Goal: Complete application form

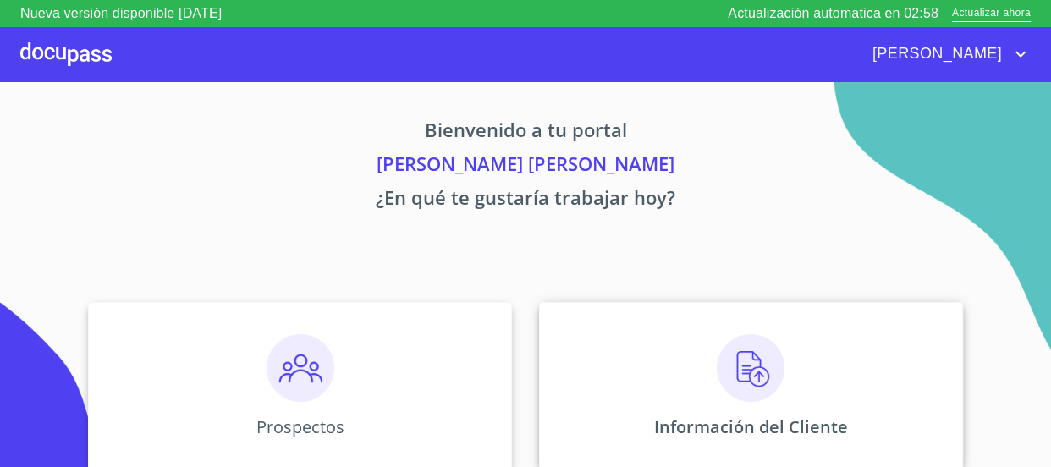
scroll to position [153, 0]
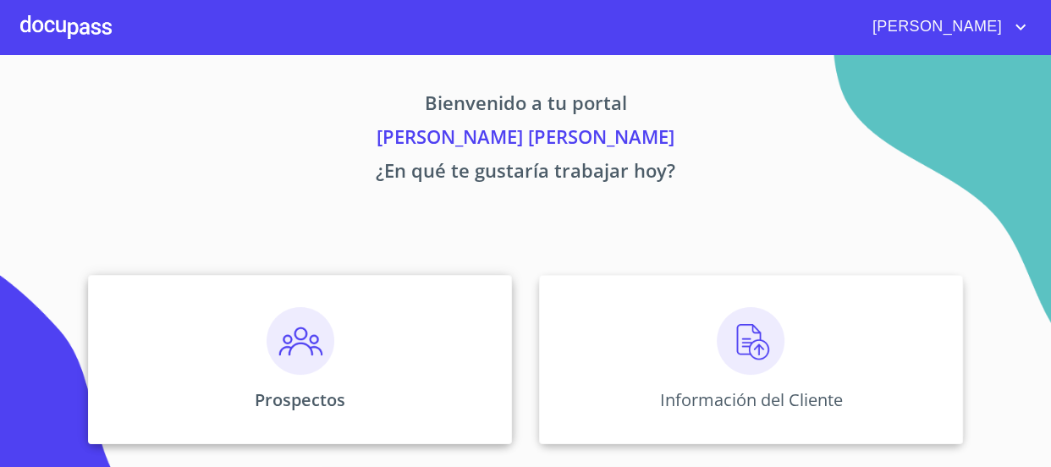
click at [315, 346] on img at bounding box center [301, 341] width 68 height 68
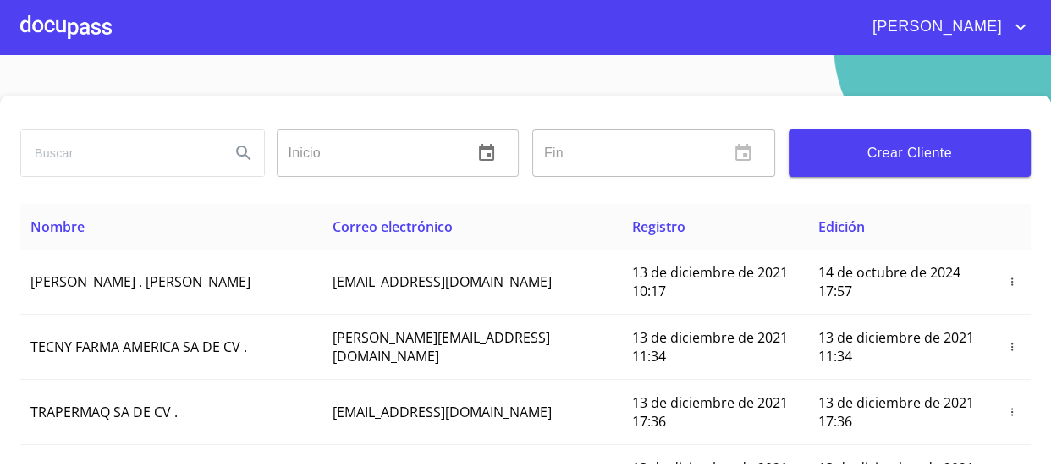
click at [920, 144] on span "Crear Cliente" at bounding box center [911, 153] width 216 height 24
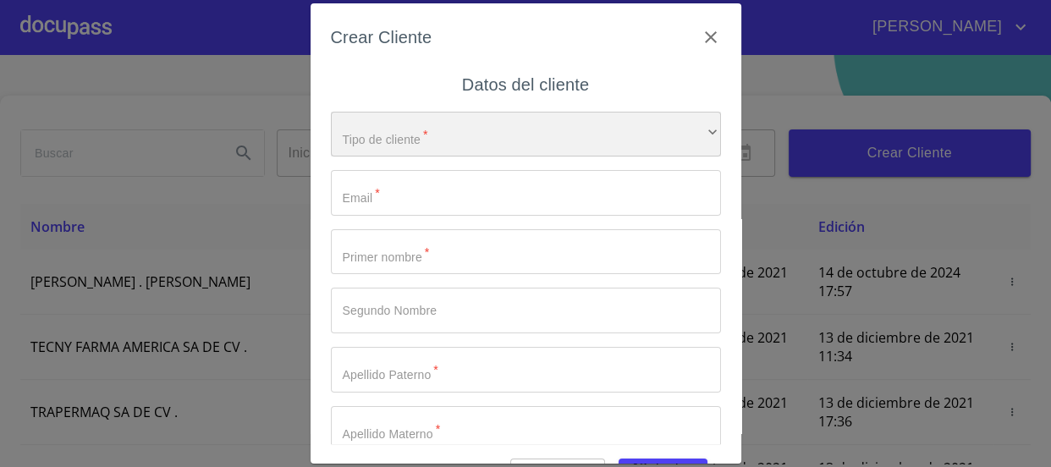
click at [455, 133] on div "​" at bounding box center [526, 135] width 390 height 46
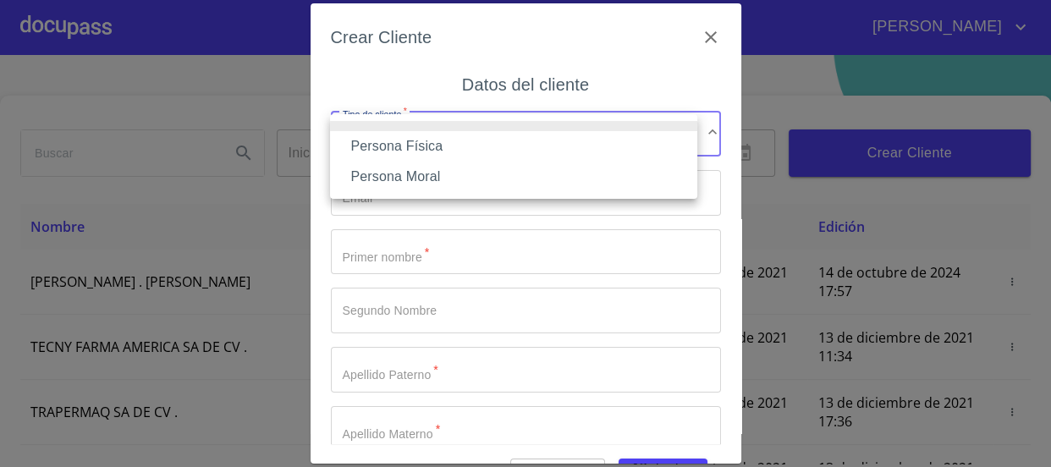
click at [453, 142] on li "Persona Física" at bounding box center [513, 146] width 367 height 30
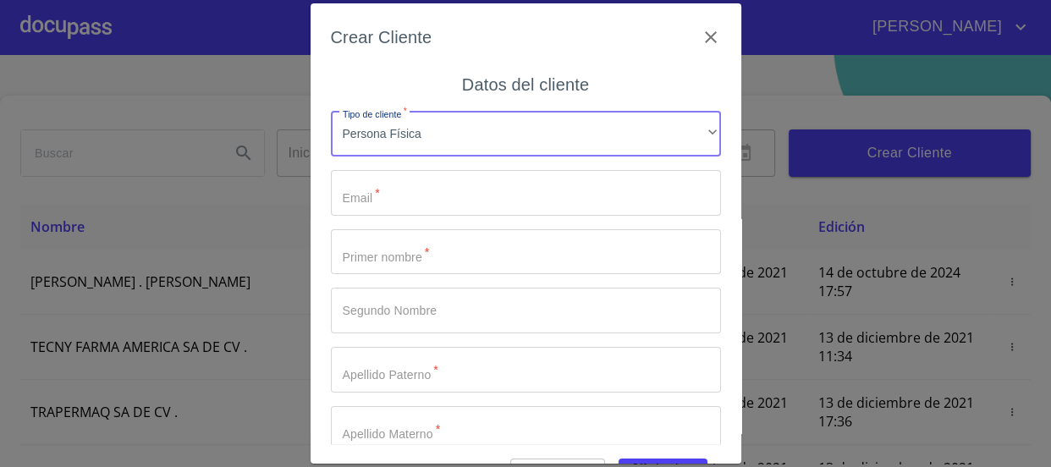
click at [442, 180] on input "Tipo de cliente   *" at bounding box center [526, 193] width 390 height 46
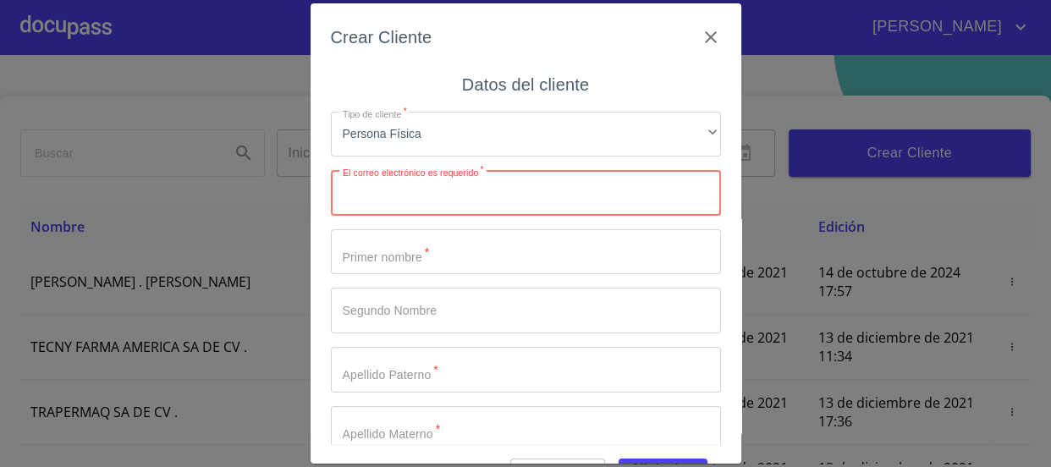
click at [432, 197] on input "Tipo de cliente   *" at bounding box center [526, 193] width 390 height 46
paste input "[EMAIL_ADDRESS][DOMAIN_NAME]"
type input "[EMAIL_ADDRESS][DOMAIN_NAME]"
click at [599, 249] on input "Tipo de cliente   *" at bounding box center [526, 252] width 390 height 46
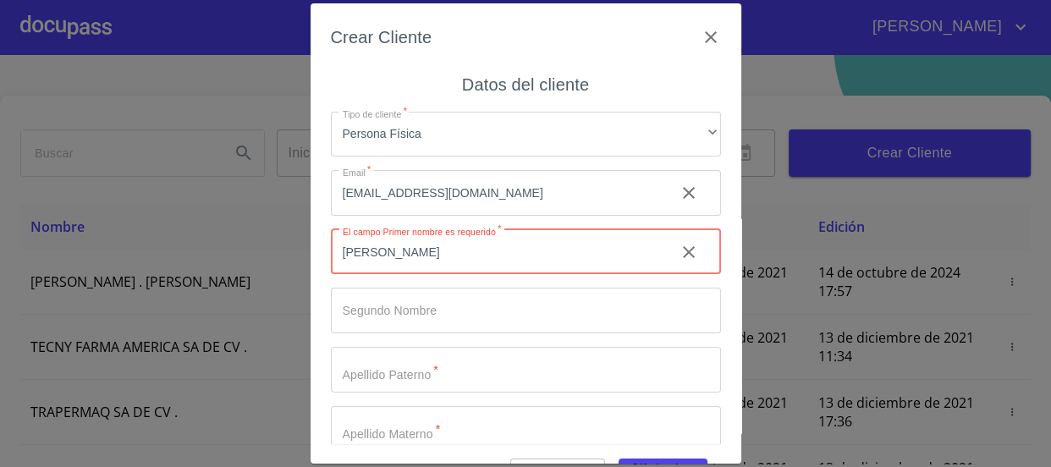
type input "[PERSON_NAME]"
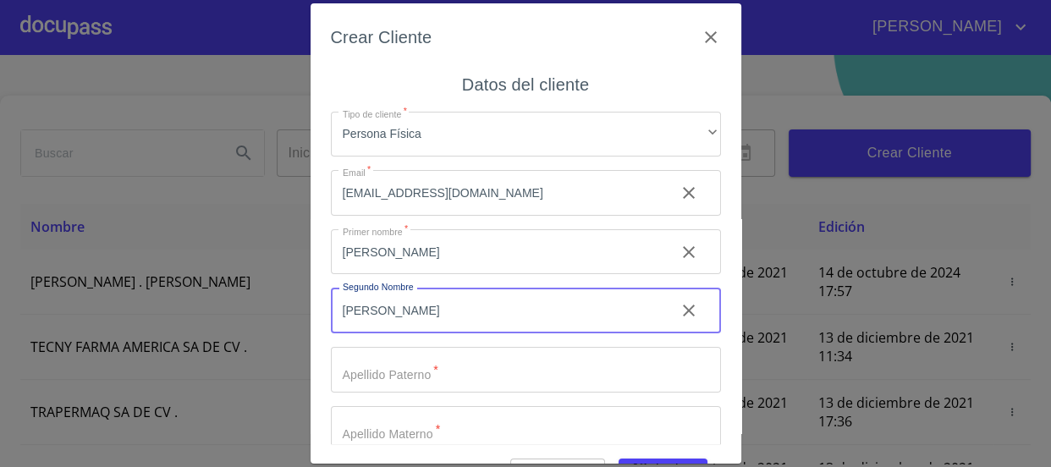
type input "[PERSON_NAME]"
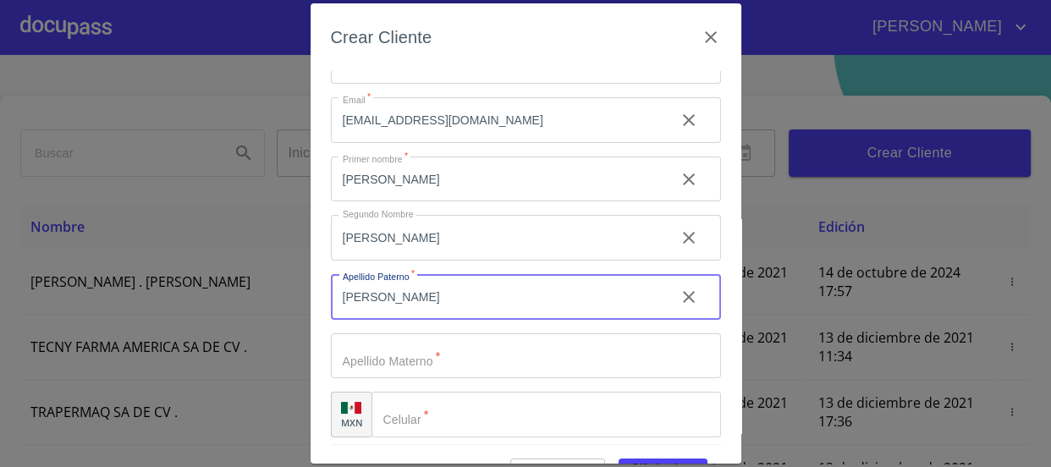
scroll to position [79, 0]
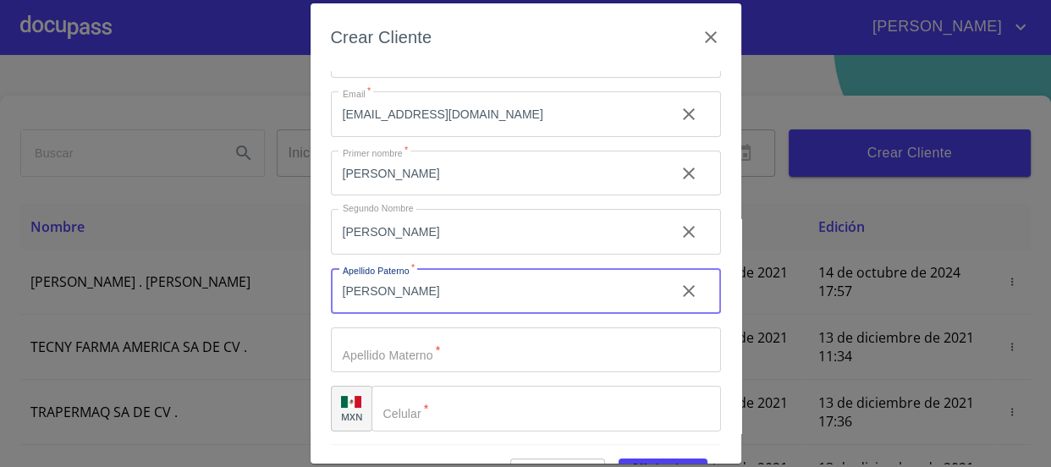
type input "[PERSON_NAME]"
click at [448, 346] on input "Tipo de cliente   *" at bounding box center [526, 351] width 390 height 46
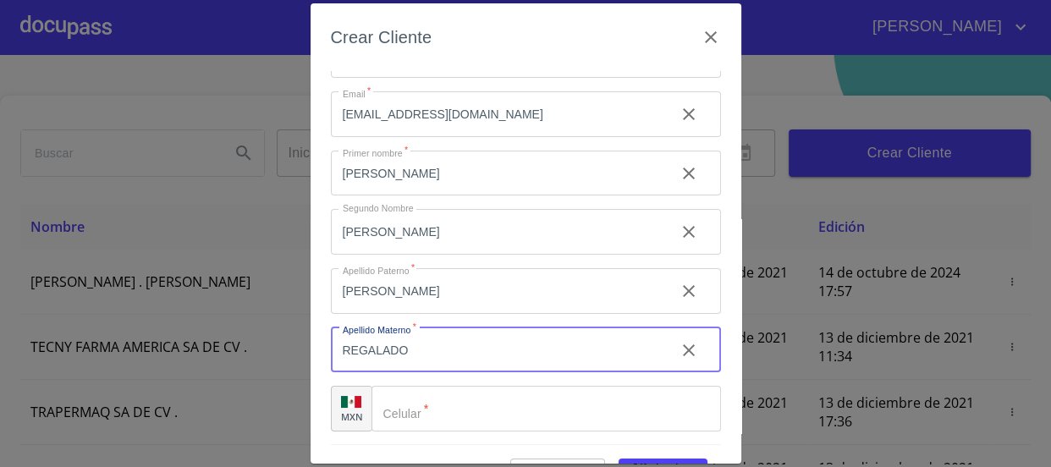
type input "REGALADO"
click at [531, 405] on input "Tipo de cliente   *" at bounding box center [547, 409] width 350 height 46
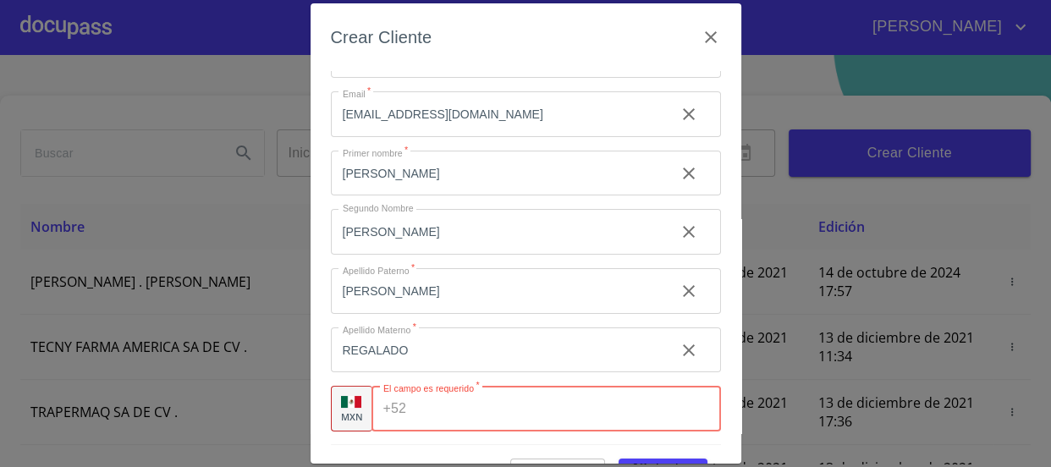
click at [439, 415] on input "Tipo de cliente   *" at bounding box center [566, 409] width 307 height 46
paste input "[PHONE_NUMBER]"
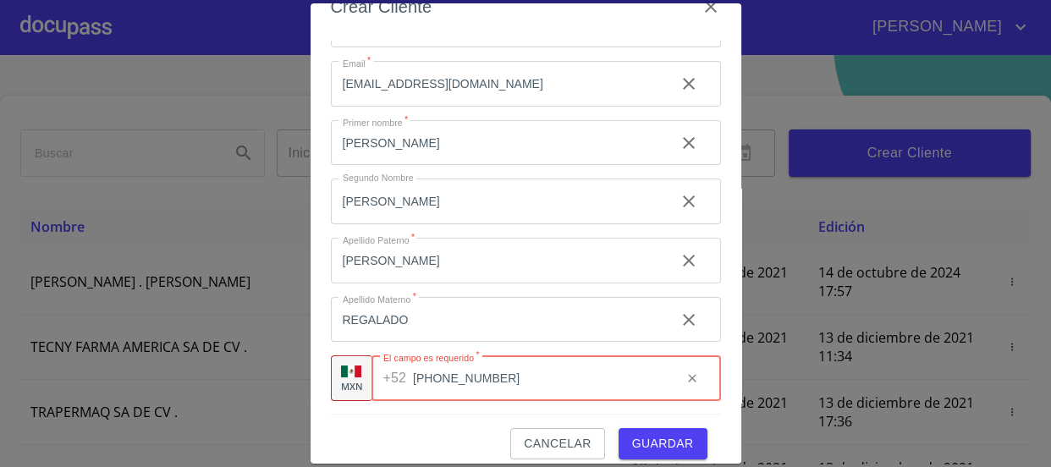
scroll to position [46, 0]
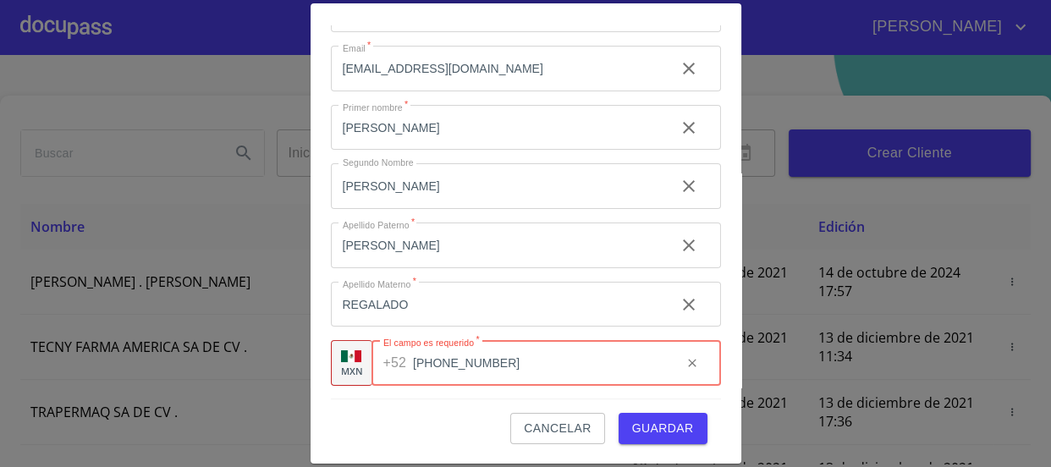
type input "[PHONE_NUMBER]"
click at [645, 420] on span "Guardar" at bounding box center [663, 428] width 62 height 21
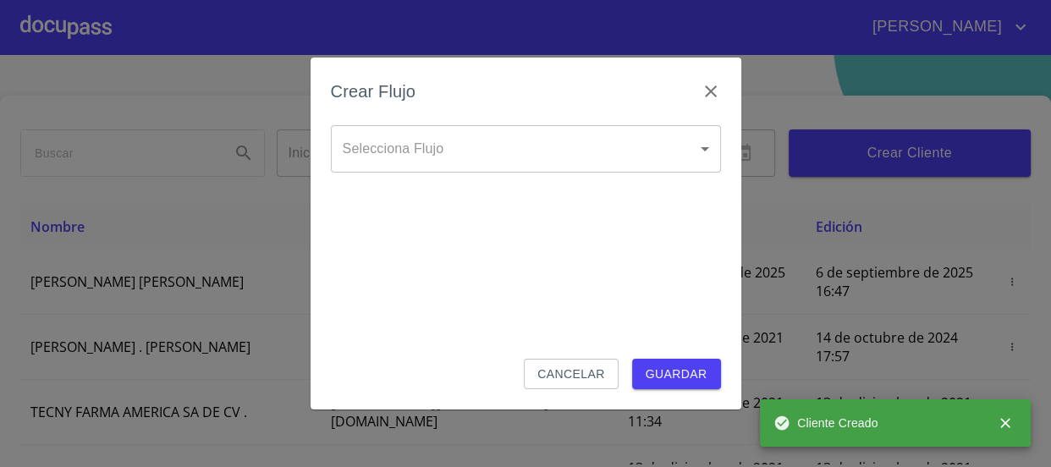
click at [533, 136] on body "[PERSON_NAME] ​ Fin ​ Crear Cliente Nombre Correo electrónico Registro Edición …" at bounding box center [525, 233] width 1051 height 467
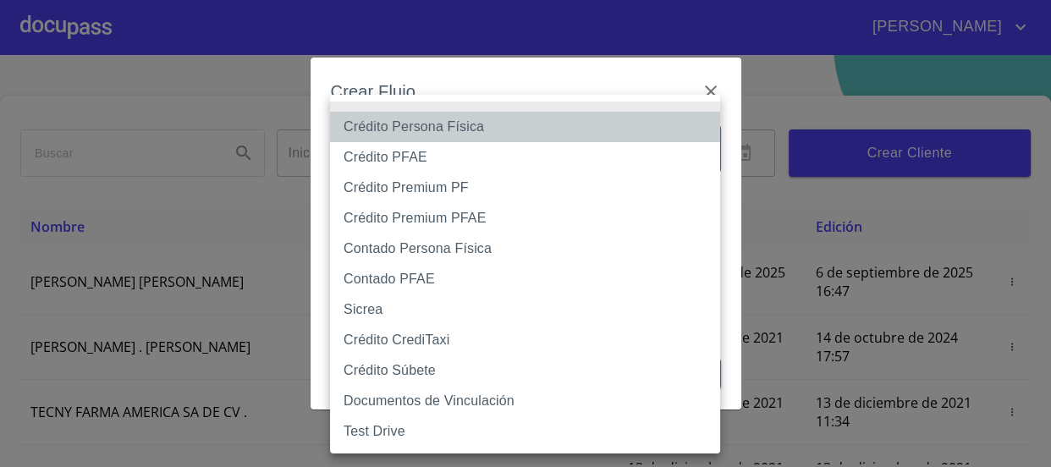
click at [511, 127] on li "Crédito Persona Física" at bounding box center [525, 127] width 390 height 30
type input "61b033e49b8c202ad5bb7912"
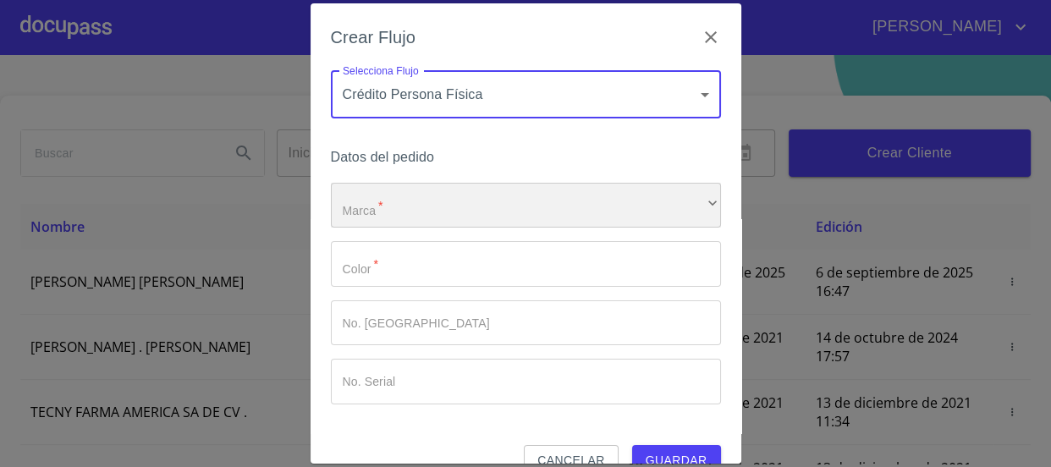
click at [489, 194] on div "​" at bounding box center [526, 206] width 390 height 46
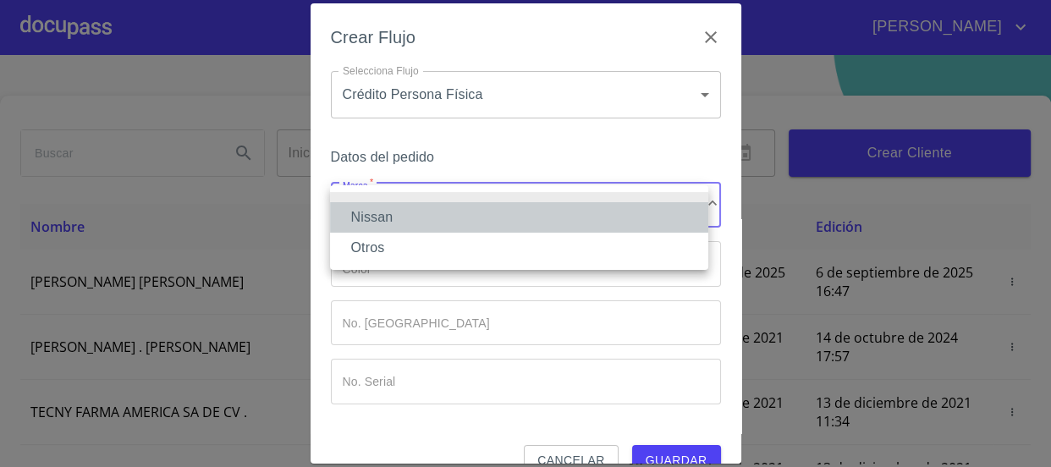
click at [494, 218] on li "Nissan" at bounding box center [519, 217] width 378 height 30
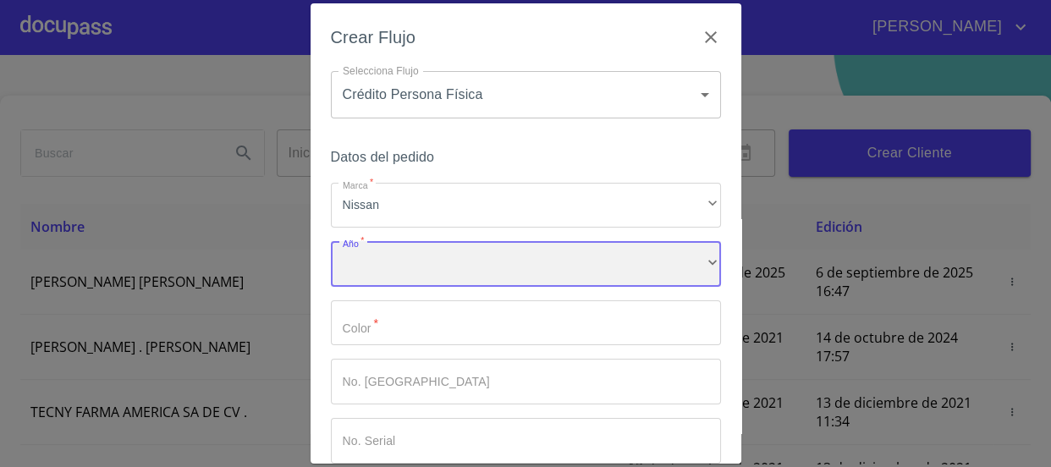
click at [477, 269] on div "​" at bounding box center [526, 264] width 390 height 46
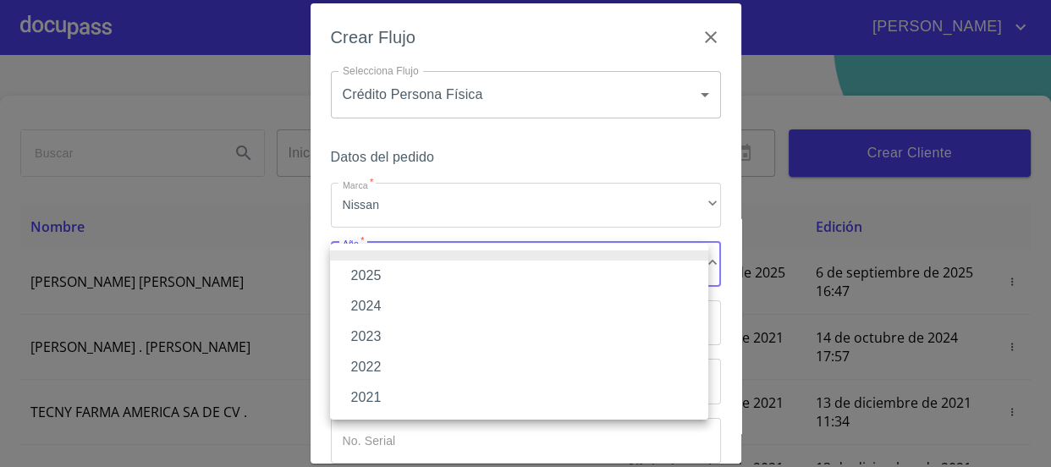
click at [476, 273] on li "2025" at bounding box center [519, 276] width 378 height 30
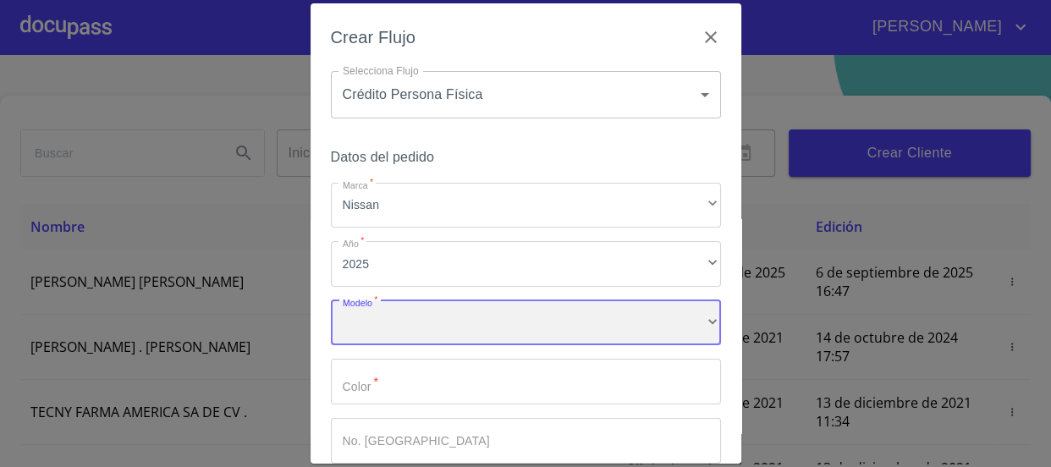
click at [449, 317] on div "​" at bounding box center [526, 324] width 390 height 46
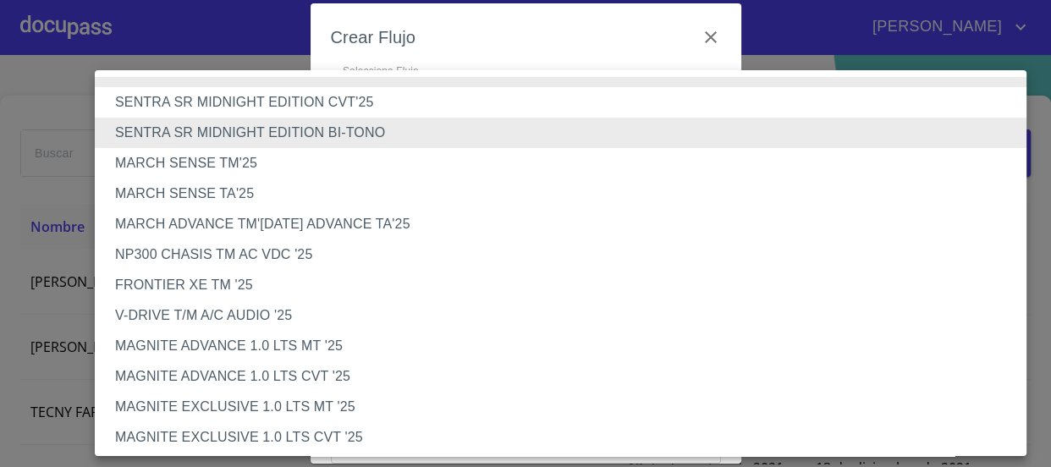
scroll to position [814, 0]
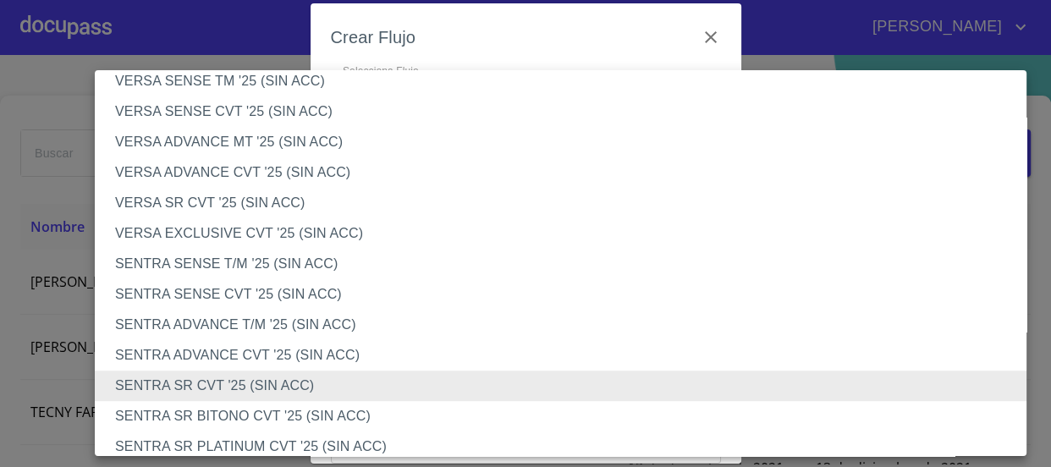
click at [360, 289] on li "SENTRA SENSE CVT '25 (SIN ACC)" at bounding box center [567, 294] width 944 height 30
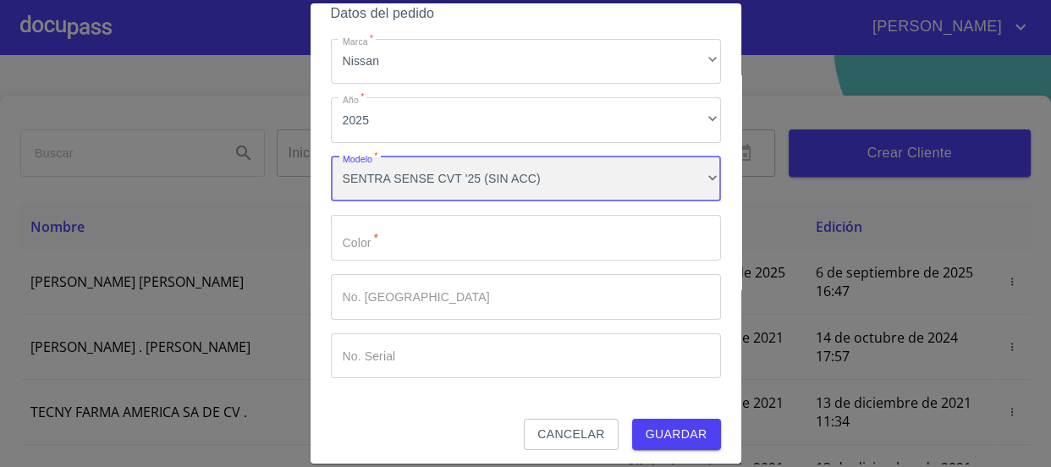
scroll to position [150, 0]
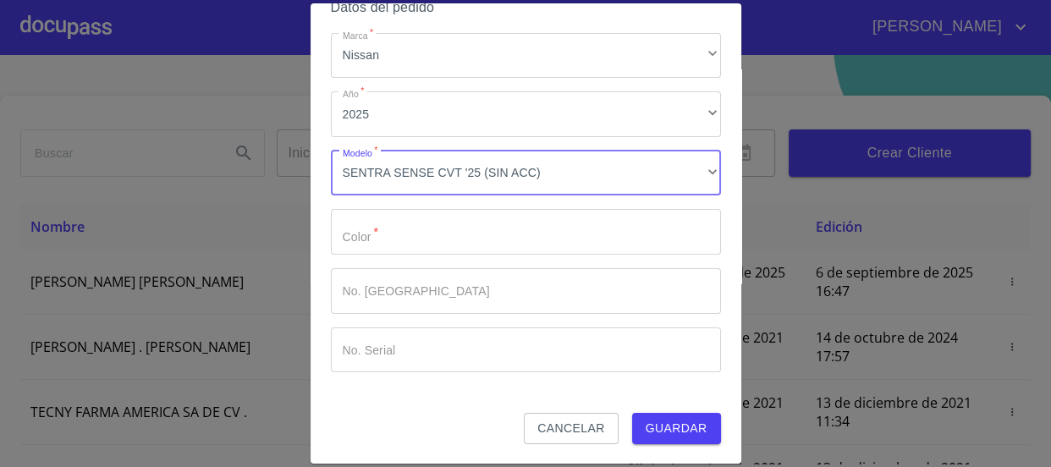
click at [411, 225] on input "Marca   *" at bounding box center [526, 232] width 390 height 46
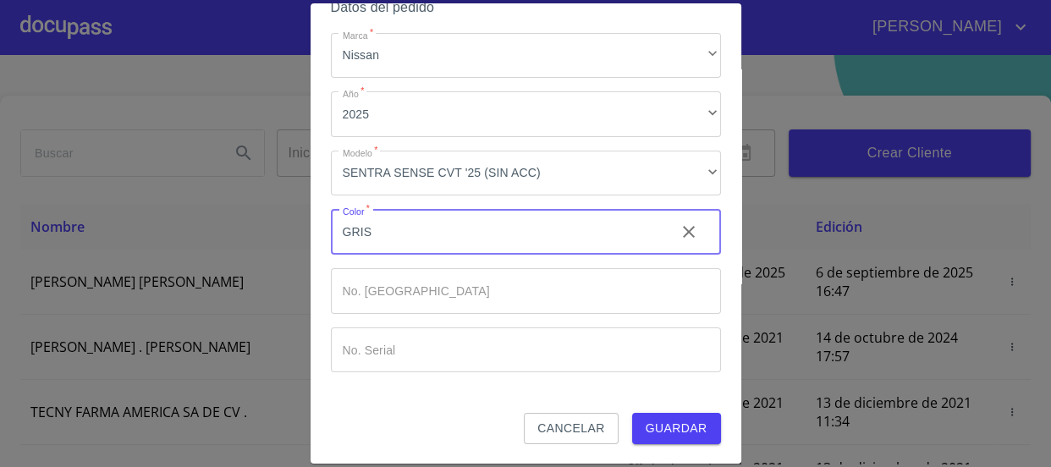
type input "GRIS"
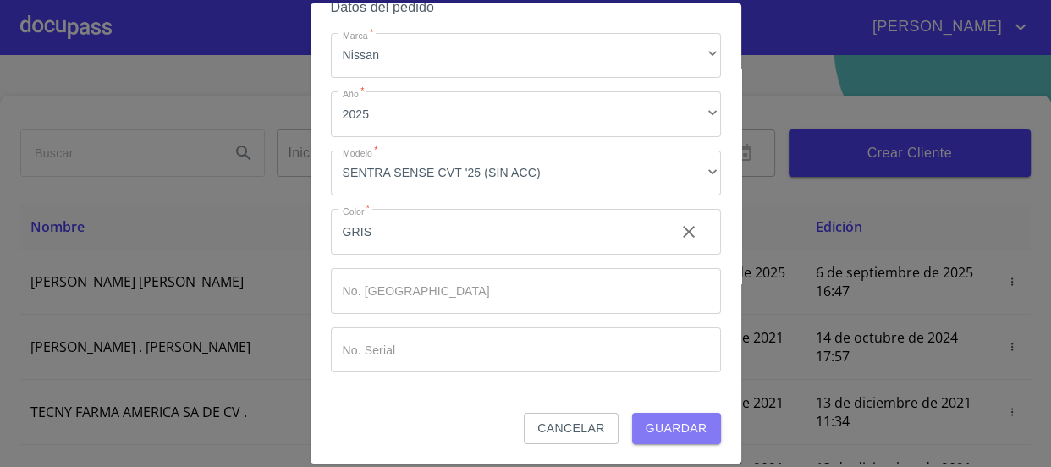
click at [646, 431] on span "Guardar" at bounding box center [677, 428] width 62 height 21
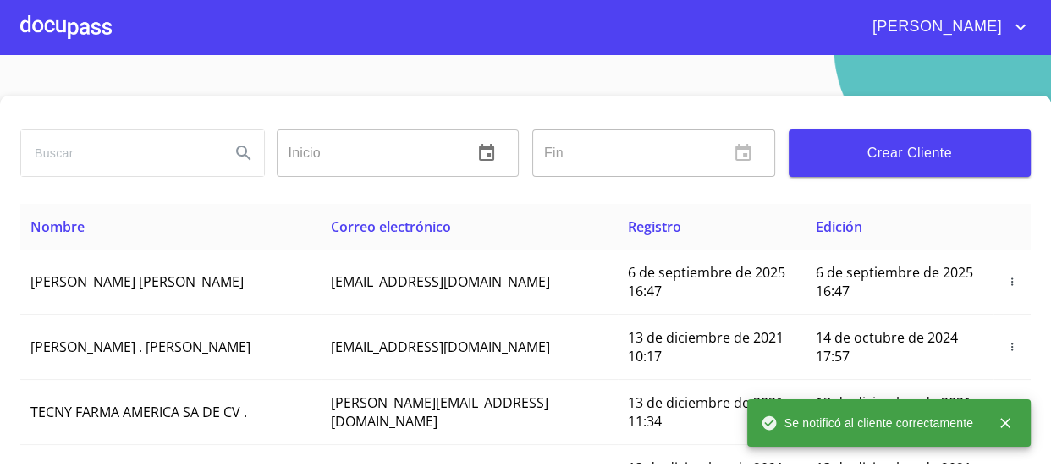
click at [79, 40] on div at bounding box center [65, 27] width 91 height 54
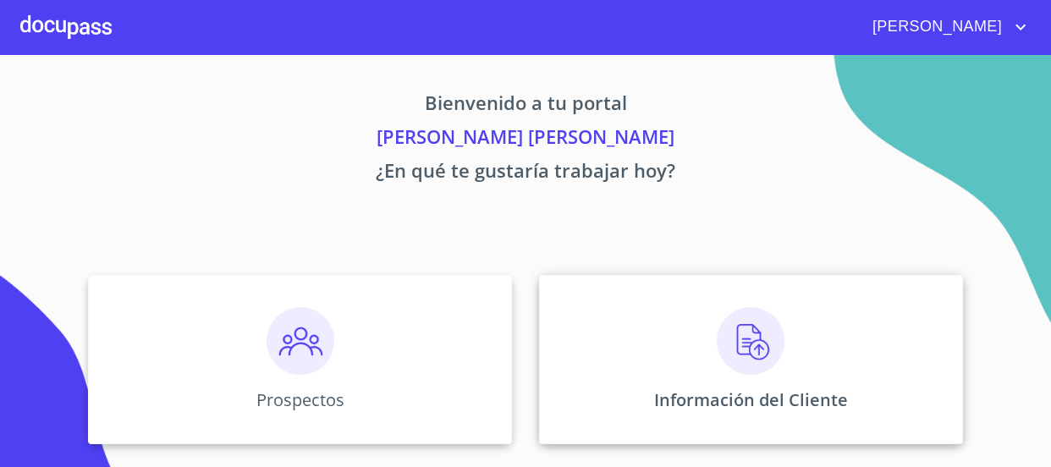
click at [774, 375] on div "Información del Cliente" at bounding box center [751, 359] width 424 height 169
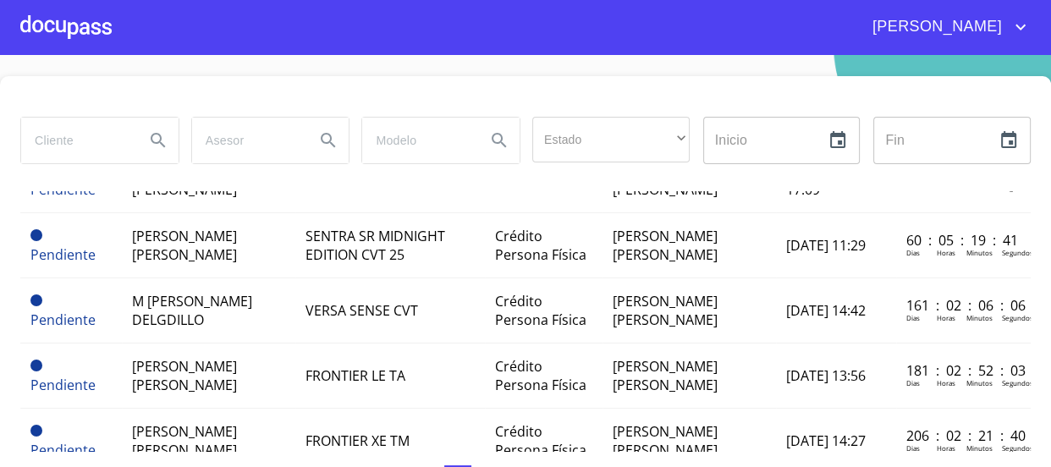
scroll to position [307, 0]
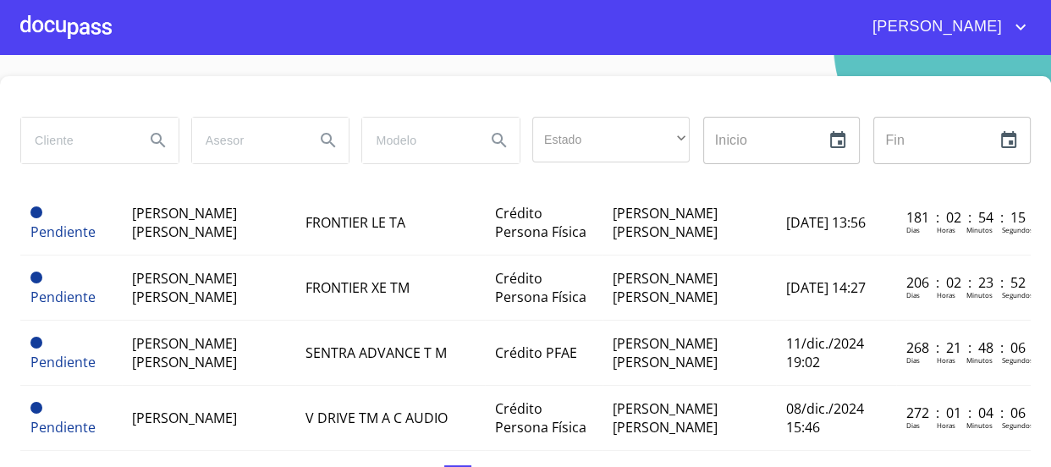
click at [91, 30] on div at bounding box center [65, 27] width 91 height 54
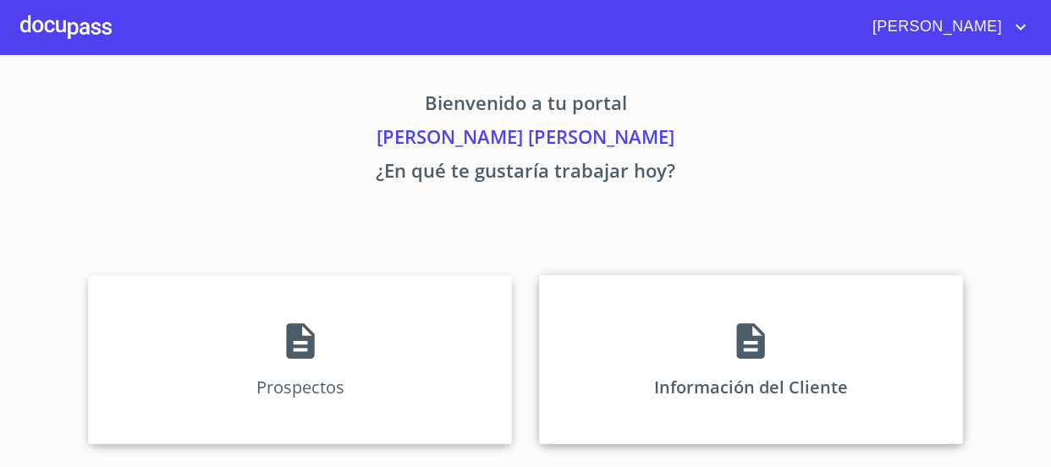
click at [687, 325] on div "Información del Cliente" at bounding box center [751, 359] width 424 height 169
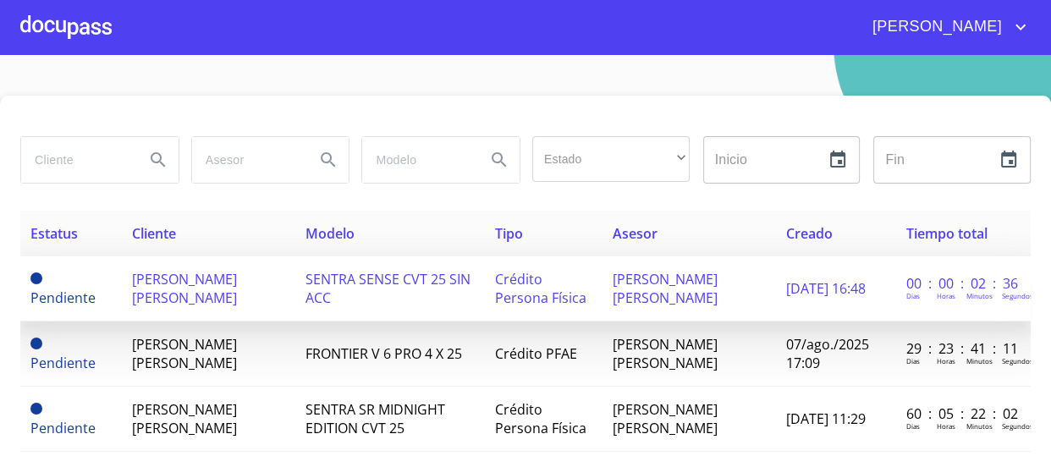
click at [237, 295] on span "[PERSON_NAME] [PERSON_NAME]" at bounding box center [184, 288] width 105 height 37
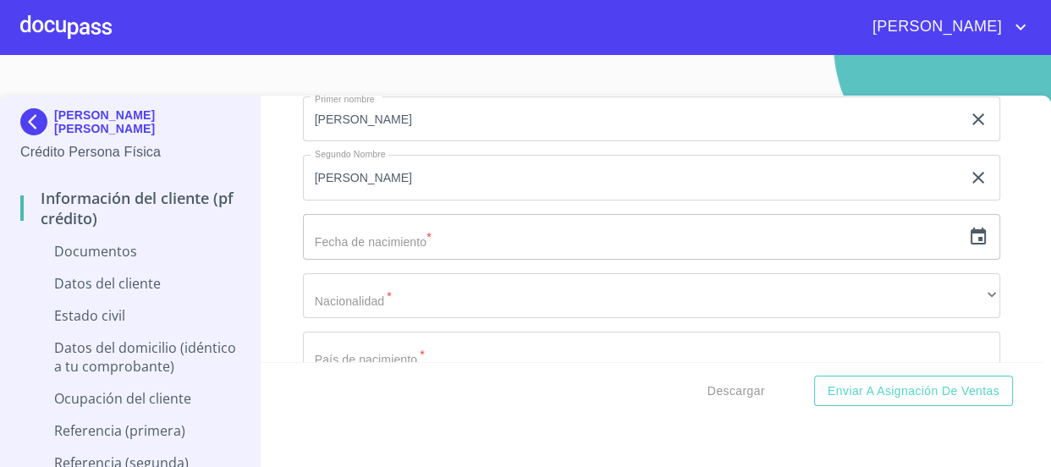
scroll to position [2232, 0]
click at [490, 258] on input "text" at bounding box center [632, 243] width 659 height 46
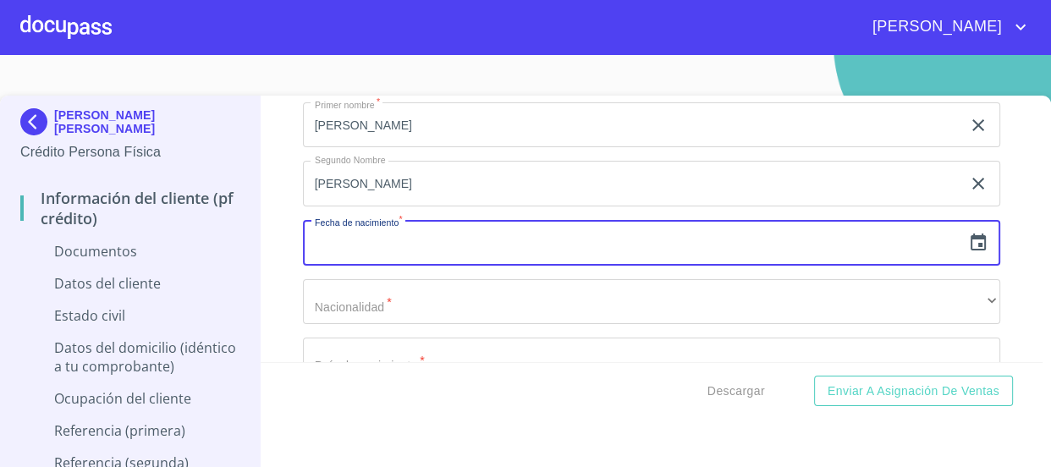
click at [968, 239] on icon "button" at bounding box center [978, 243] width 20 height 20
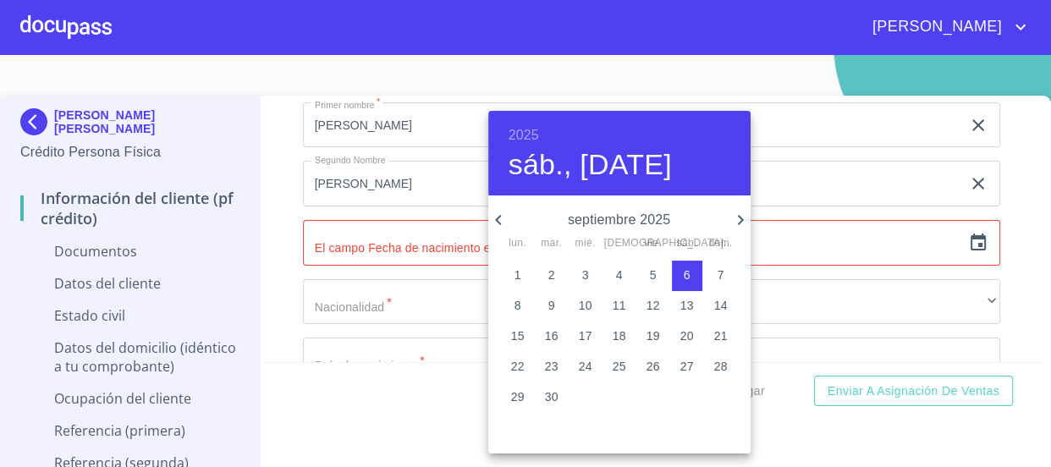
click at [525, 133] on h6 "2025" at bounding box center [524, 136] width 30 height 24
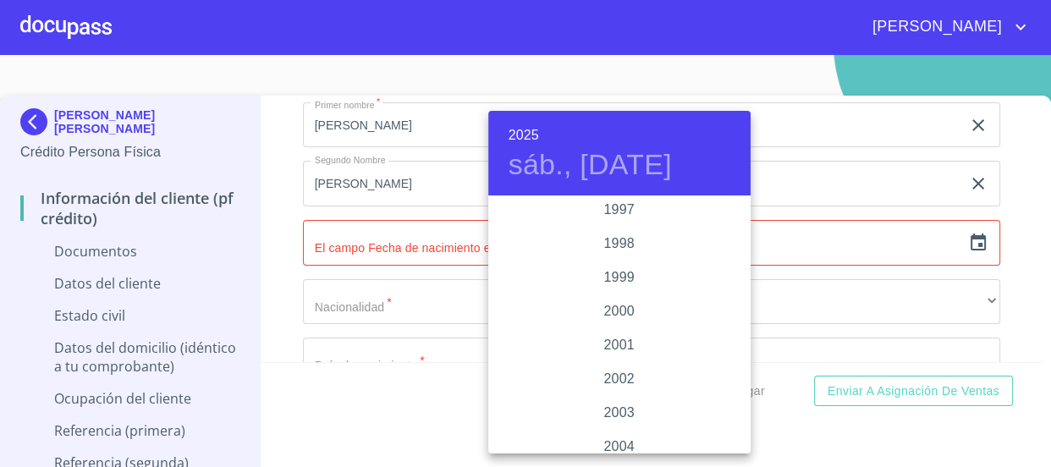
scroll to position [2438, 0]
click at [643, 282] on div "1999" at bounding box center [619, 283] width 262 height 34
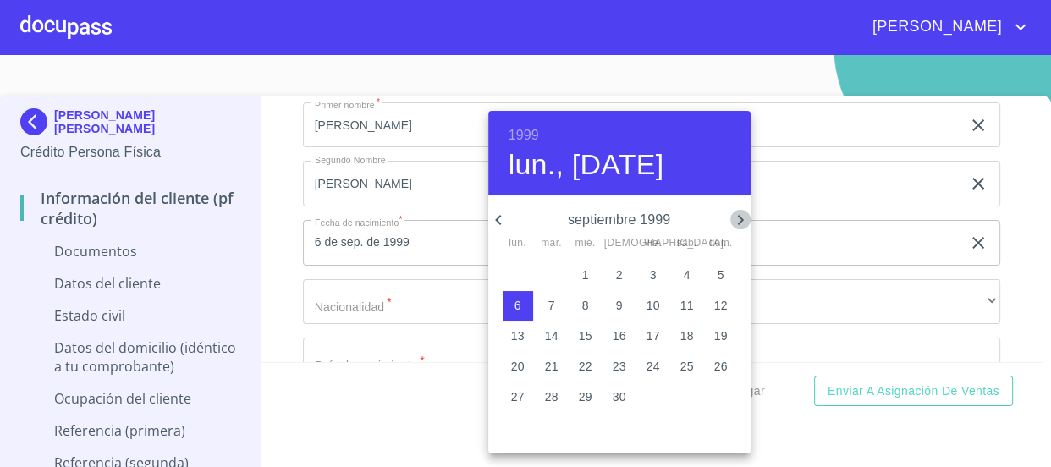
click at [739, 218] on icon "button" at bounding box center [740, 220] width 6 height 10
click at [653, 276] on p "1" at bounding box center [653, 275] width 7 height 17
type input "1 de oct. de 1999"
click at [411, 296] on div at bounding box center [525, 233] width 1051 height 467
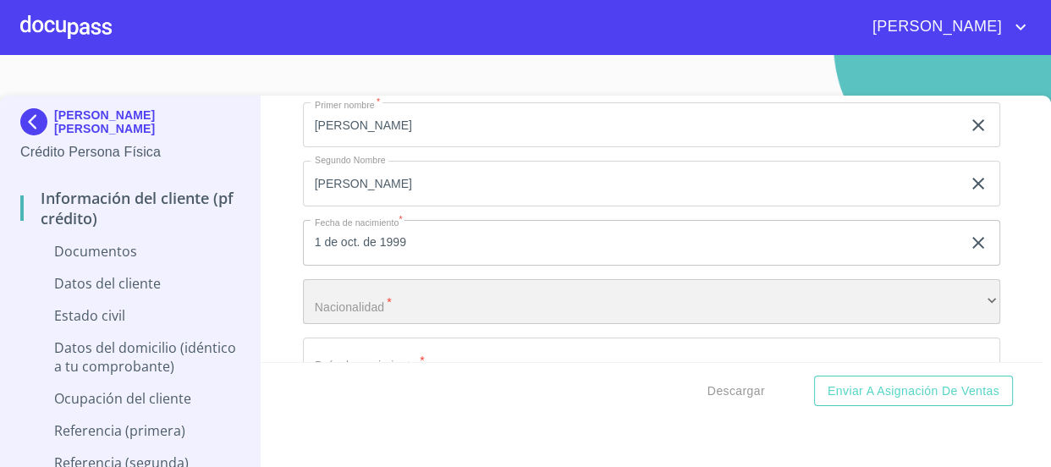
click at [398, 306] on div "​" at bounding box center [652, 302] width 698 height 46
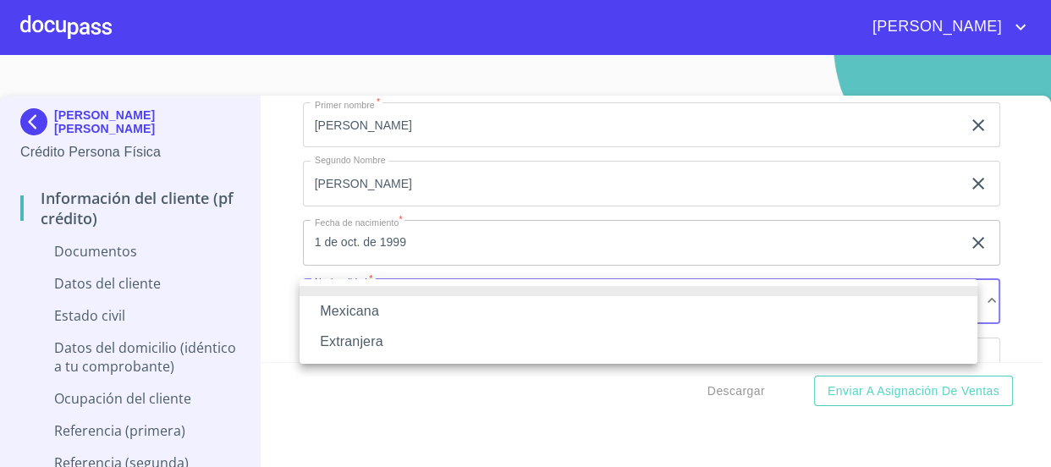
click at [400, 311] on li "Mexicana" at bounding box center [639, 311] width 678 height 30
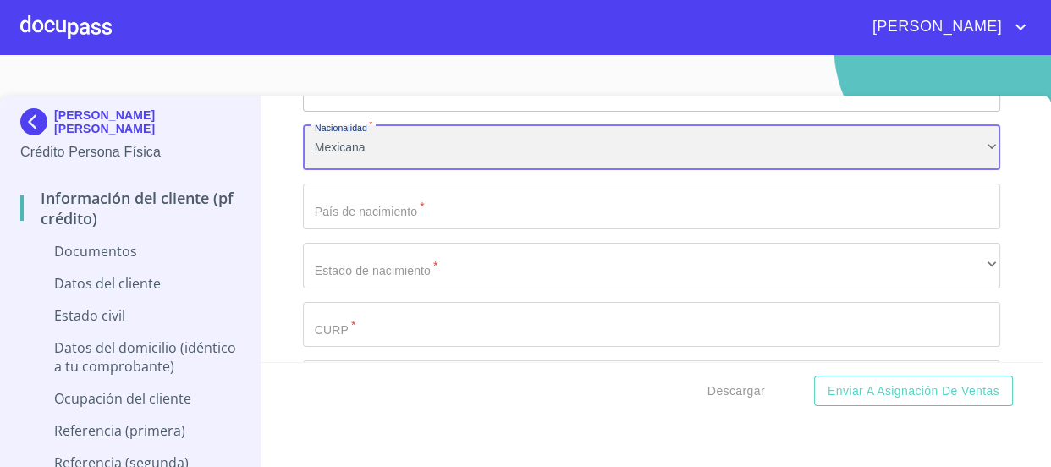
scroll to position [2463, 0]
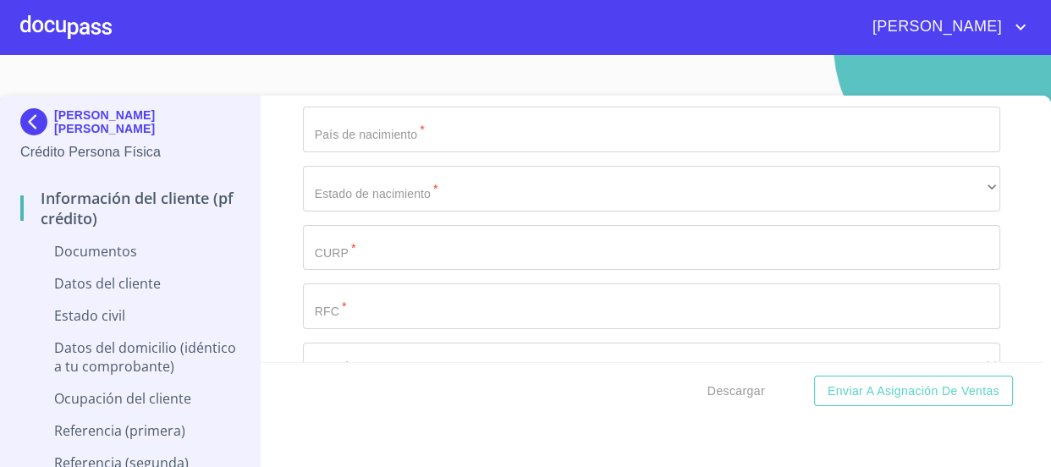
click at [441, 139] on input "Documento de identificación   *" at bounding box center [652, 130] width 698 height 46
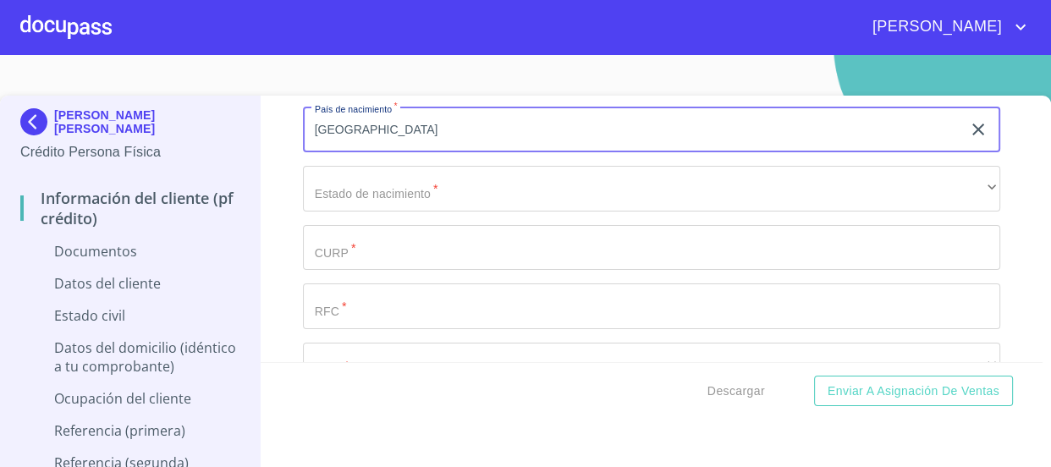
type input "[GEOGRAPHIC_DATA]"
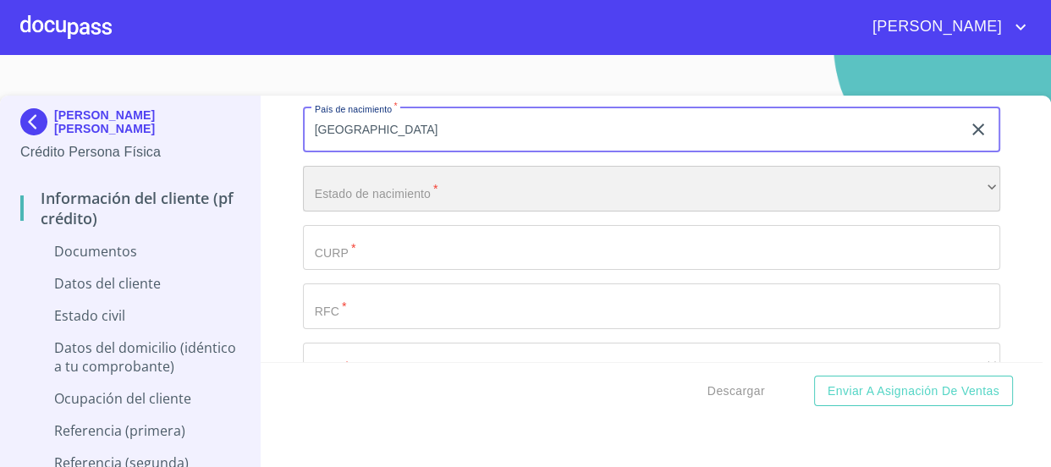
click at [328, 174] on div "​" at bounding box center [652, 189] width 698 height 46
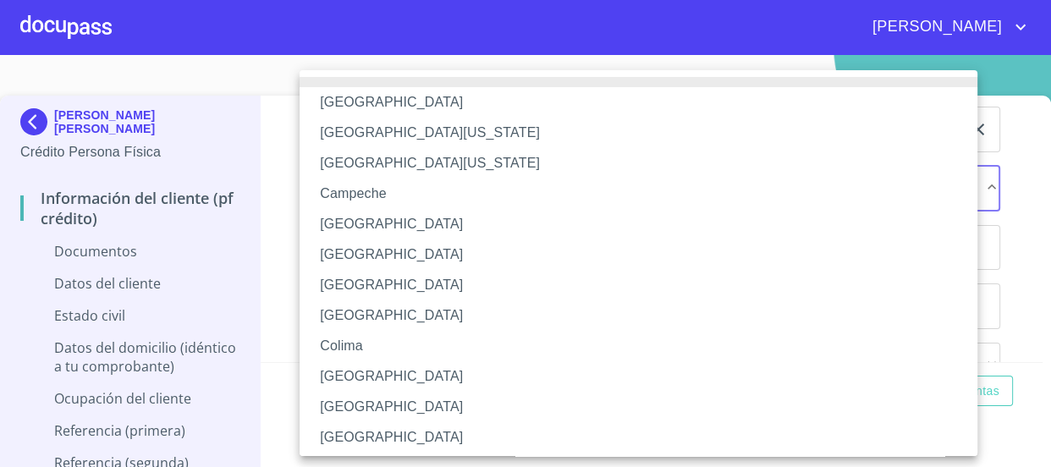
scroll to position [265, 0]
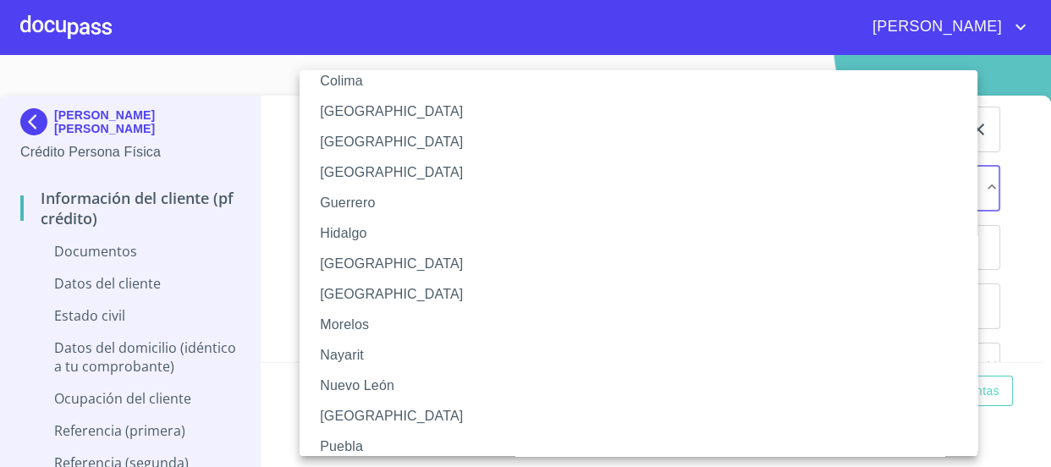
click at [369, 262] on li "[GEOGRAPHIC_DATA]" at bounding box center [645, 264] width 690 height 30
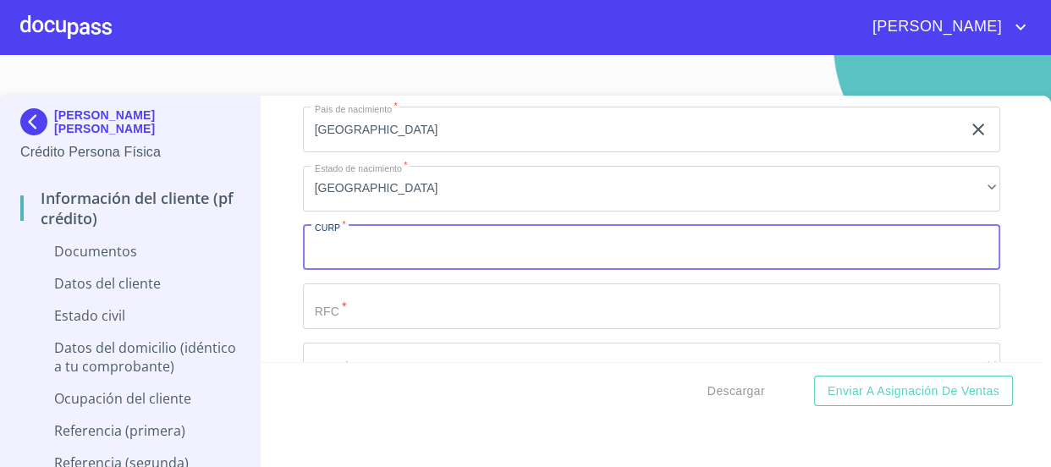
click at [450, 233] on input "Documento de identificación   *" at bounding box center [652, 248] width 698 height 46
paste input "JIRA991001HJCMGR01"
type input "JIRA991001HJCMGR01"
click at [416, 301] on input "Documento de identificación   *" at bounding box center [652, 307] width 698 height 46
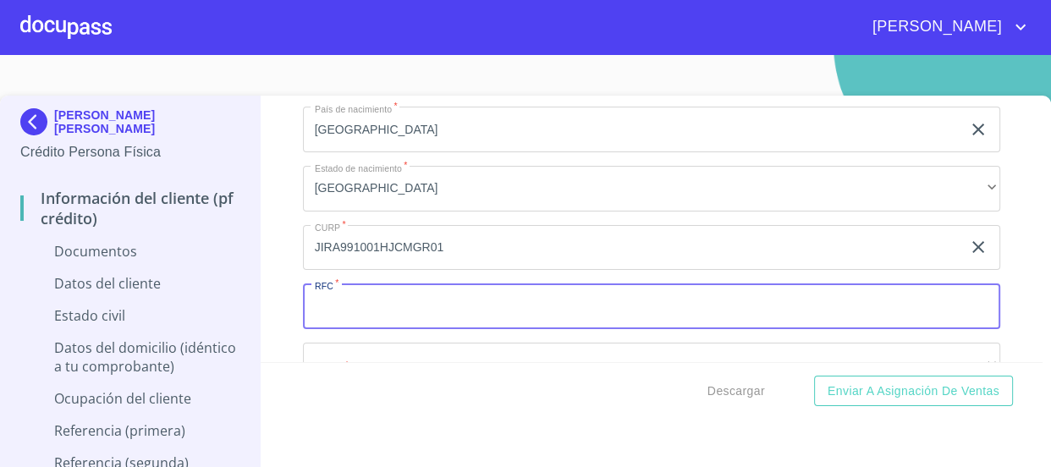
paste input "JIRA991001"
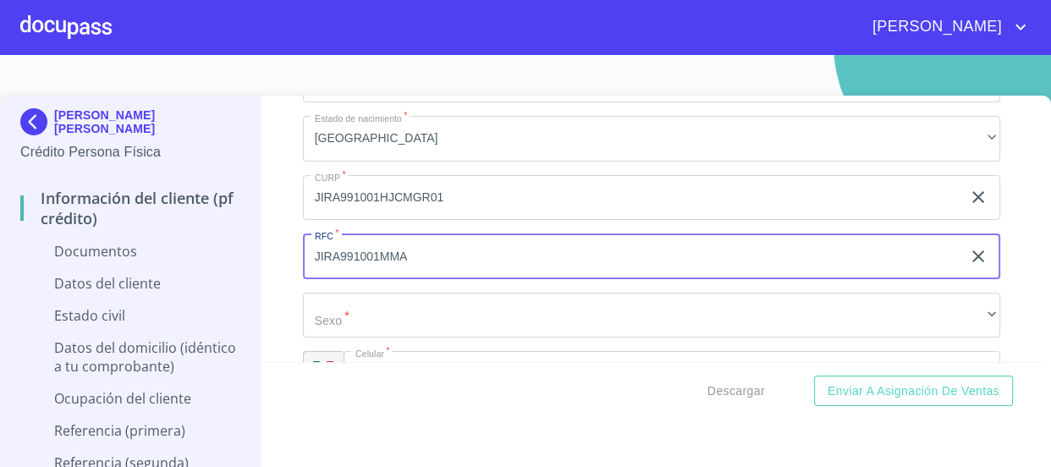
scroll to position [2616, 0]
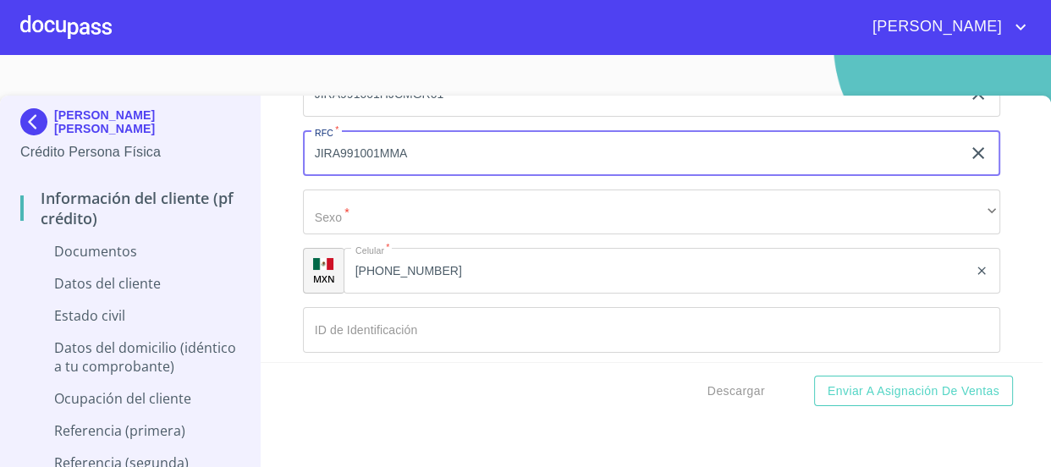
type input "JIRA991001MMA"
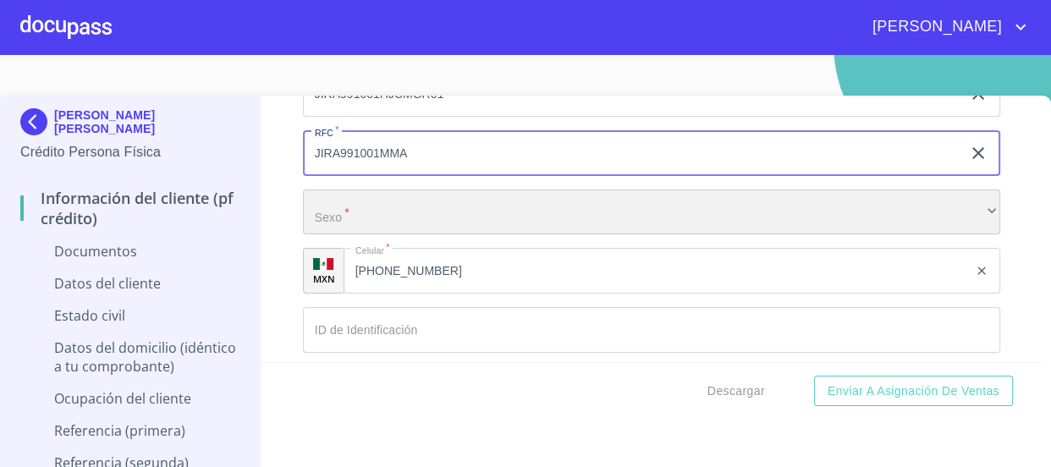
click at [442, 218] on div "​" at bounding box center [652, 213] width 698 height 46
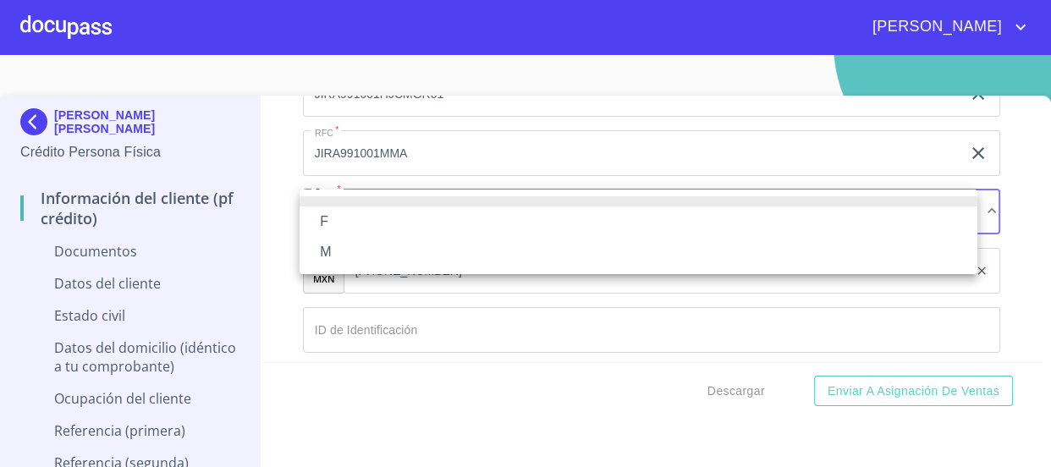
click at [442, 218] on li "F" at bounding box center [639, 222] width 678 height 30
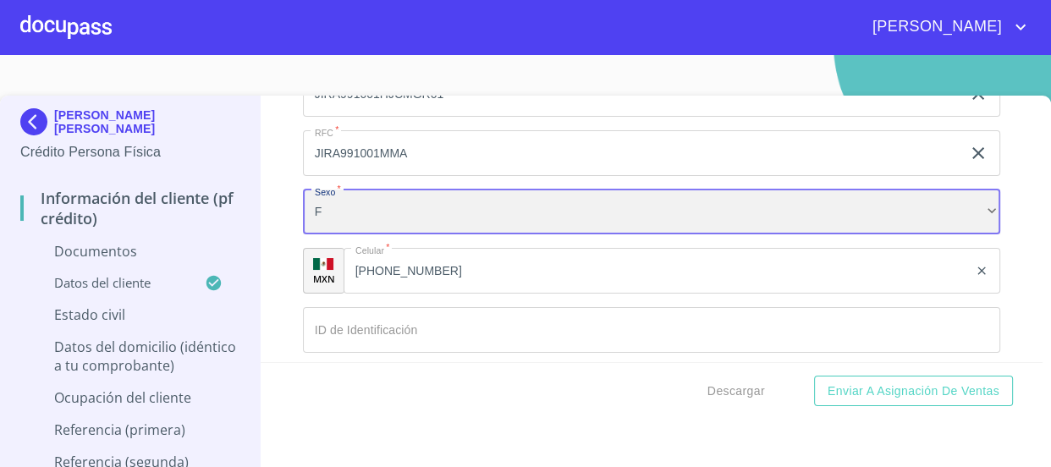
click at [440, 218] on div "F" at bounding box center [652, 213] width 698 height 46
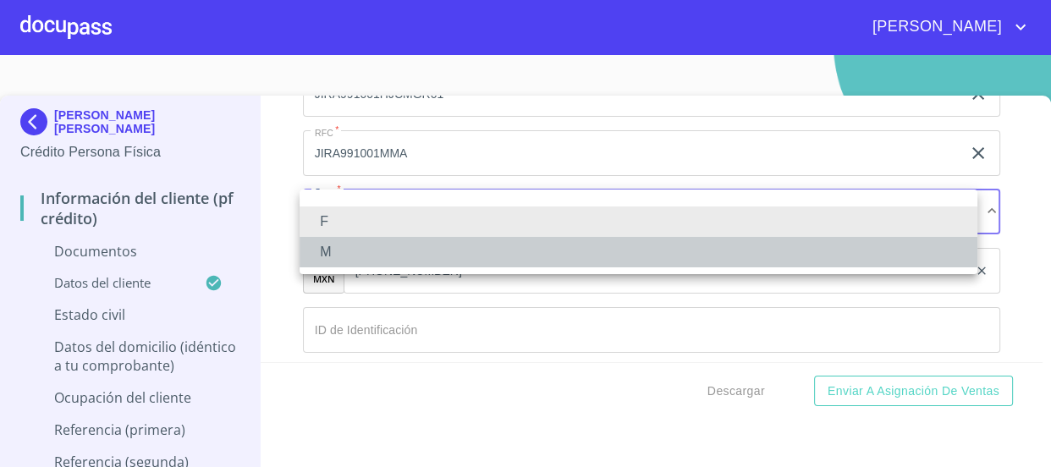
click at [434, 254] on li "M" at bounding box center [639, 252] width 678 height 30
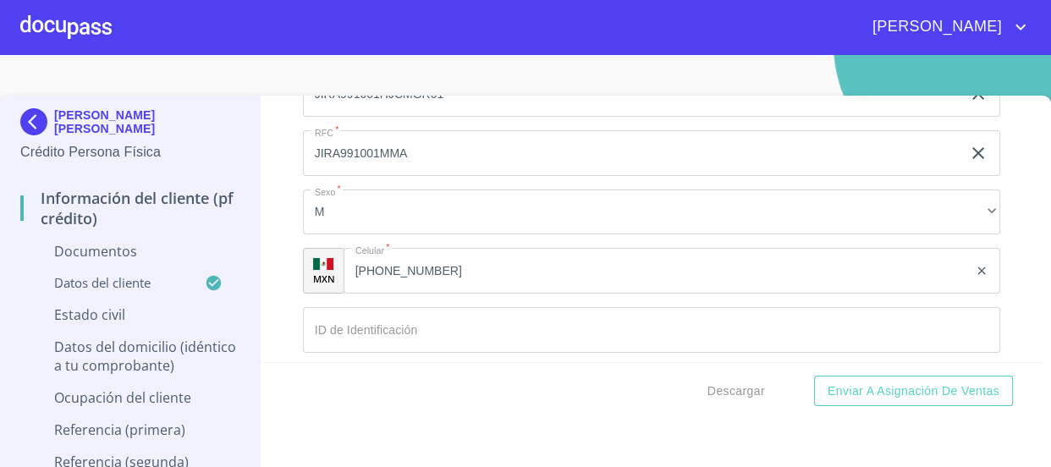
click at [446, 317] on input "Documento de identificación   *" at bounding box center [652, 330] width 698 height 46
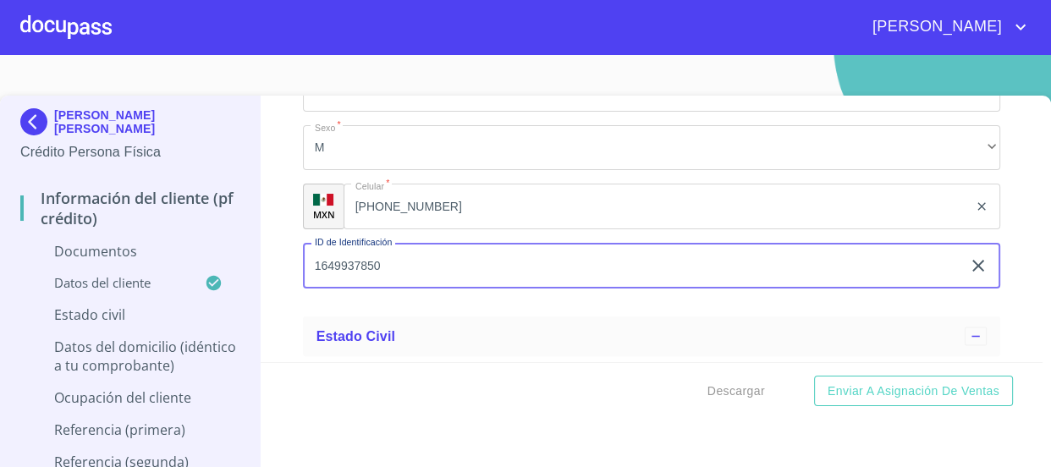
scroll to position [2847, 0]
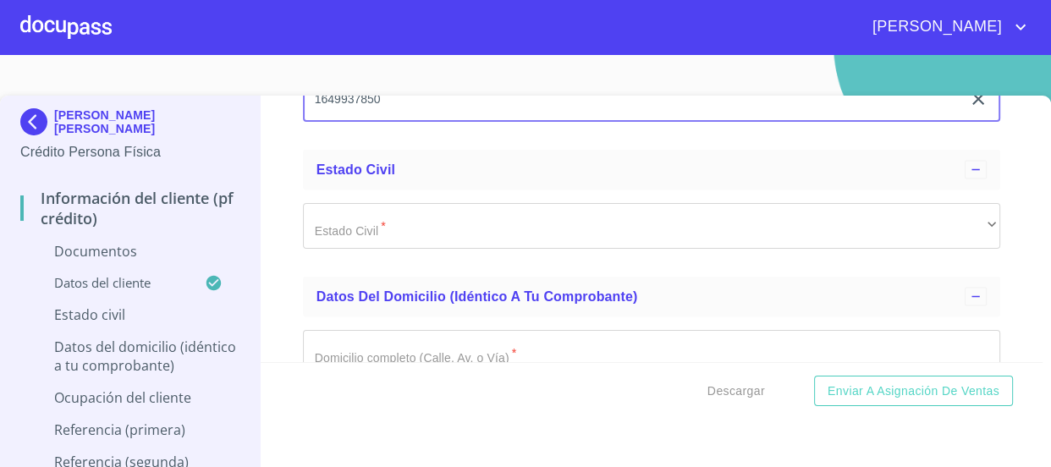
type input "1649937850"
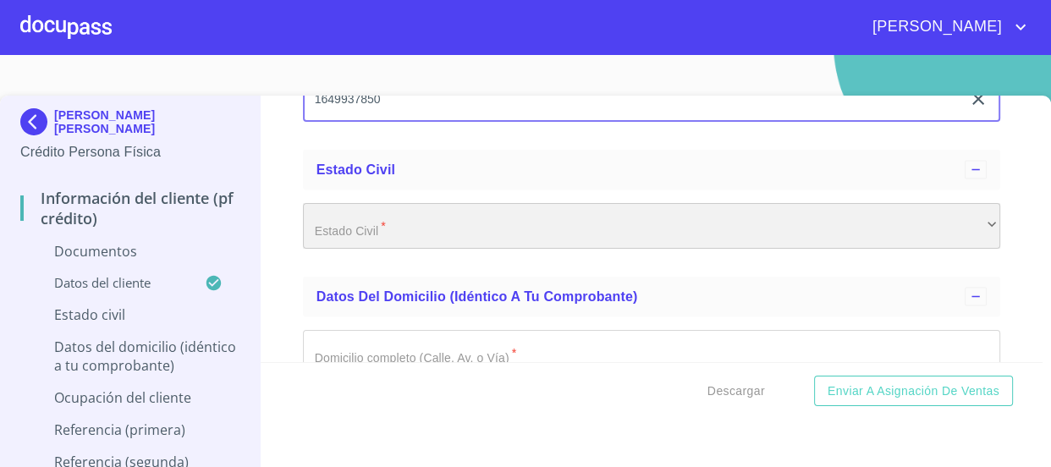
click at [397, 212] on div "​" at bounding box center [652, 226] width 698 height 46
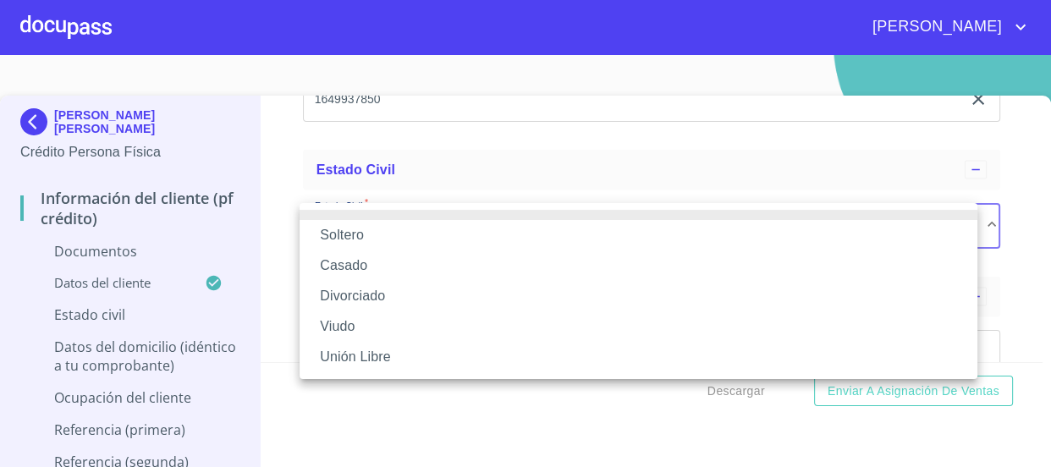
click at [396, 243] on li "Soltero" at bounding box center [639, 235] width 678 height 30
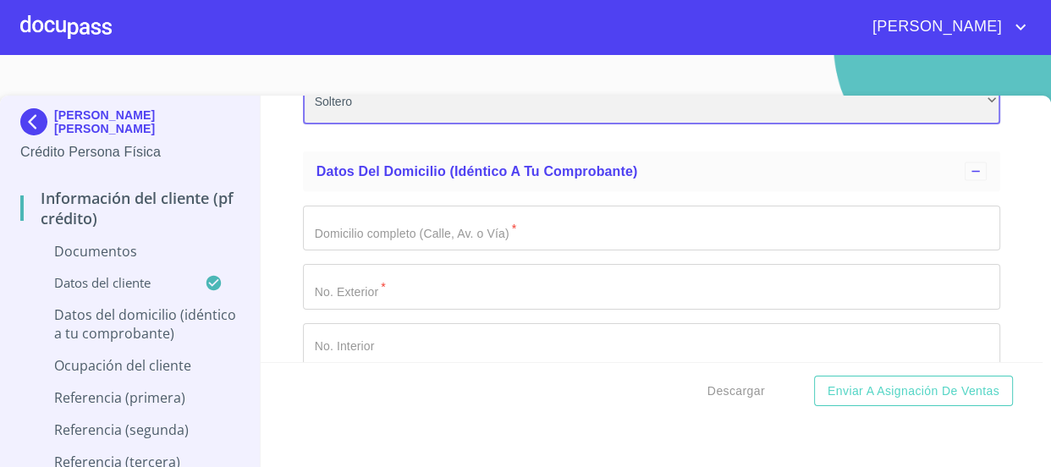
scroll to position [3001, 0]
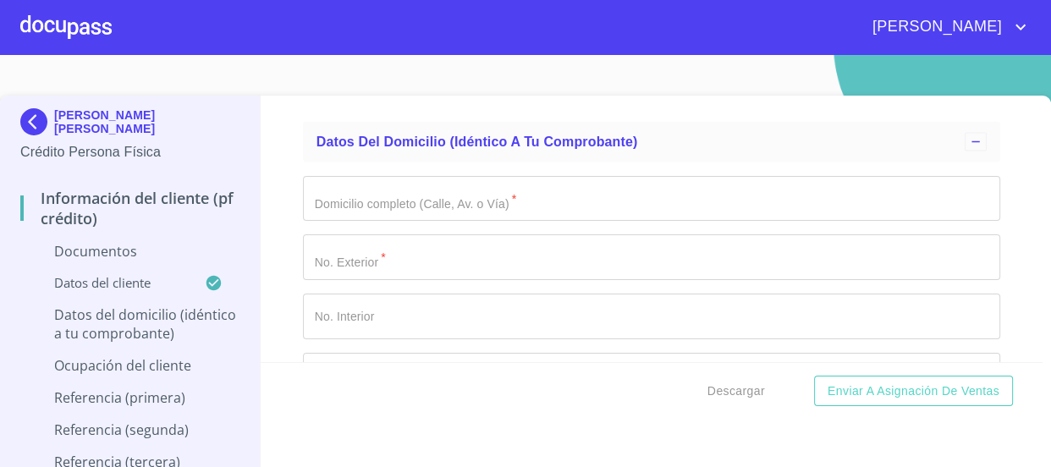
click at [502, 213] on input "Documento de identificación   *" at bounding box center [652, 199] width 698 height 46
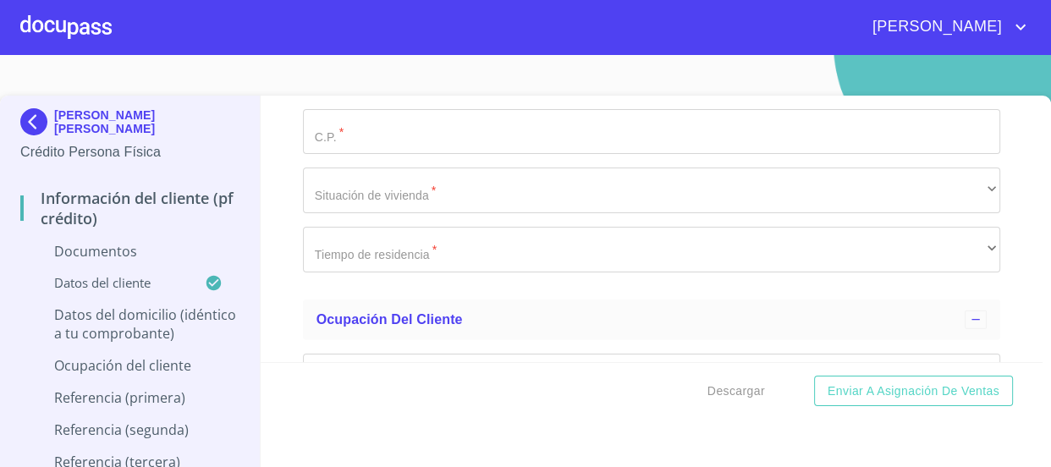
scroll to position [3694, 0]
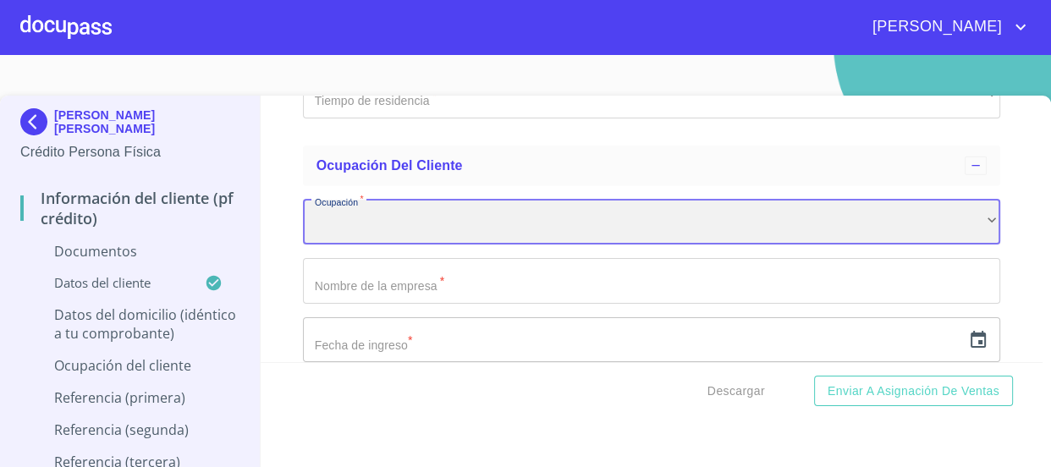
click at [491, 237] on div "​" at bounding box center [652, 223] width 698 height 46
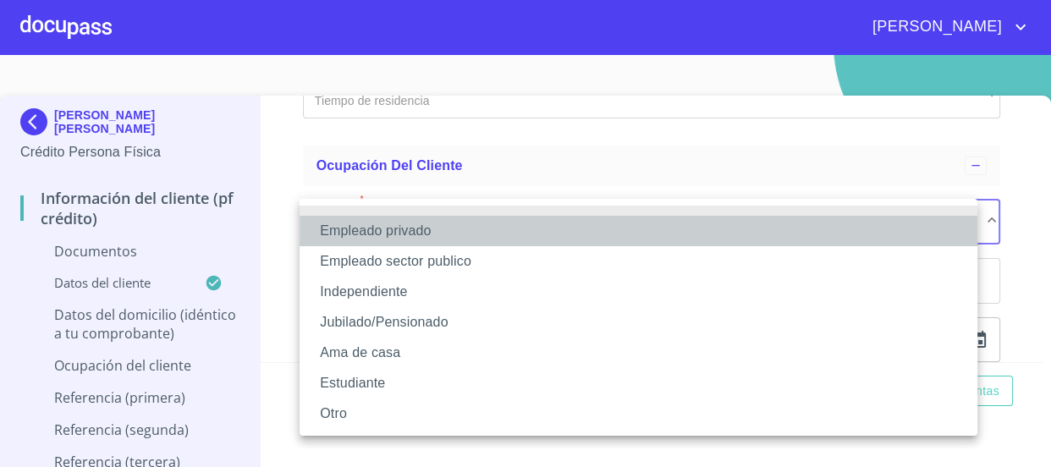
click at [407, 240] on li "Empleado privado" at bounding box center [639, 231] width 678 height 30
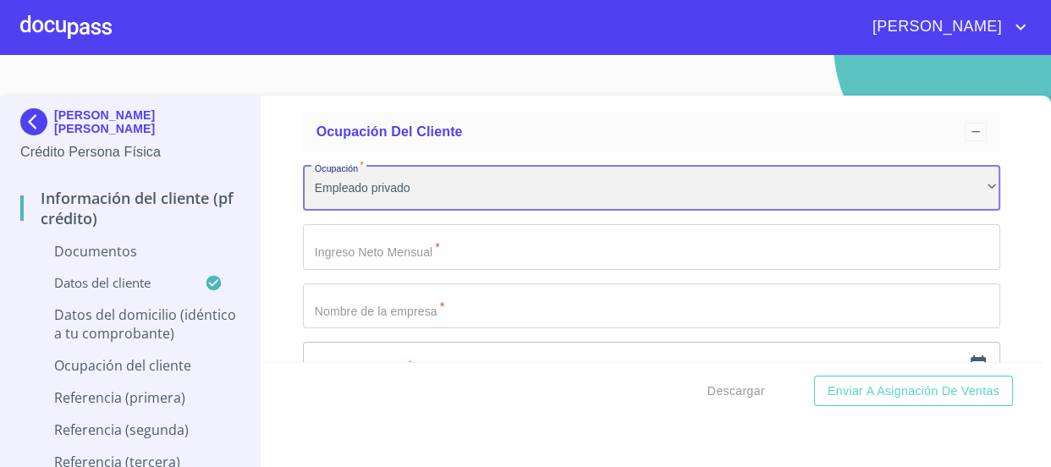
scroll to position [3771, 0]
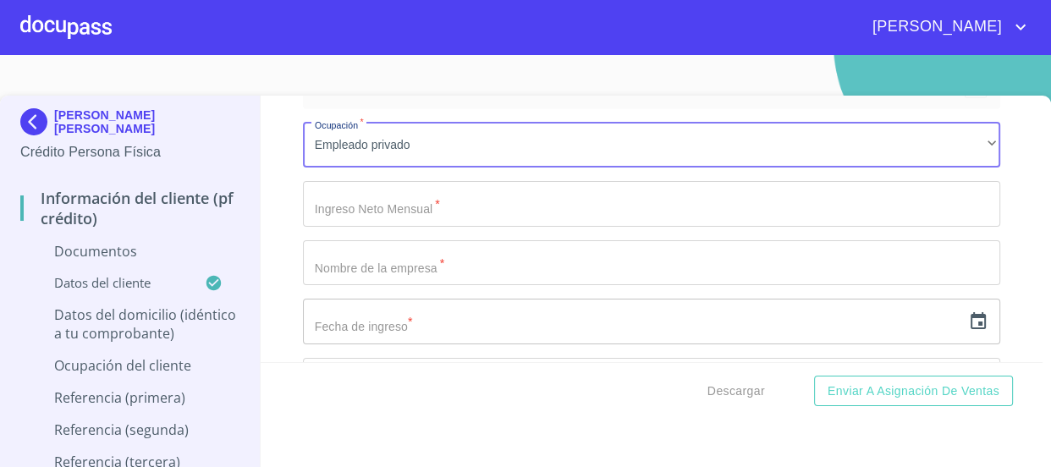
click at [439, 206] on input "Documento de identificación   *" at bounding box center [652, 204] width 698 height 46
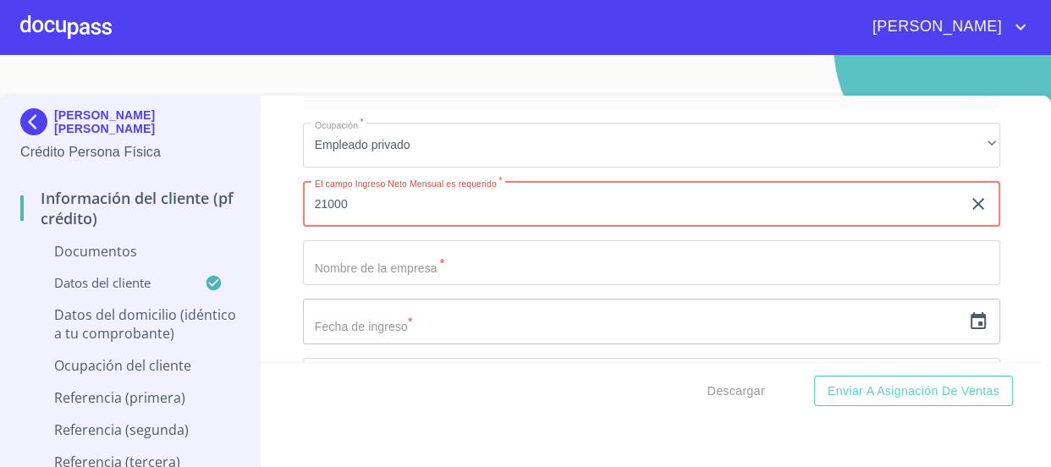
type input "21000"
click at [287, 239] on div "Información del cliente (PF crédito) Documentos Documento de identificación   *…" at bounding box center [652, 229] width 782 height 267
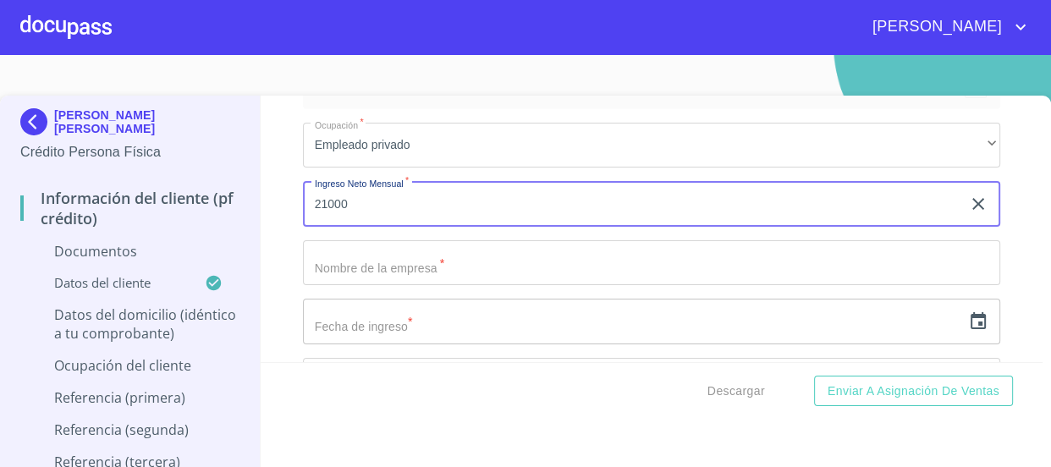
click at [368, 210] on input "21000" at bounding box center [632, 204] width 659 height 46
click at [384, 254] on input "Documento de identificación   *" at bounding box center [652, 263] width 698 height 46
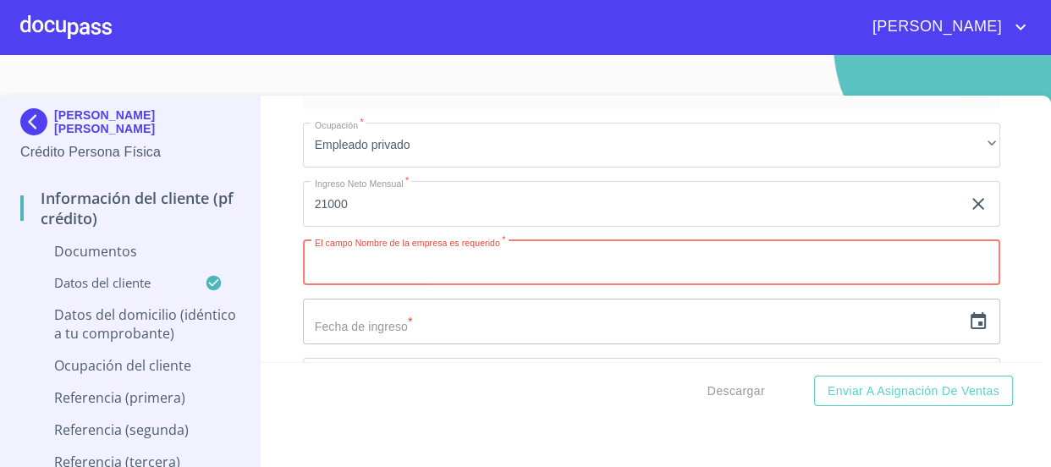
click at [450, 263] on input "Documento de identificación   *" at bounding box center [652, 263] width 698 height 46
paste input "ROCANA ARQUITECTURA"
type input "ROCANA ARQUITECTURA"
click at [533, 321] on input "text" at bounding box center [632, 322] width 659 height 46
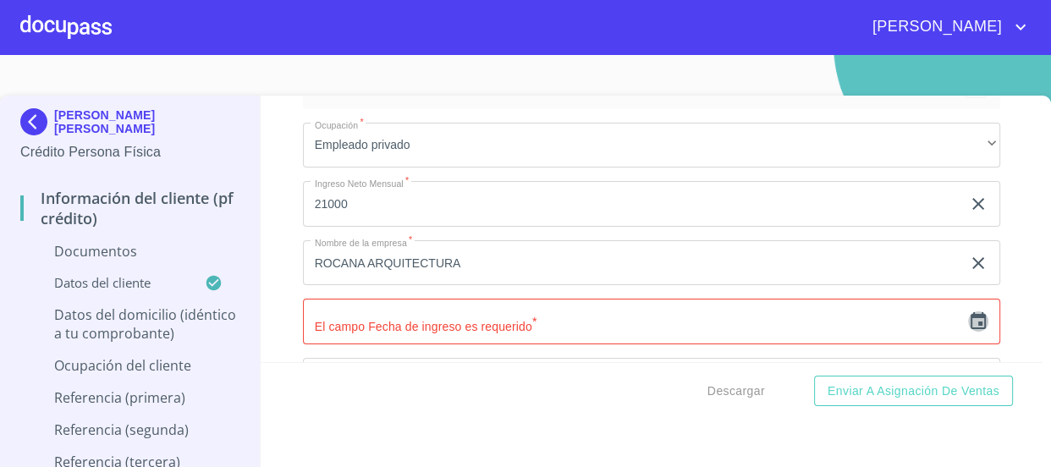
click at [968, 317] on icon "button" at bounding box center [978, 322] width 20 height 20
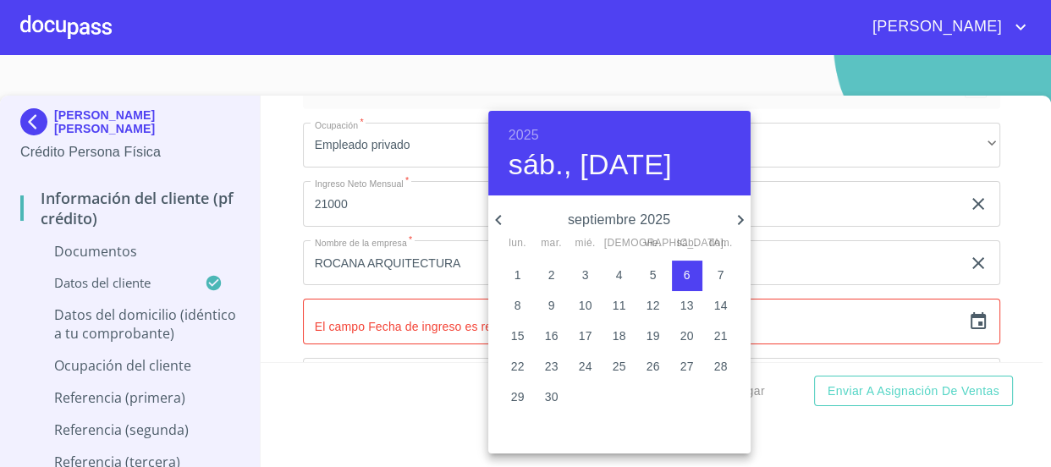
click at [505, 128] on div "2025 sáb., [DATE]" at bounding box center [619, 153] width 262 height 85
click at [514, 132] on h6 "2025" at bounding box center [524, 136] width 30 height 24
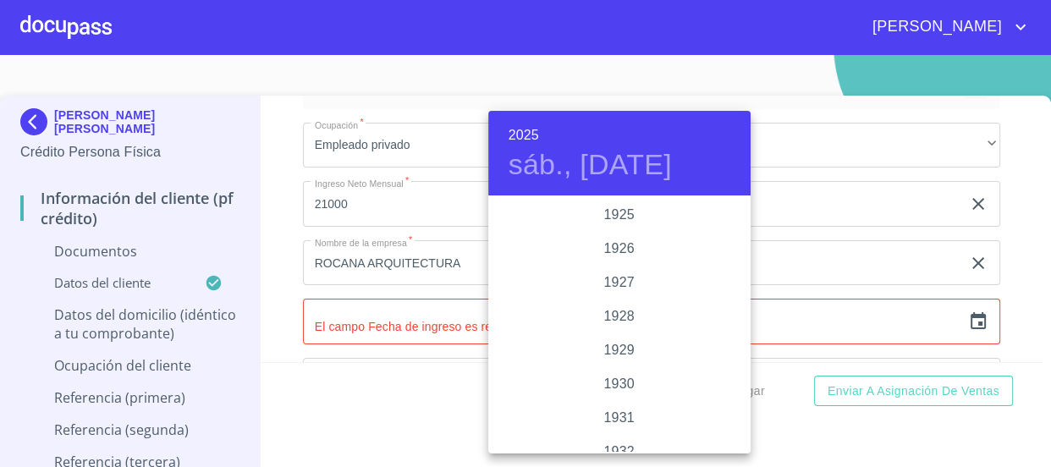
scroll to position [3285, 0]
click at [633, 279] on div "2024" at bounding box center [619, 283] width 262 height 34
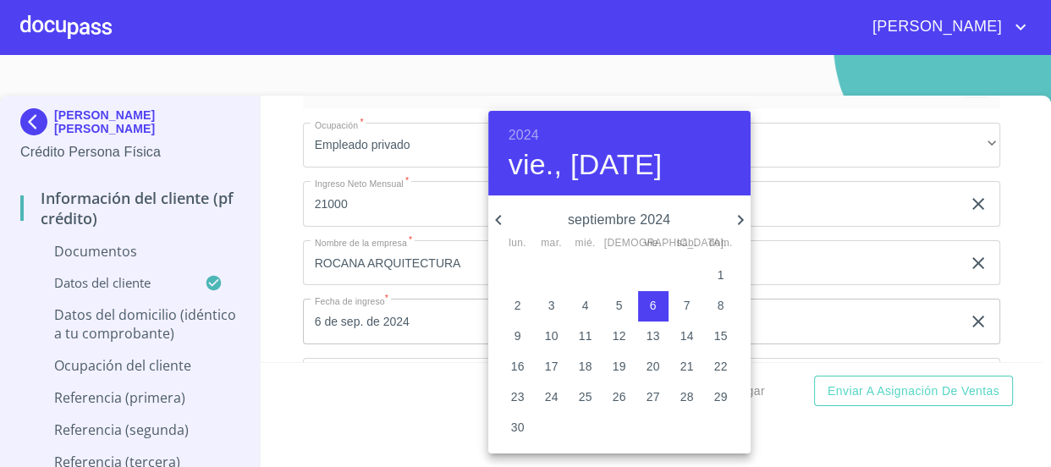
click at [495, 220] on icon "button" at bounding box center [498, 220] width 20 height 20
click at [499, 214] on icon "button" at bounding box center [498, 220] width 20 height 20
click at [592, 277] on span "1" at bounding box center [586, 275] width 30 height 17
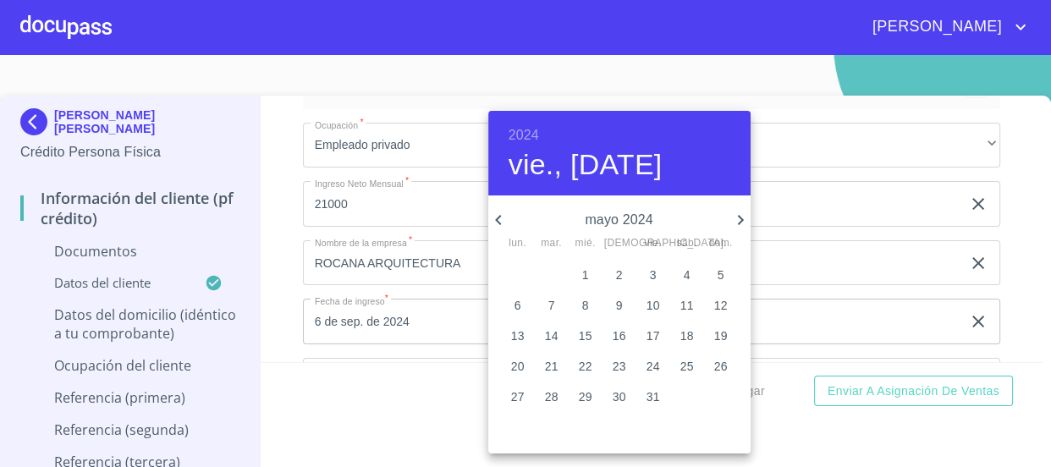
type input "1 de may. de 2024"
click at [284, 342] on div at bounding box center [525, 233] width 1051 height 467
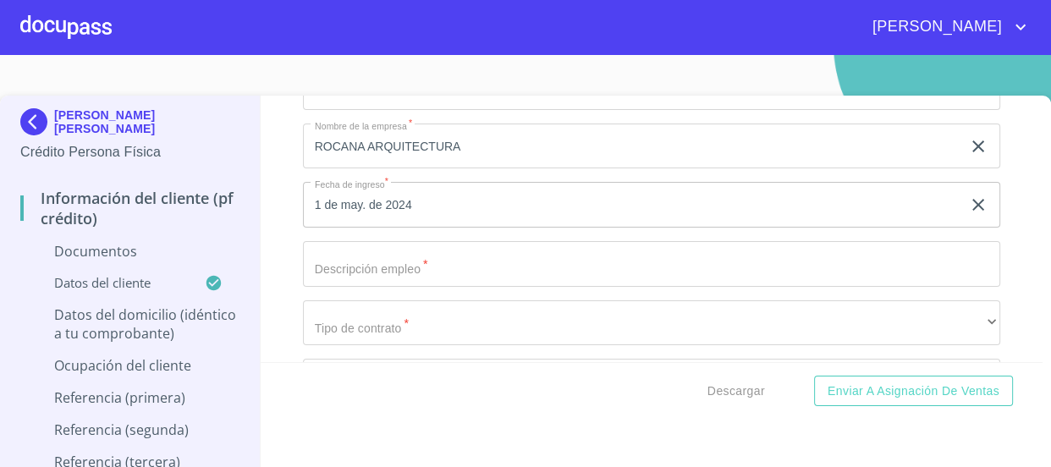
scroll to position [3925, 0]
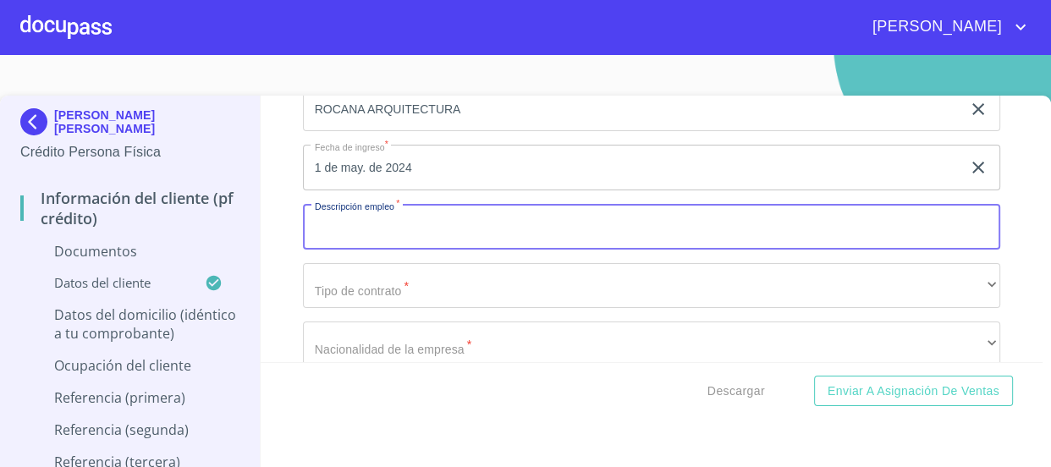
click at [442, 233] on input "Documento de identificación   *" at bounding box center [652, 227] width 698 height 46
type input "ARQUITECTO"
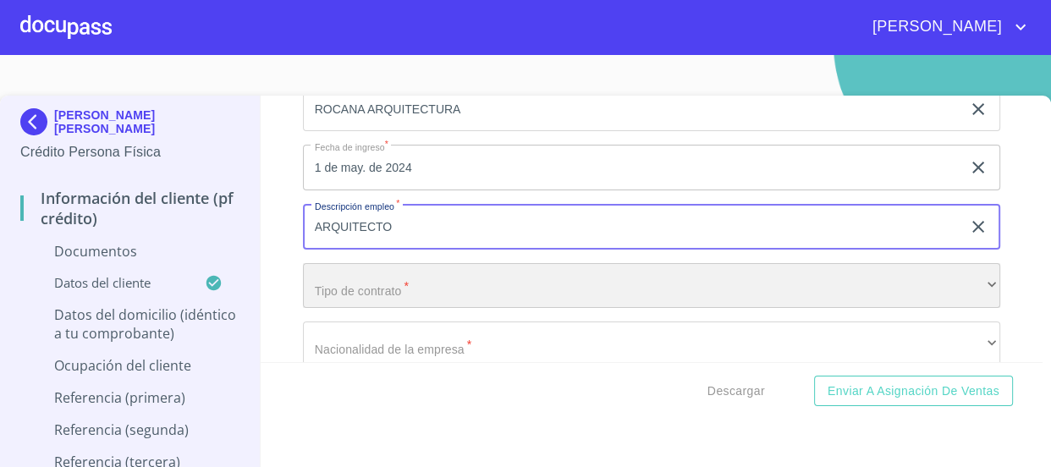
click at [367, 274] on div "​" at bounding box center [652, 286] width 698 height 46
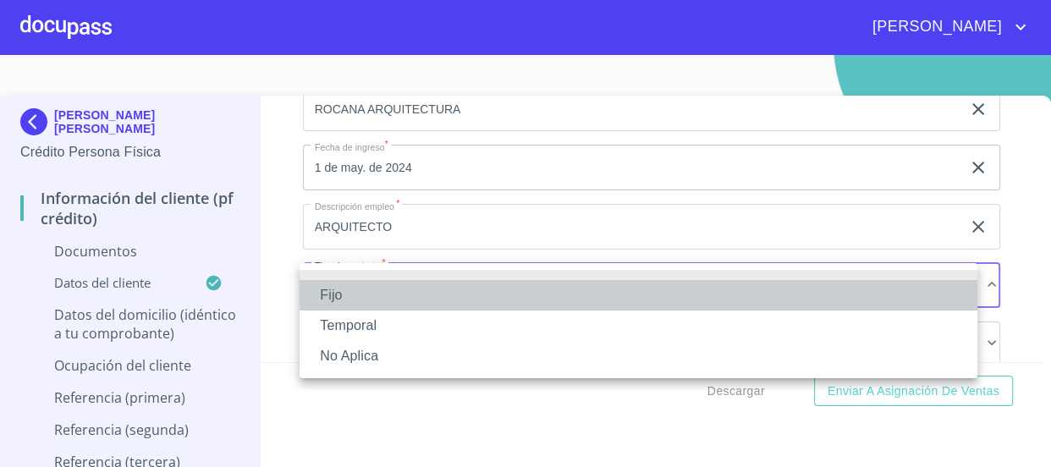
click at [378, 302] on li "Fijo" at bounding box center [639, 295] width 678 height 30
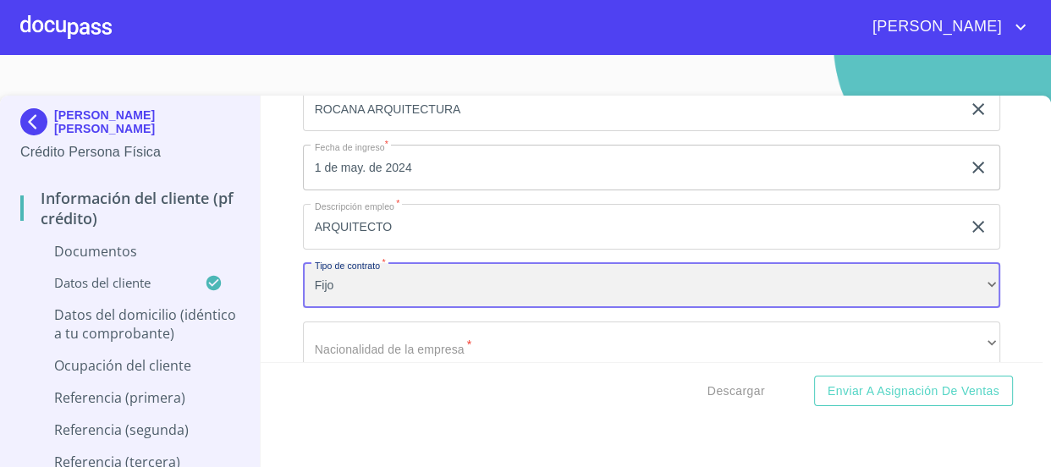
scroll to position [4002, 0]
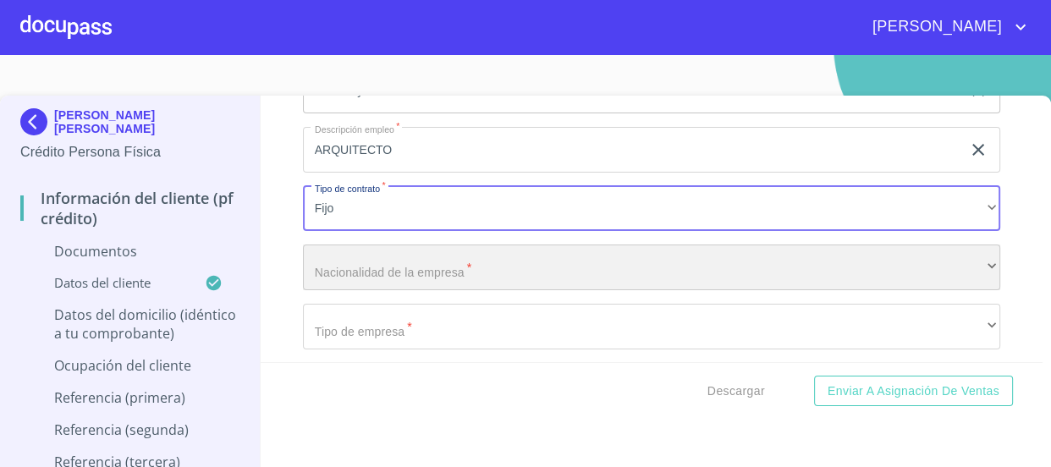
click at [428, 259] on div "​" at bounding box center [652, 268] width 698 height 46
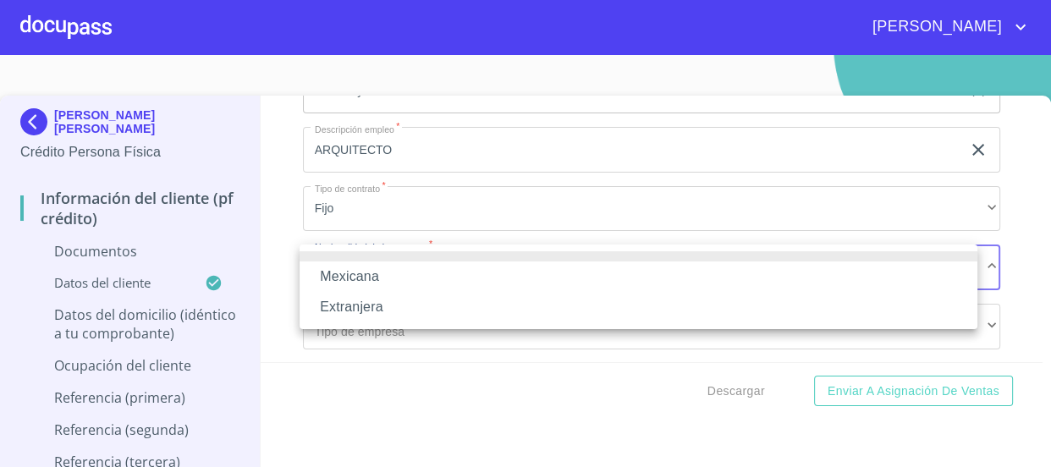
click at [438, 271] on li "Mexicana" at bounding box center [639, 277] width 678 height 30
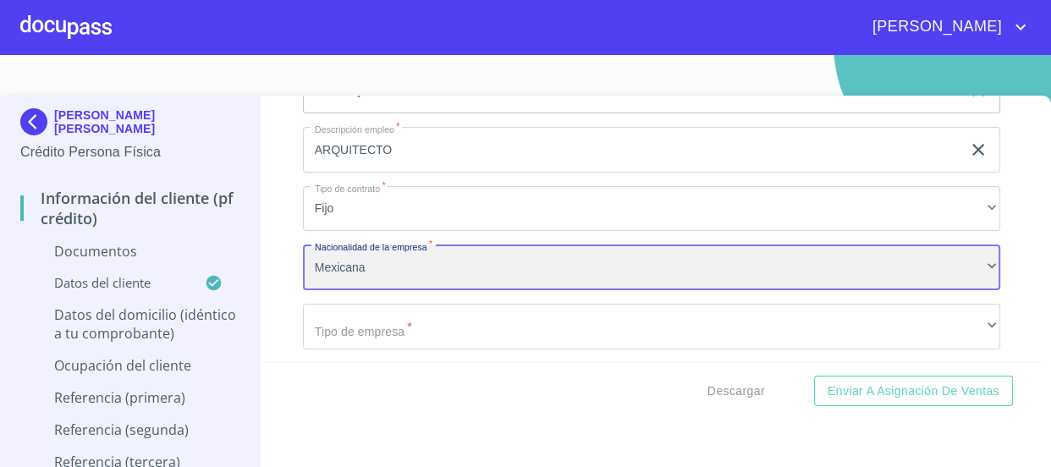
scroll to position [4156, 0]
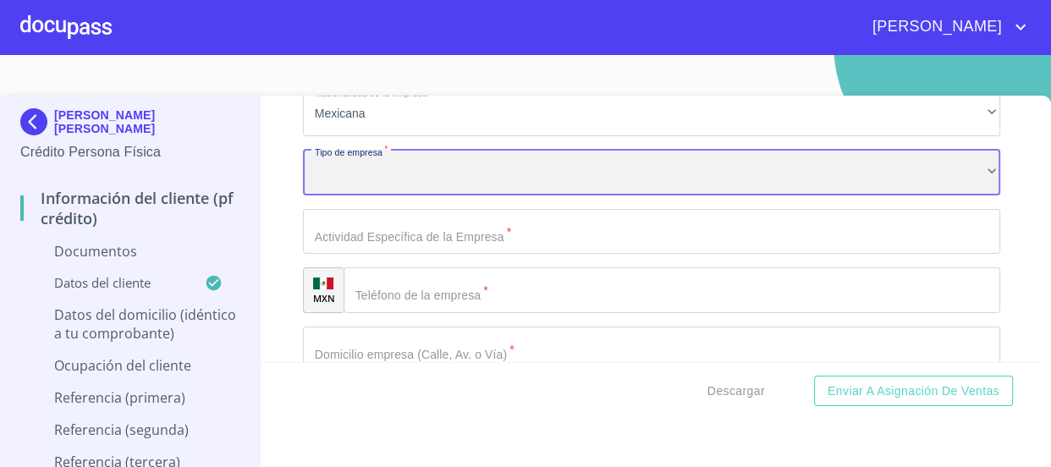
click at [441, 158] on div "​" at bounding box center [652, 173] width 698 height 46
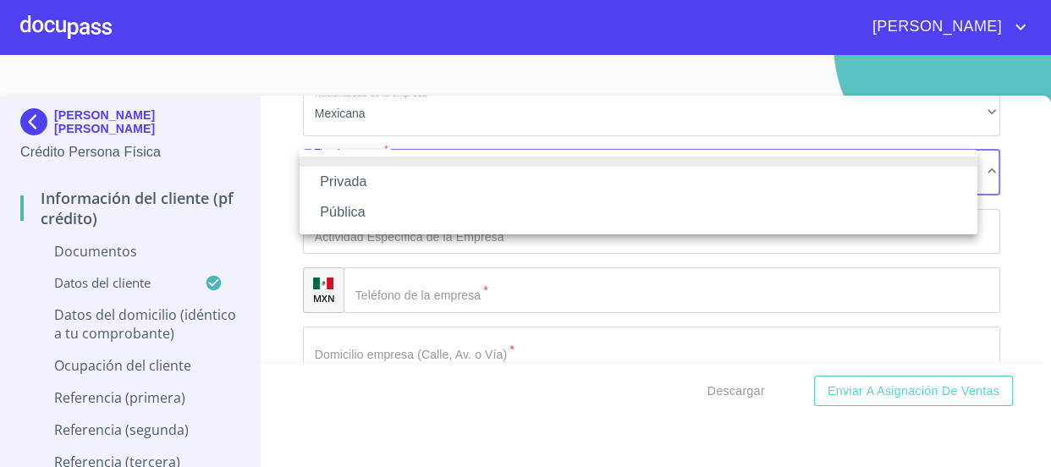
click at [449, 179] on li "Privada" at bounding box center [639, 182] width 678 height 30
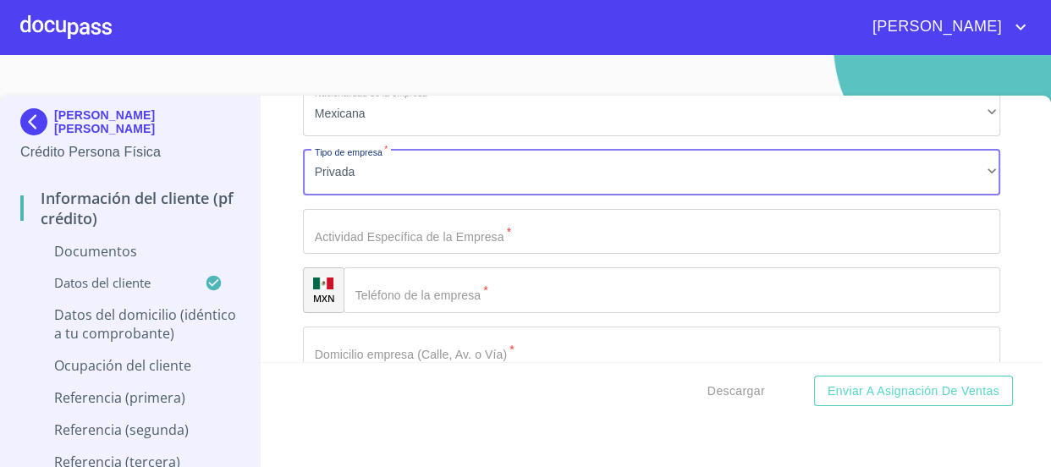
click at [462, 211] on input "Documento de identificación   *" at bounding box center [652, 232] width 698 height 46
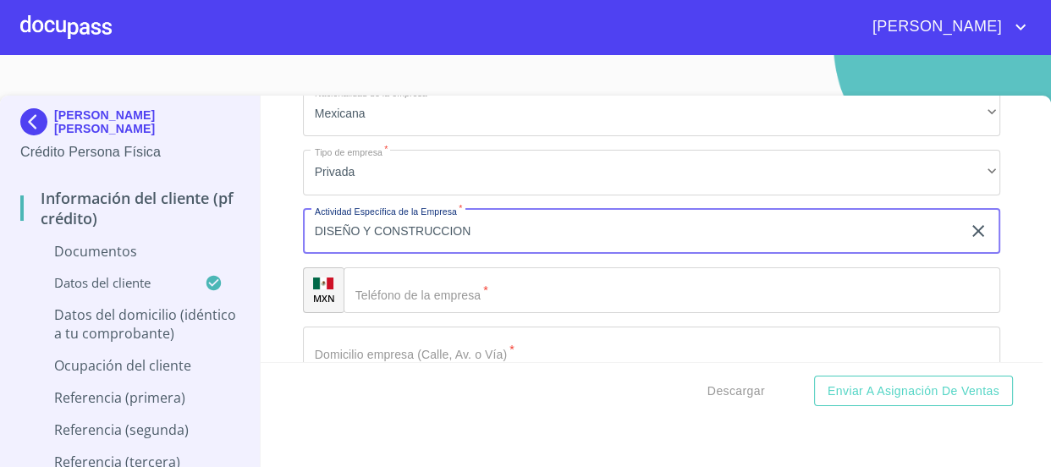
type input "DISEÑO Y CONSTRUCCION"
click at [464, 297] on input "Documento de identificación   *" at bounding box center [673, 291] width 658 height 46
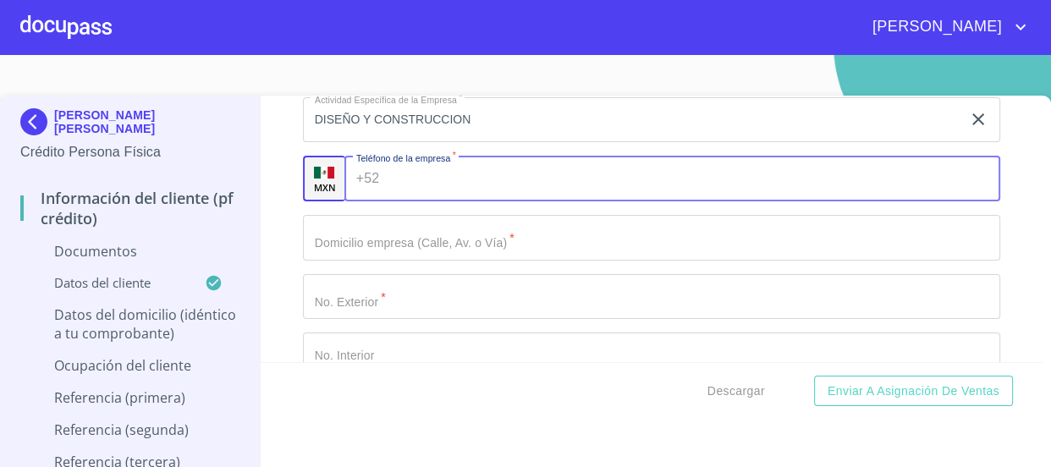
scroll to position [4309, 0]
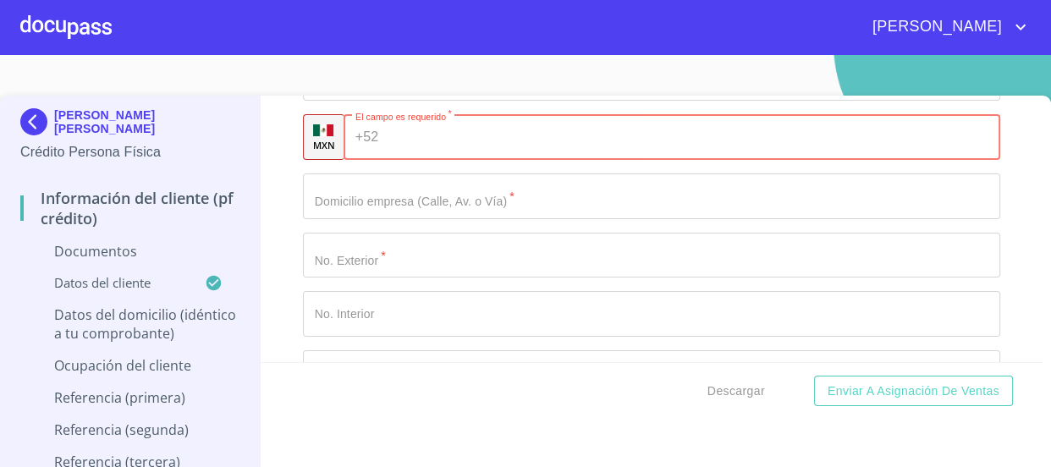
click at [430, 130] on input "Documento de identificación   *" at bounding box center [692, 137] width 615 height 46
paste input "[PHONE_NUMBER]"
type input "[PHONE_NUMBER]"
click at [439, 192] on input "Documento de identificación   *" at bounding box center [652, 197] width 698 height 46
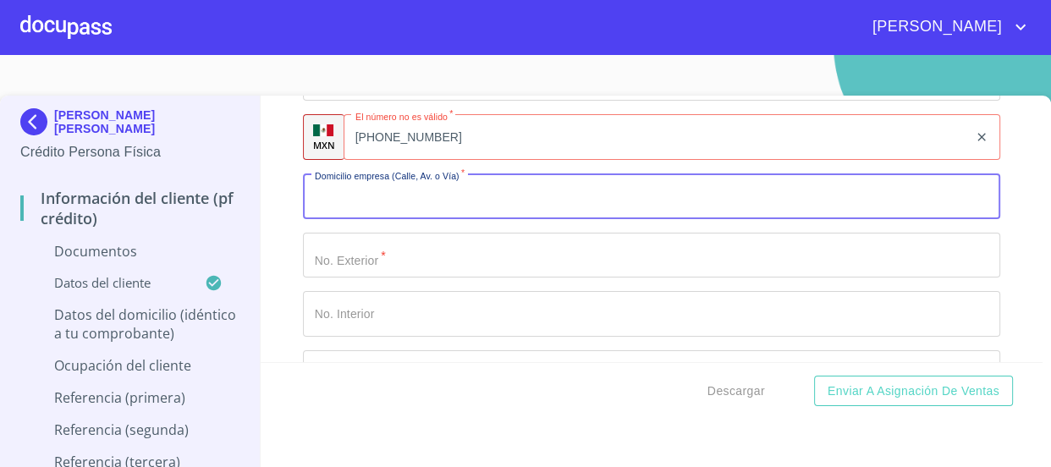
paste input "Contáctanos Av. [PERSON_NAME]"
type input "Contáctanos Av. [PERSON_NAME]"
click at [498, 252] on input "Documento de identificación   *" at bounding box center [652, 256] width 698 height 46
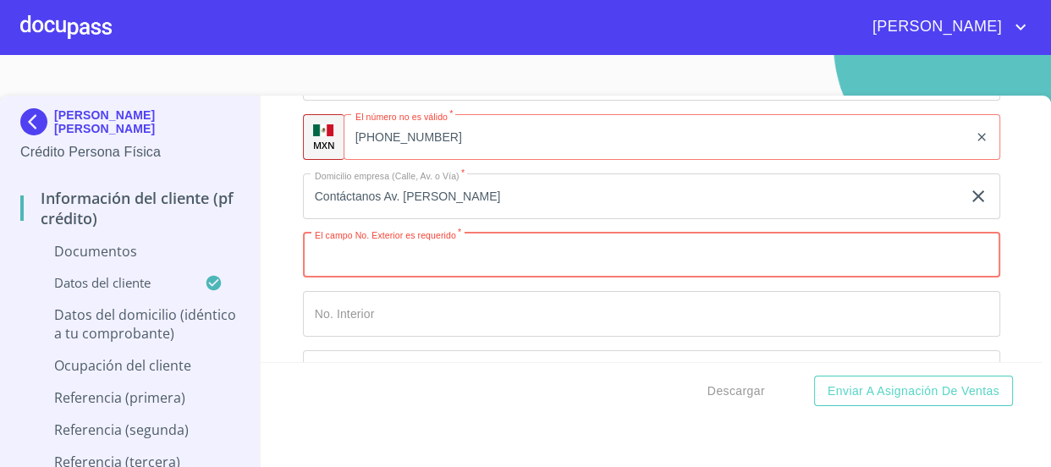
click at [415, 261] on input "Documento de identificación   *" at bounding box center [652, 256] width 698 height 46
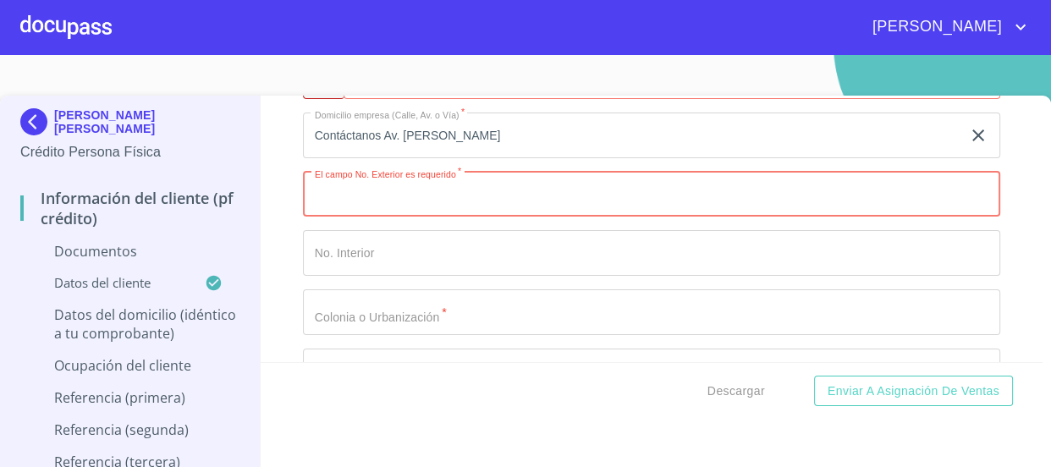
scroll to position [4463, 0]
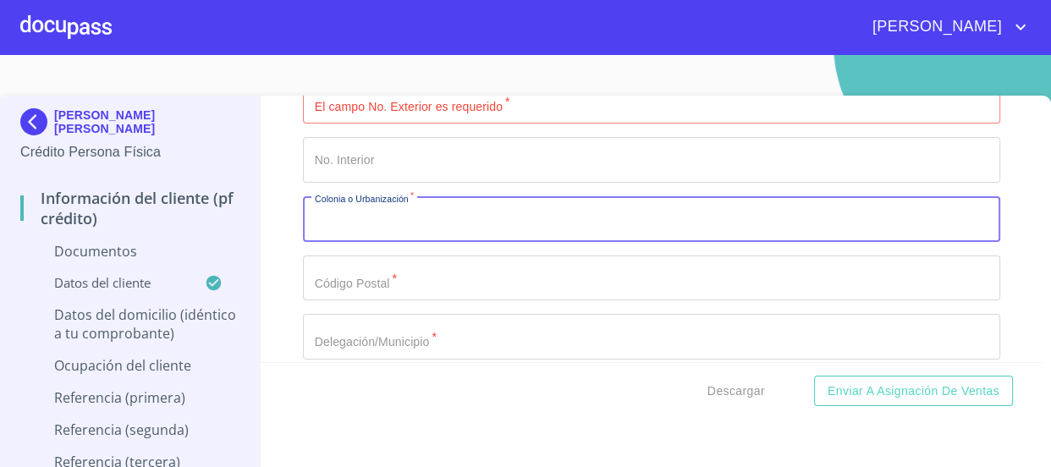
click at [414, 223] on input "Documento de identificación   *" at bounding box center [652, 219] width 698 height 46
paste input "Prados de Providencia"
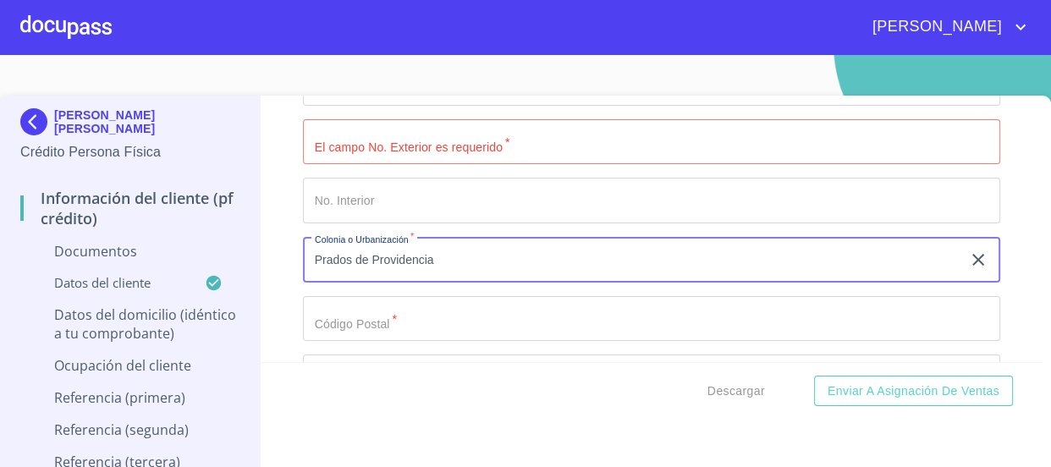
scroll to position [4386, 0]
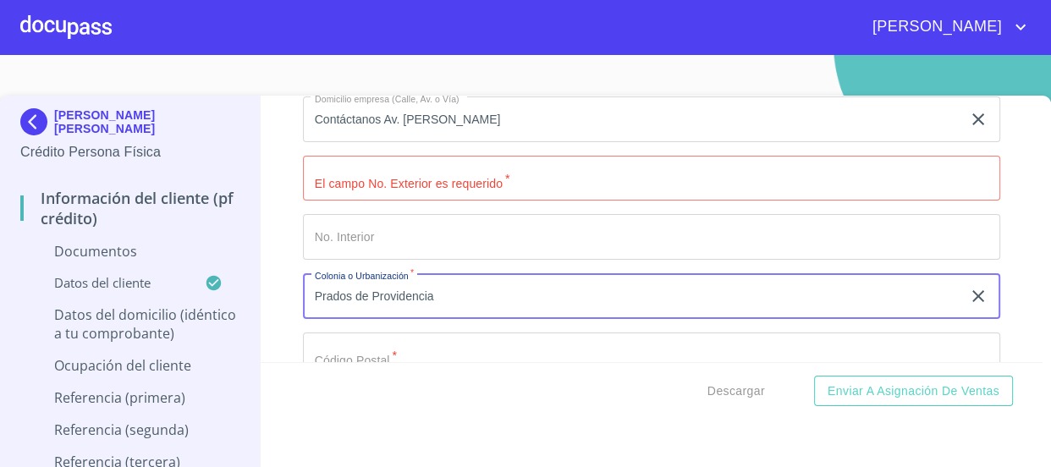
type input "Prados de Providencia"
click at [444, 222] on input "Documento de identificación   *" at bounding box center [652, 237] width 698 height 46
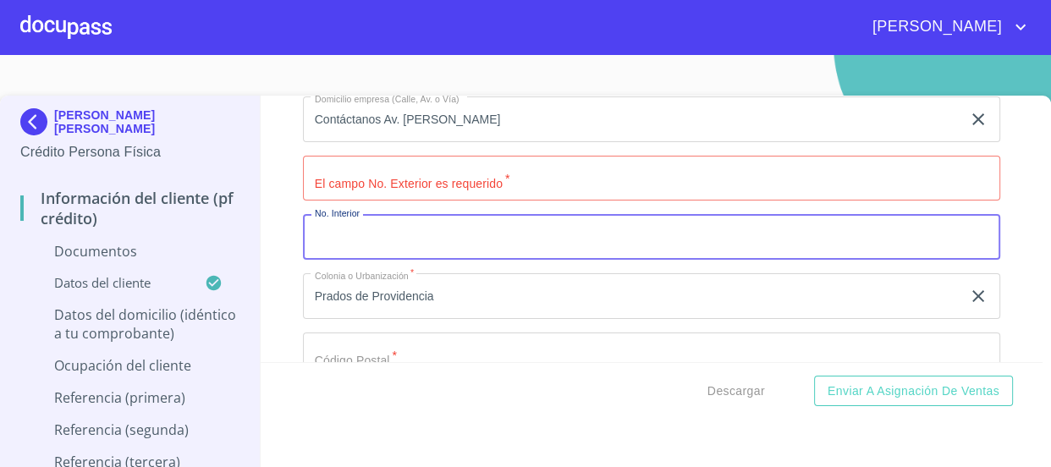
click at [392, 217] on input "Documento de identificación   *" at bounding box center [652, 237] width 698 height 46
paste input "2844"
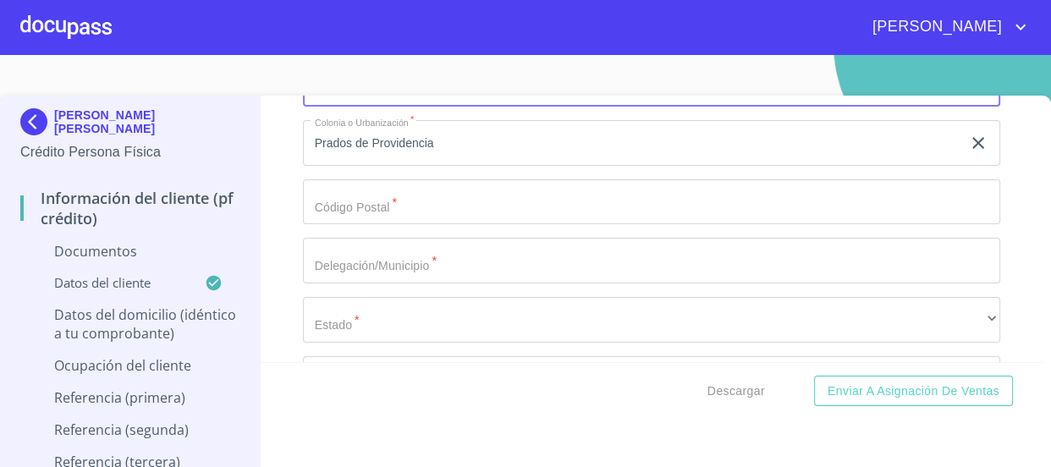
scroll to position [4540, 0]
type input "2844"
click at [422, 207] on input "Documento de identificación   *" at bounding box center [652, 202] width 698 height 46
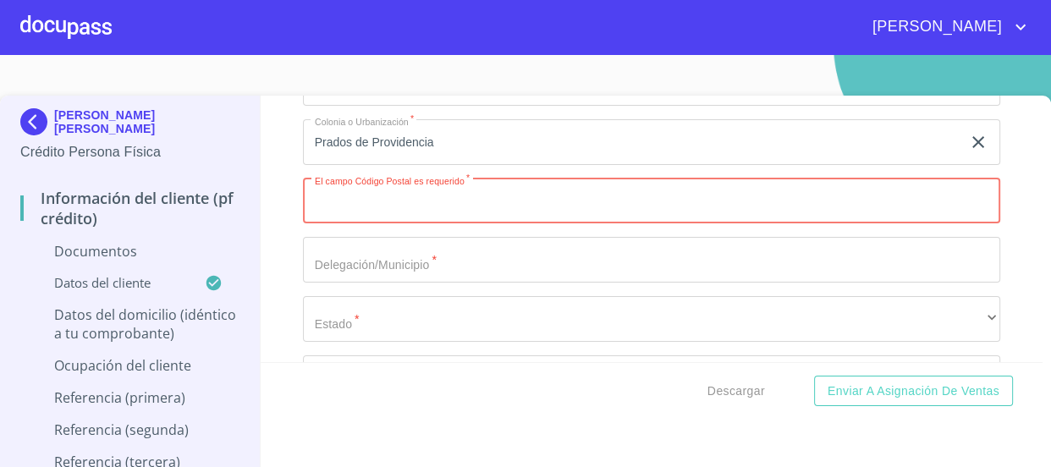
click at [501, 198] on input "Documento de identificación   *" at bounding box center [652, 202] width 698 height 46
paste input "44670"
type input "44670"
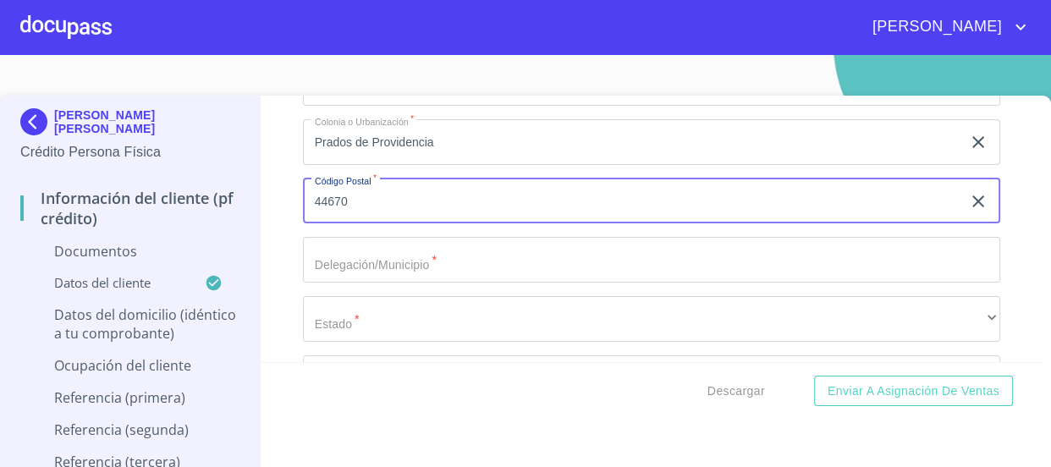
click at [411, 263] on input "Documento de identificación   *" at bounding box center [652, 260] width 698 height 46
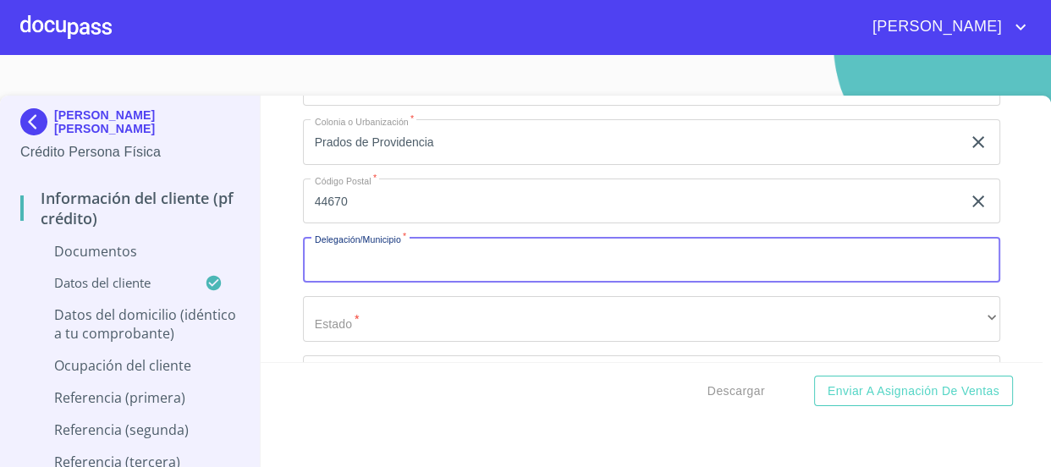
paste input "[GEOGRAPHIC_DATA]"
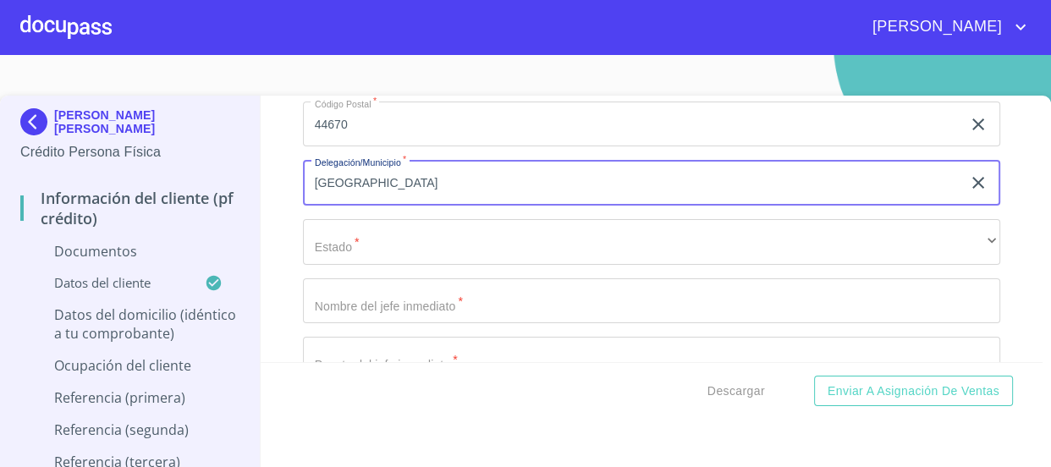
type input "[GEOGRAPHIC_DATA]"
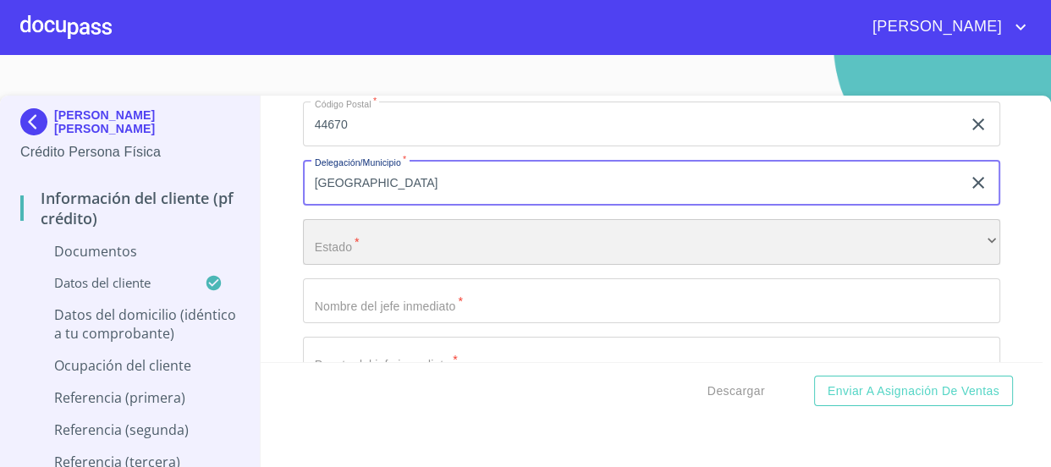
click at [417, 219] on div "​" at bounding box center [652, 242] width 698 height 46
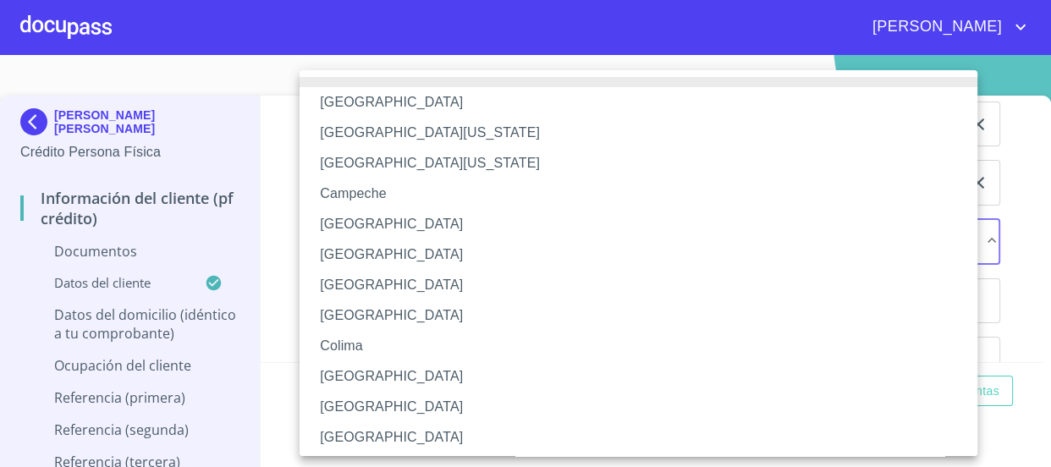
click at [416, 240] on li "[GEOGRAPHIC_DATA]" at bounding box center [645, 255] width 690 height 30
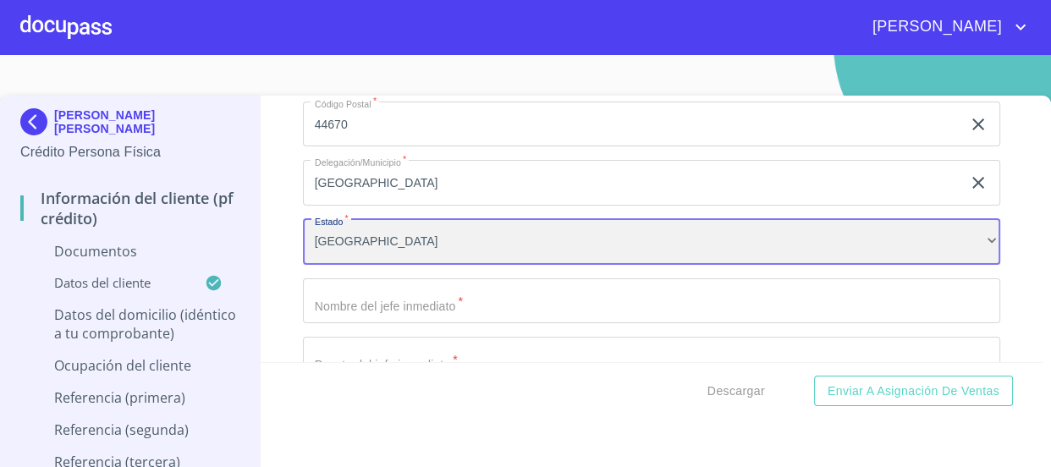
click at [416, 240] on div "[GEOGRAPHIC_DATA]" at bounding box center [652, 242] width 698 height 46
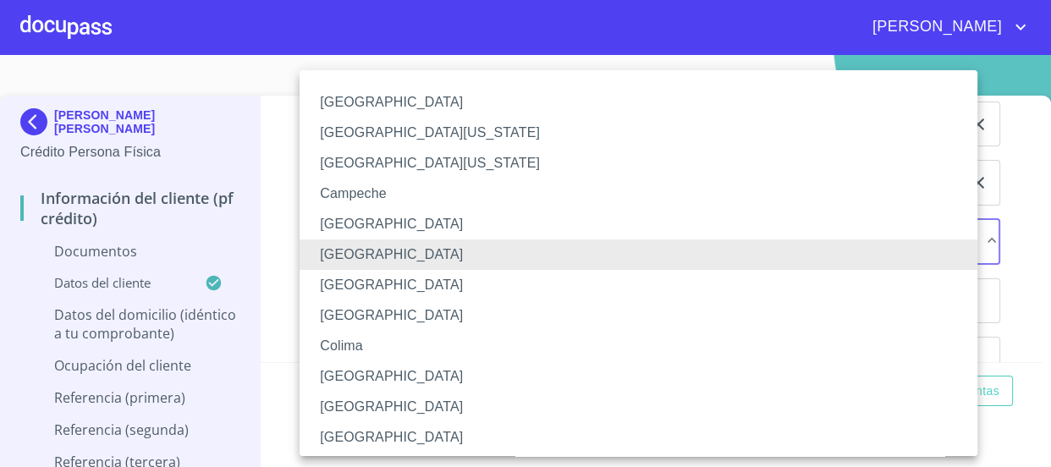
scroll to position [265, 0]
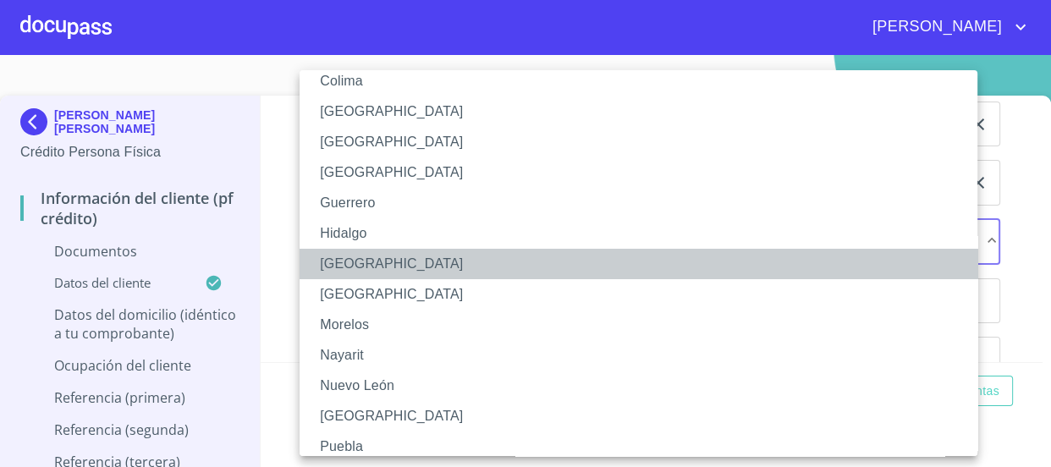
click at [418, 261] on li "[GEOGRAPHIC_DATA]" at bounding box center [645, 264] width 690 height 30
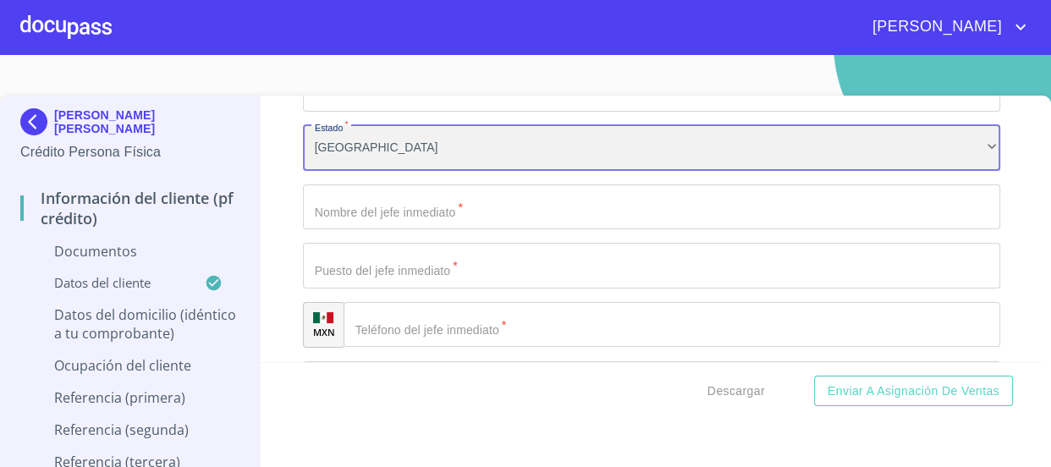
scroll to position [4771, 0]
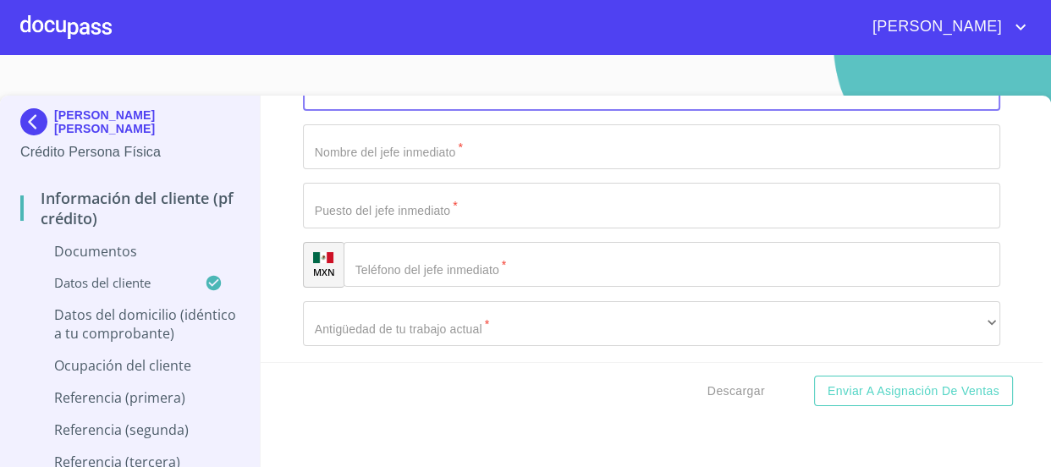
click at [494, 146] on input "Documento de identificación   *" at bounding box center [652, 147] width 698 height 46
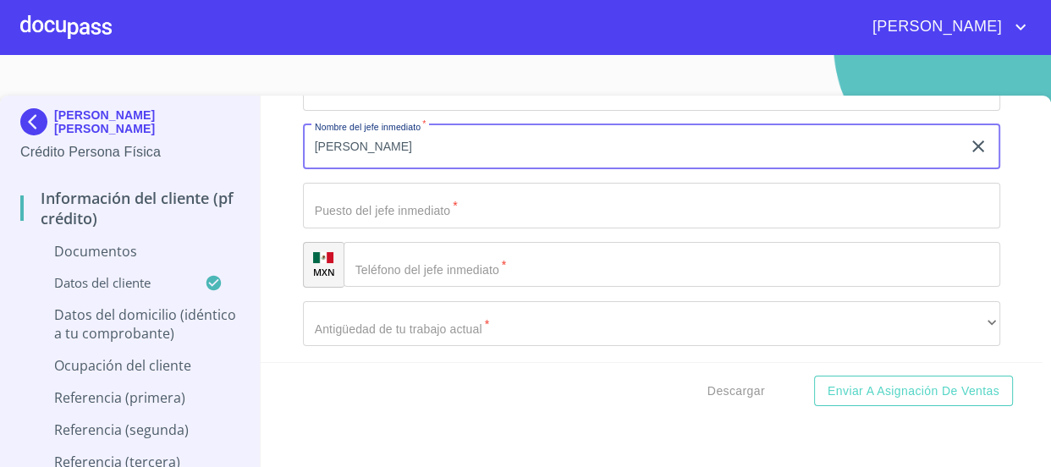
type input "[PERSON_NAME]"
click at [500, 199] on input "Documento de identificación   *" at bounding box center [652, 206] width 698 height 46
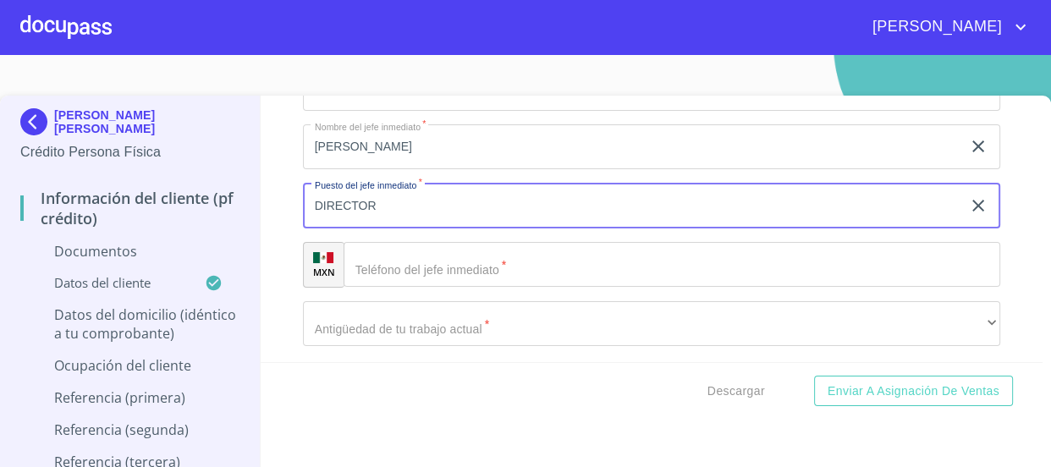
type input "DIRECTOR"
click at [379, 264] on div "​" at bounding box center [673, 265] width 658 height 46
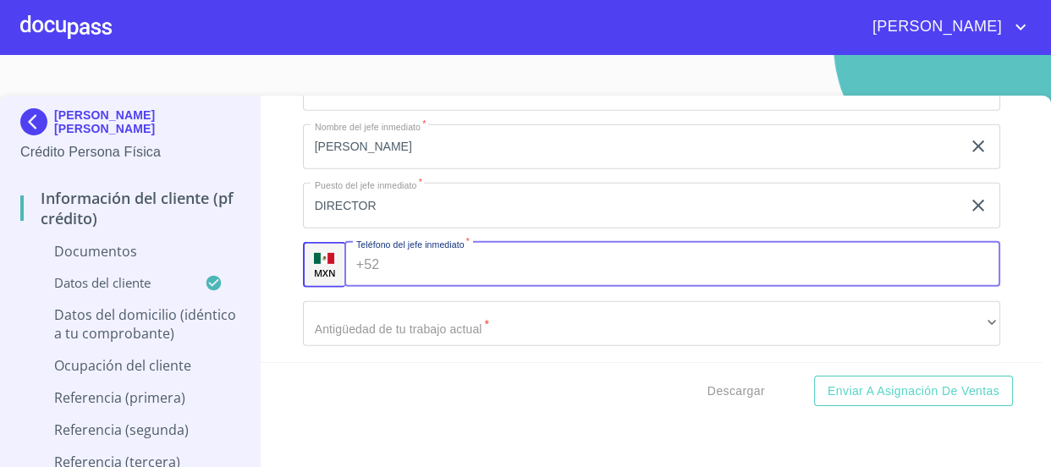
paste input "[PHONE_NUMBER]"
type input "[PHONE_NUMBER]"
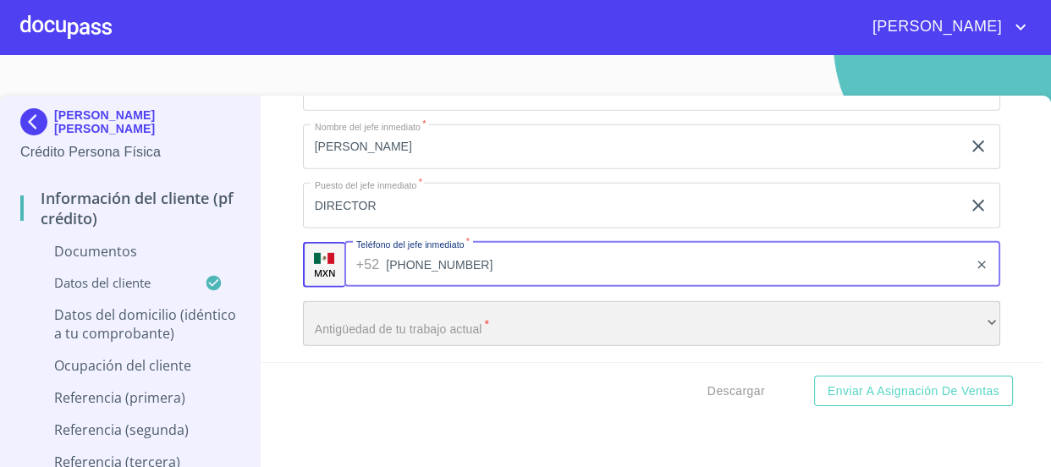
click at [521, 316] on div "​" at bounding box center [652, 324] width 698 height 46
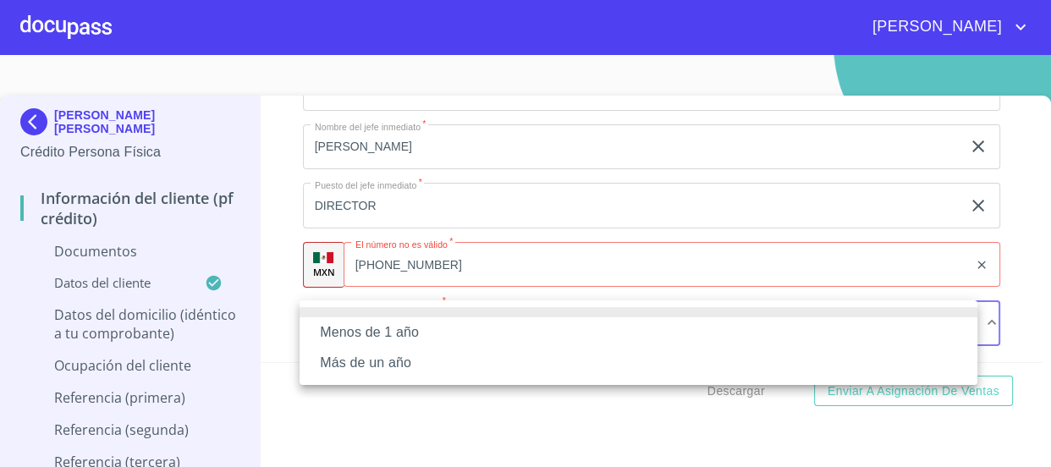
click at [494, 357] on li "Más de un año" at bounding box center [639, 363] width 678 height 30
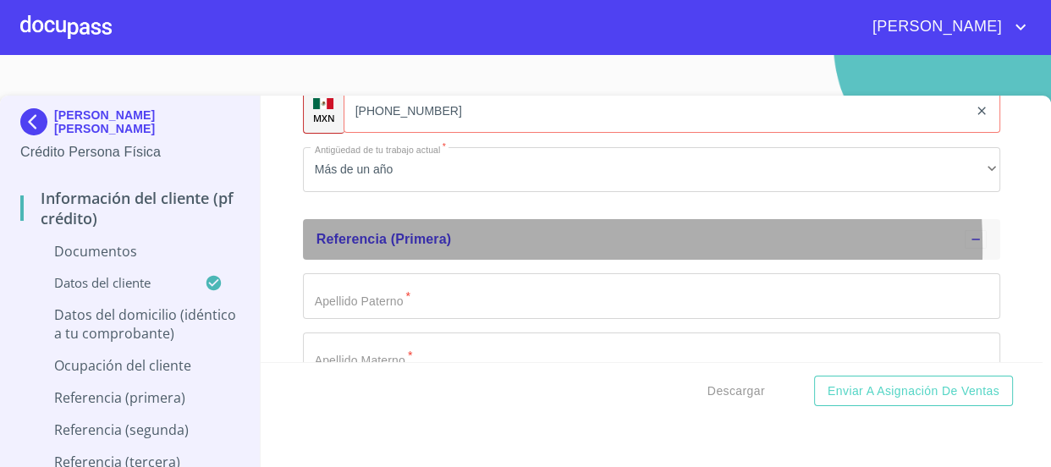
click at [474, 246] on div "Referencia (primera)" at bounding box center [641, 239] width 649 height 20
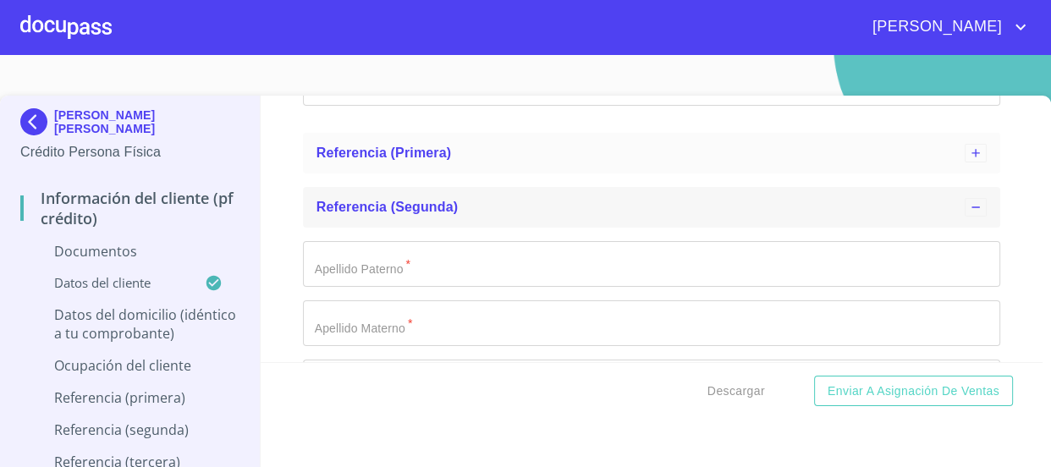
scroll to position [5080, 0]
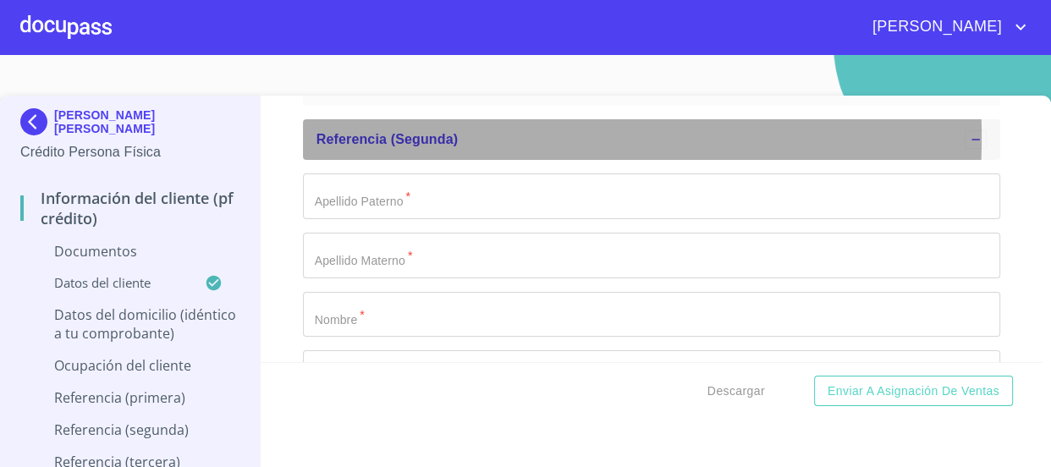
click at [452, 135] on span "Referencia (segunda)" at bounding box center [388, 139] width 142 height 14
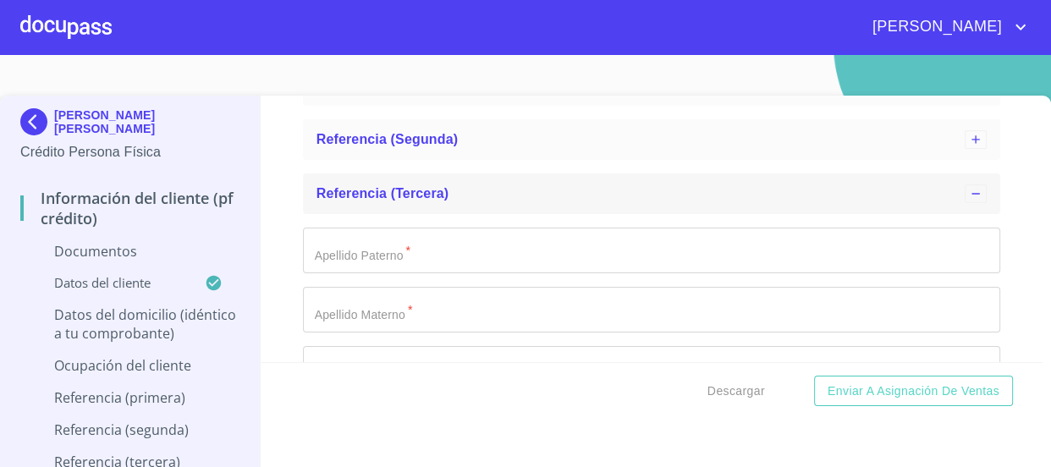
click at [466, 201] on div "Referencia (tercera)" at bounding box center [641, 194] width 649 height 20
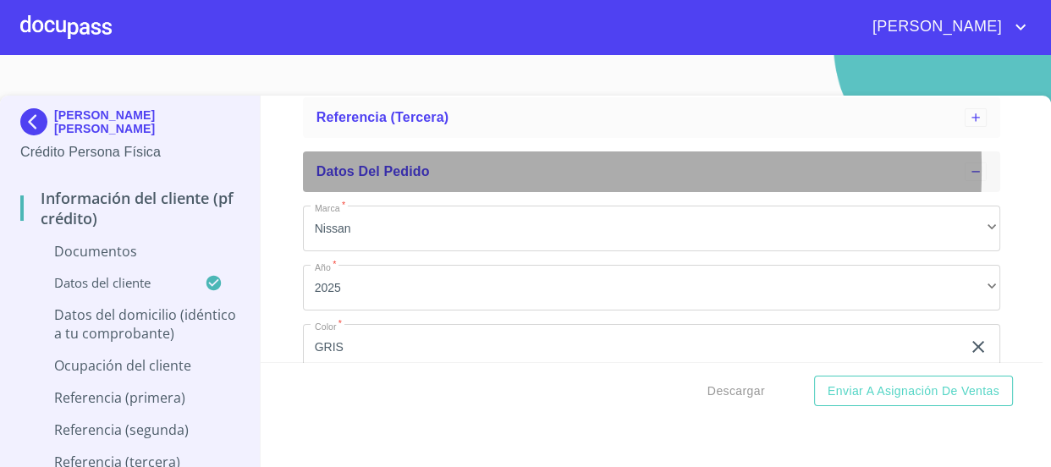
click at [419, 166] on span "Datos del pedido" at bounding box center [373, 171] width 113 height 14
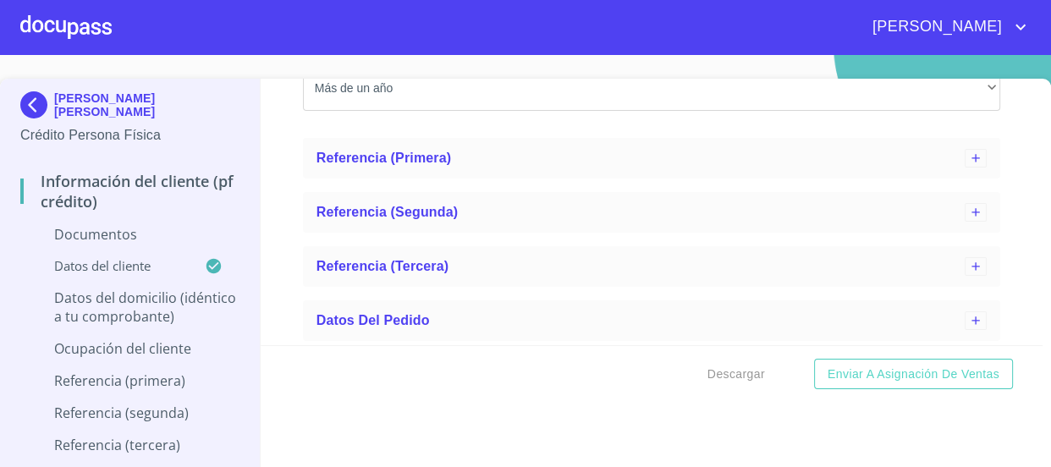
scroll to position [25, 0]
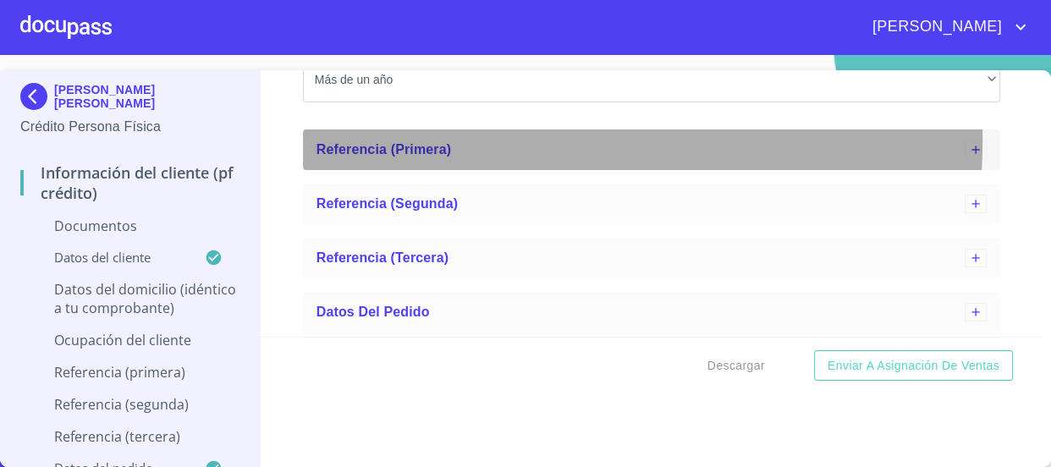
click at [403, 140] on div "Referencia (primera)" at bounding box center [641, 150] width 649 height 20
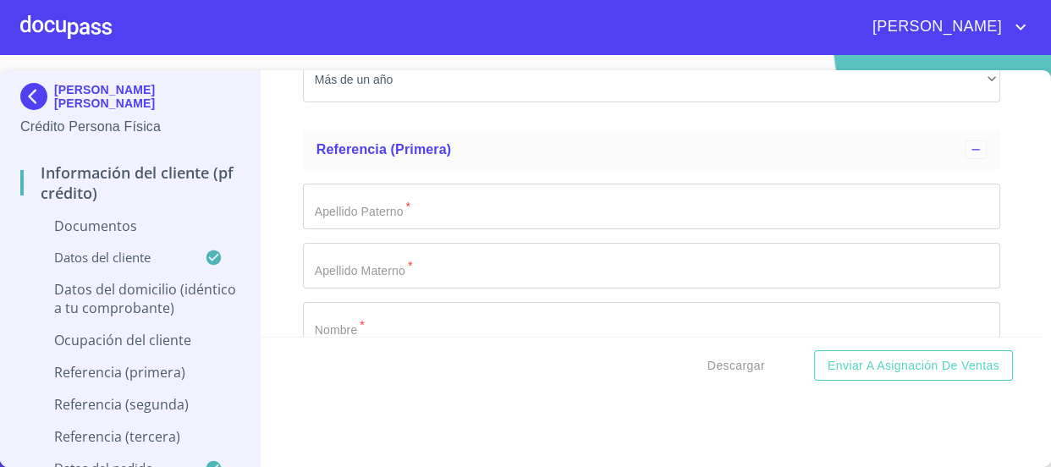
scroll to position [5067, 0]
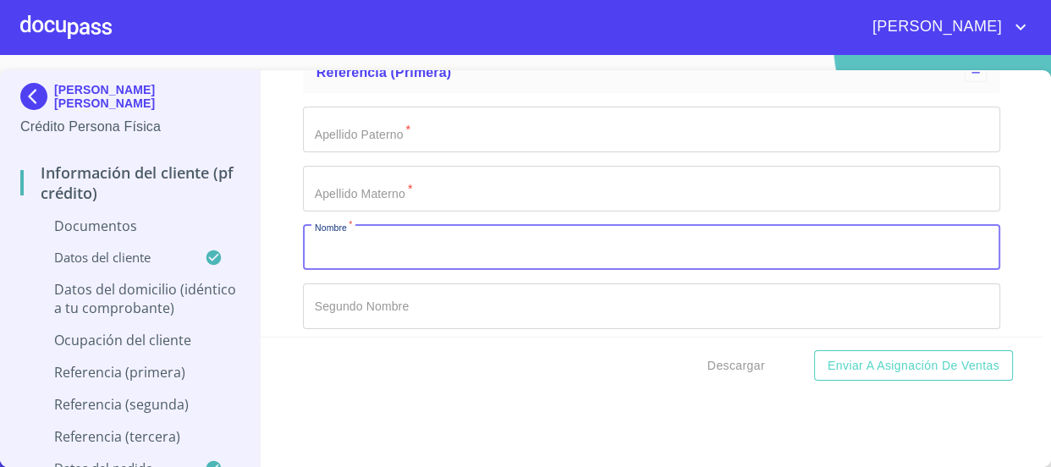
click at [432, 238] on input "Documento de identificación   *" at bounding box center [652, 248] width 698 height 46
type input "[PERSON_NAME]"
click at [652, 132] on input "Documento de identificación   *" at bounding box center [652, 130] width 698 height 46
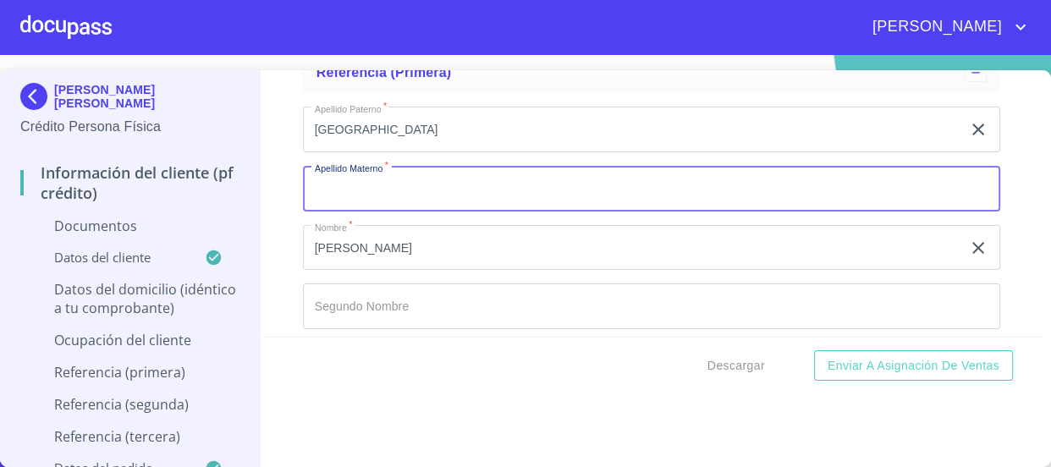
click at [652, 132] on input "[GEOGRAPHIC_DATA]" at bounding box center [632, 130] width 659 height 46
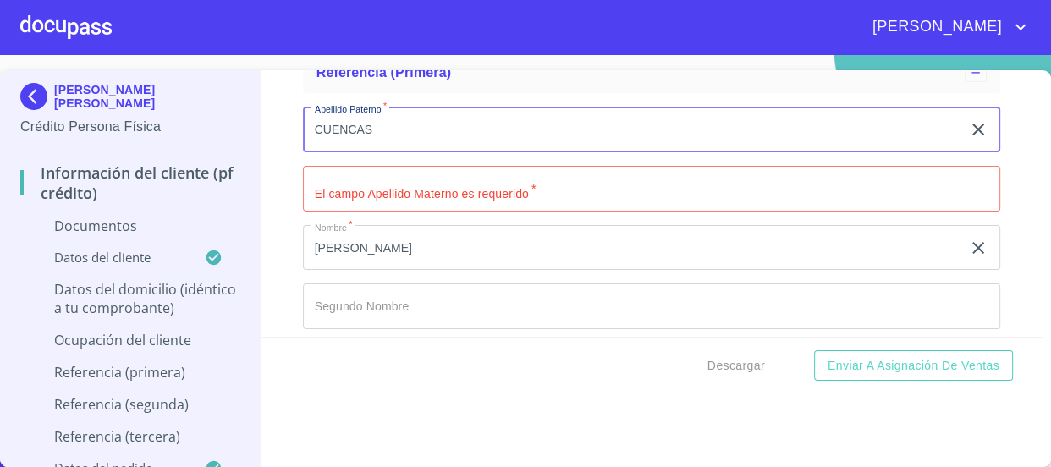
type input "CUENCAS"
click at [582, 190] on input "Documento de identificación   *" at bounding box center [652, 189] width 698 height 46
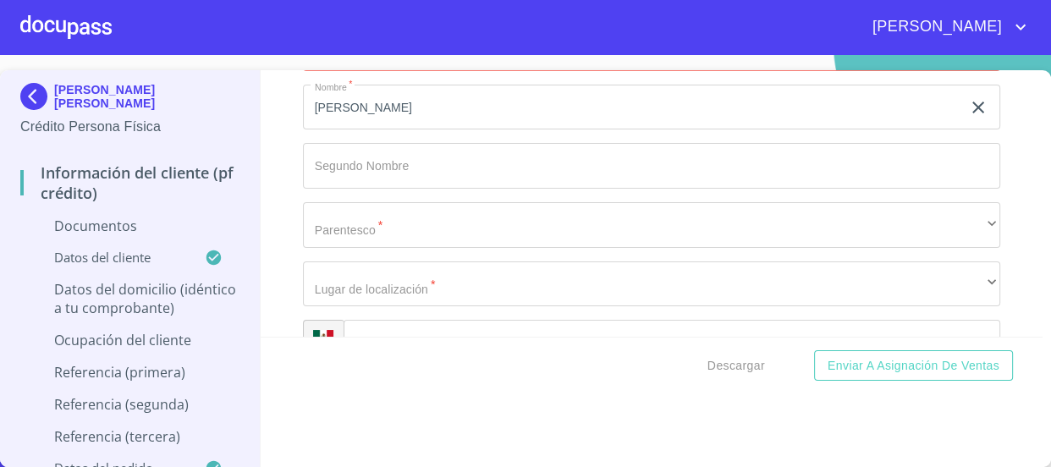
scroll to position [5221, 0]
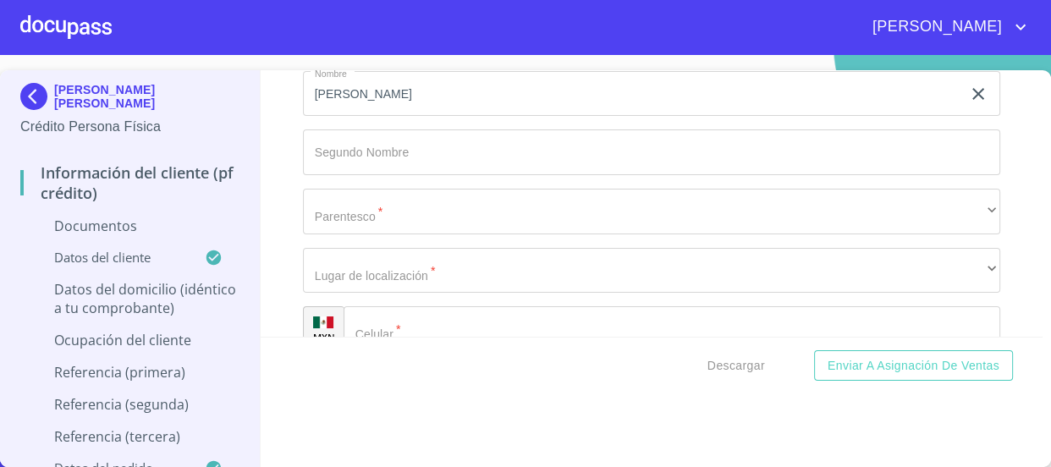
type input "REGALADO"
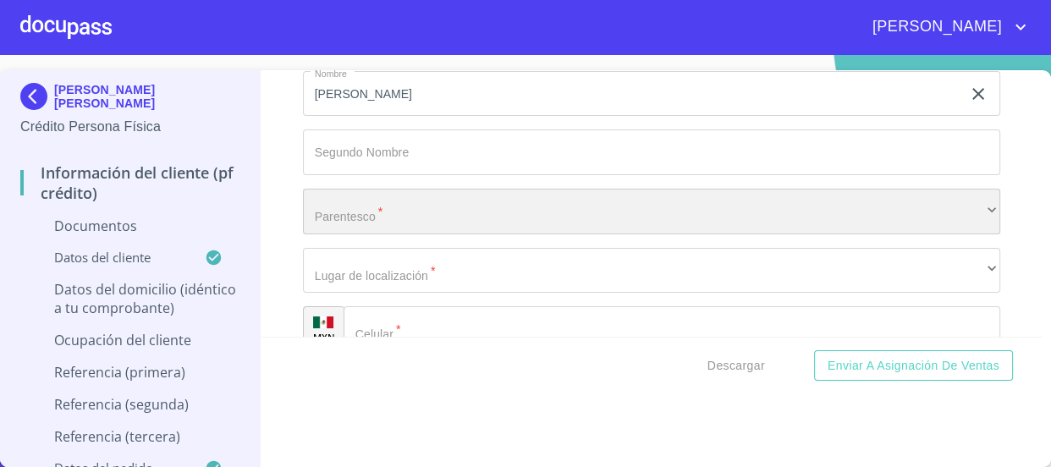
click at [461, 196] on div "​" at bounding box center [652, 212] width 698 height 46
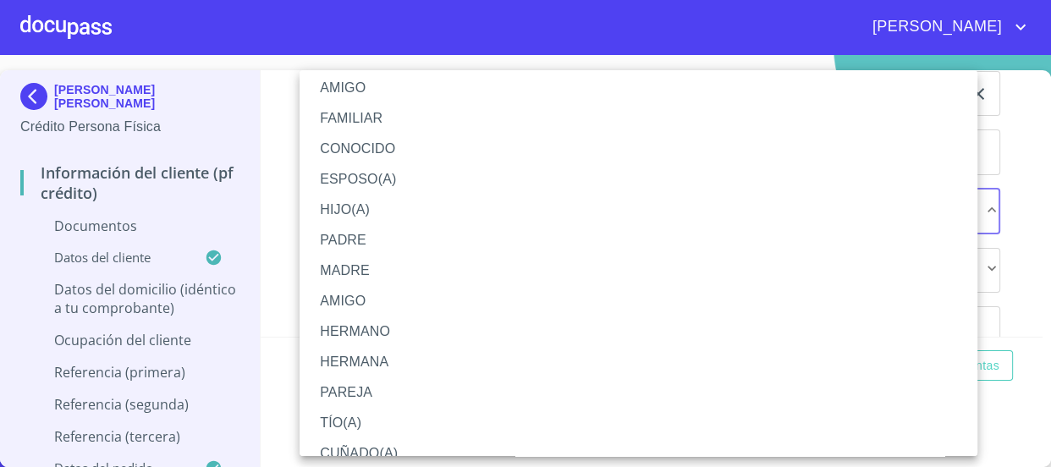
scroll to position [0, 0]
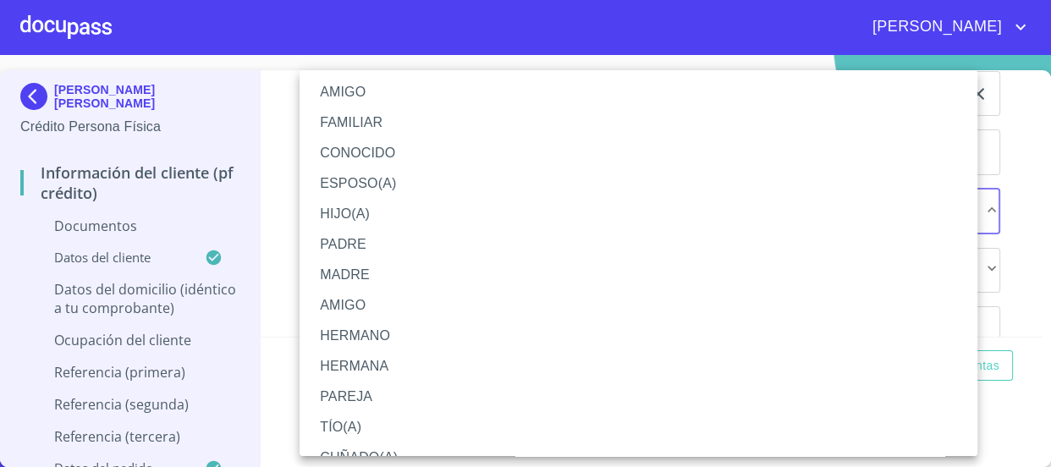
click at [390, 133] on li "FAMILIAR" at bounding box center [645, 123] width 690 height 30
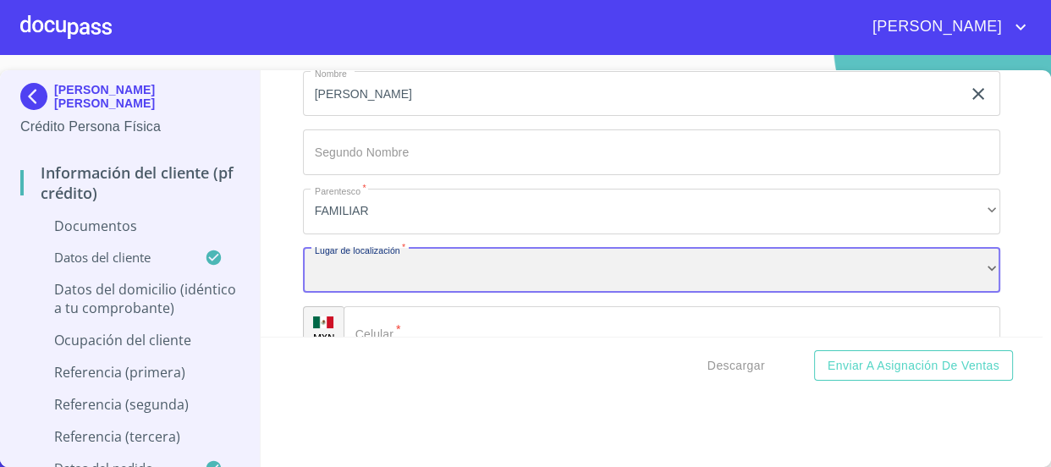
click at [396, 271] on div "​" at bounding box center [652, 271] width 698 height 46
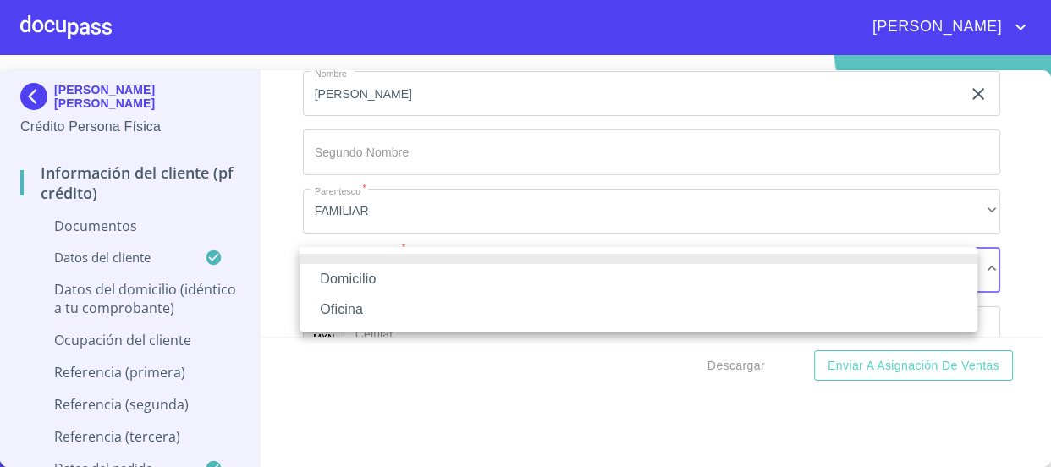
click at [396, 271] on li "Domicilio" at bounding box center [639, 279] width 678 height 30
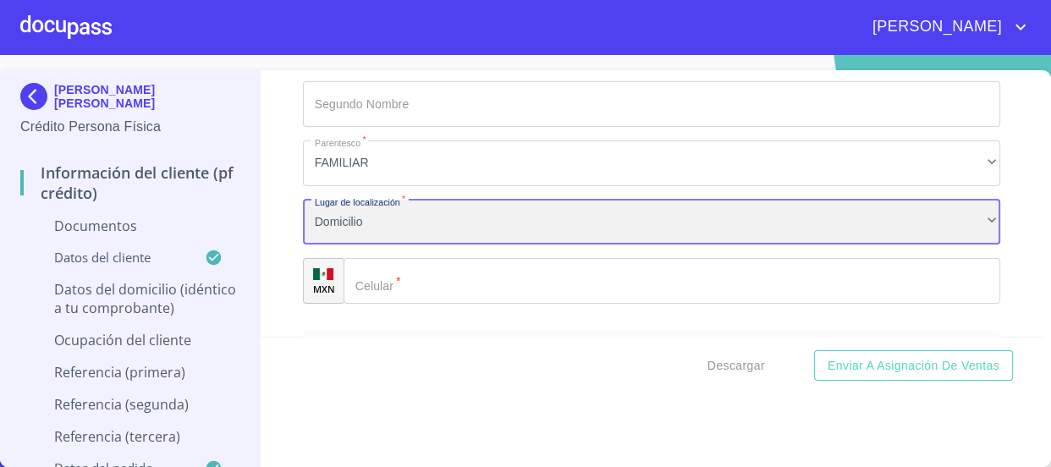
scroll to position [5375, 0]
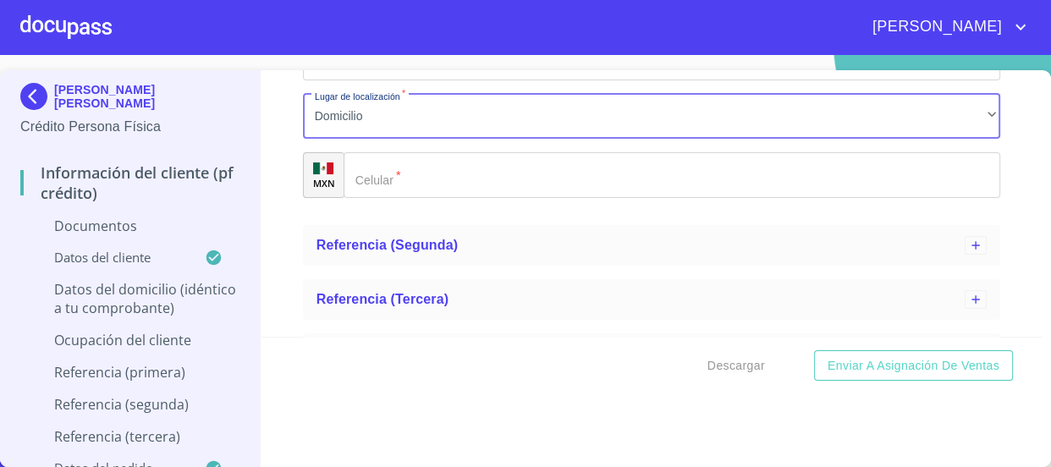
click at [469, 179] on input "Documento de identificación   *" at bounding box center [673, 175] width 658 height 46
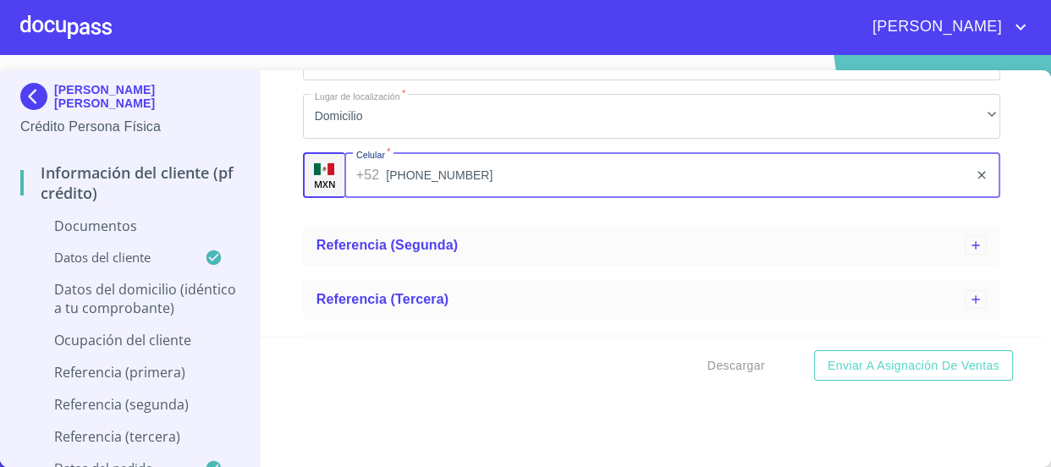
type input "[PHONE_NUMBER]"
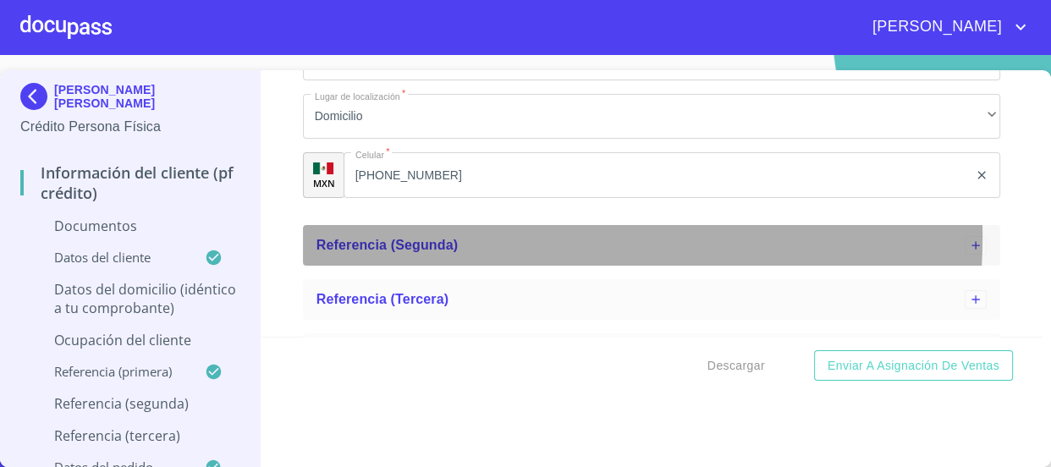
click at [480, 235] on div "Referencia (segunda)" at bounding box center [641, 245] width 649 height 20
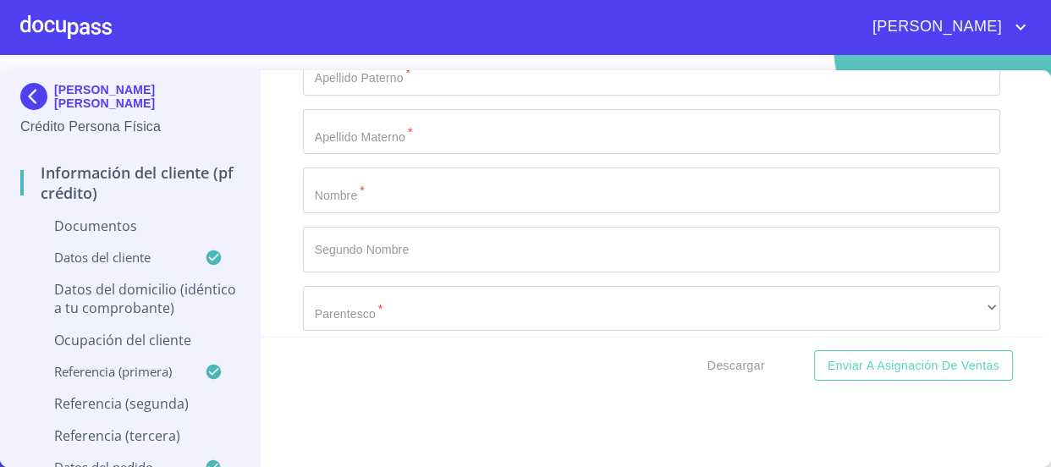
scroll to position [5605, 0]
click at [463, 196] on input "Documento de identificación   *" at bounding box center [652, 190] width 698 height 46
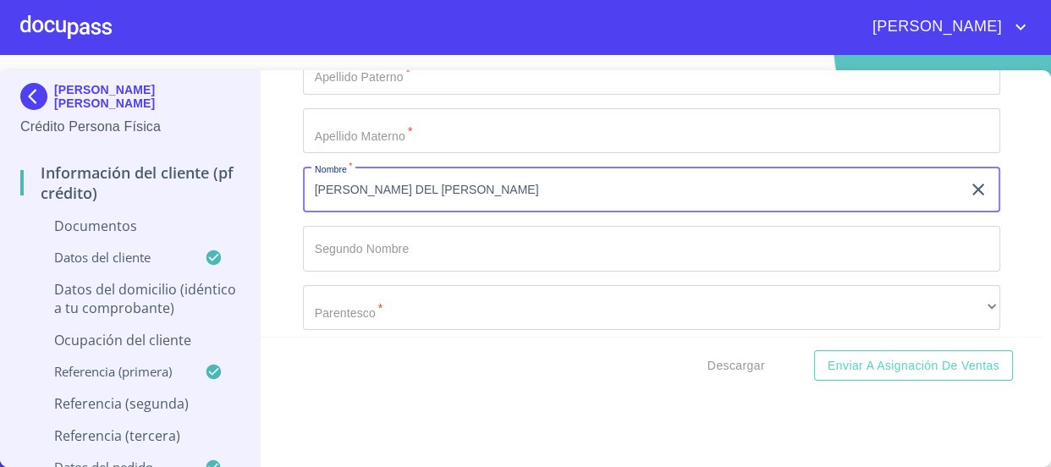
type input "[PERSON_NAME] DEL [PERSON_NAME]"
click at [455, 85] on input "Documento de identificación   *" at bounding box center [652, 72] width 698 height 46
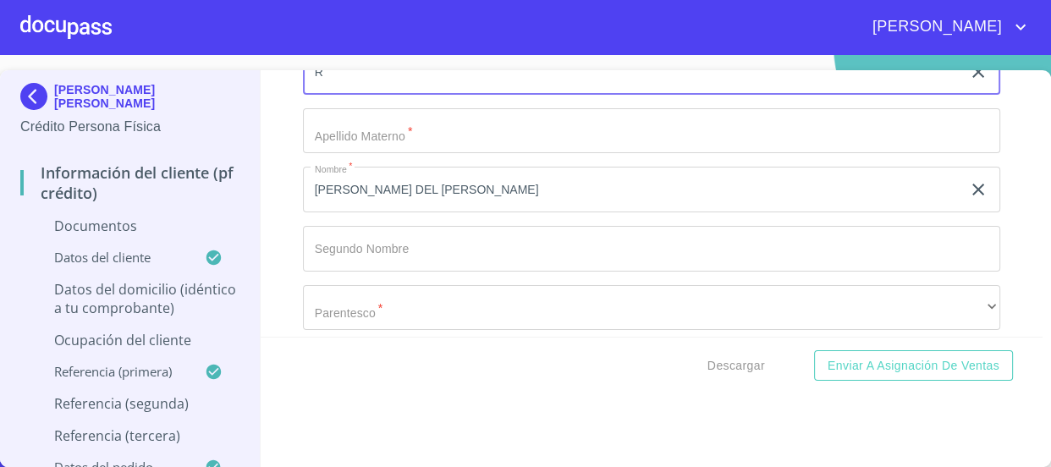
scroll to position [5597, 0]
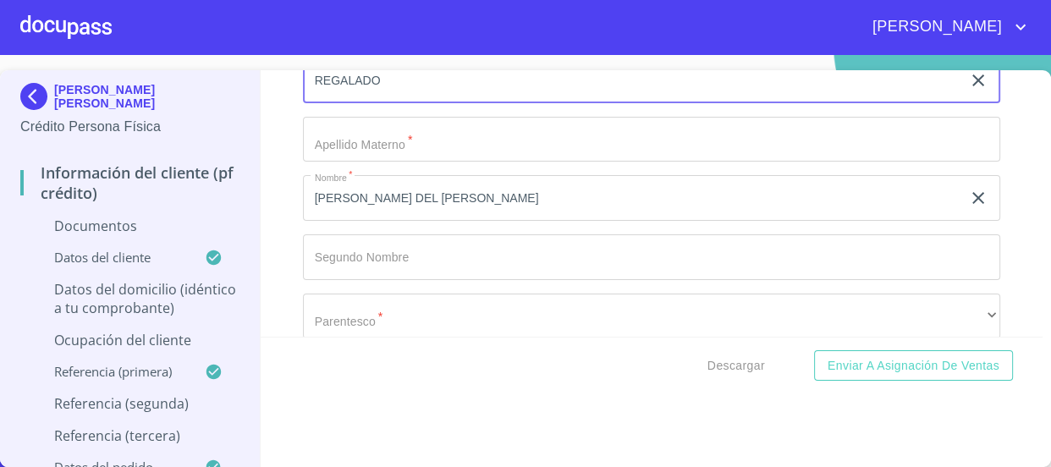
type input "REGALADO"
click at [455, 134] on input "Documento de identificación   *" at bounding box center [652, 140] width 698 height 46
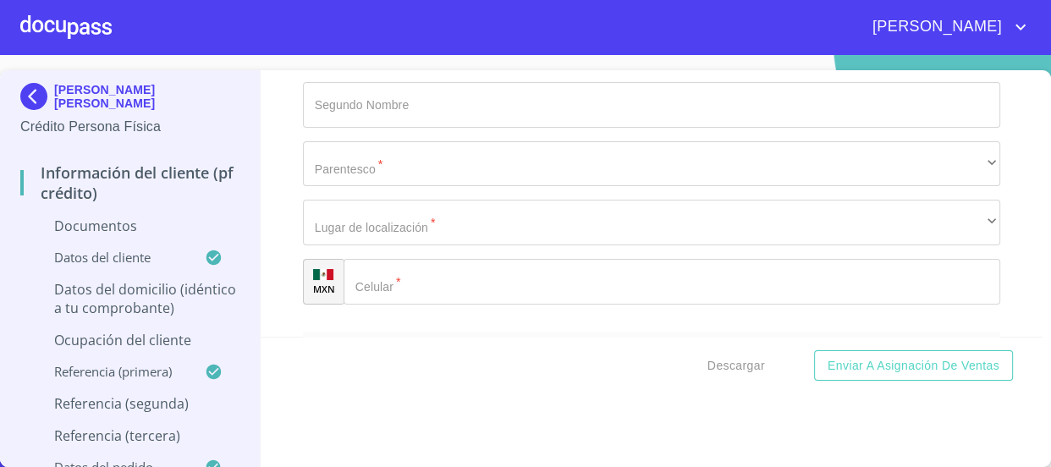
scroll to position [5751, 0]
type input "[PERSON_NAME]"
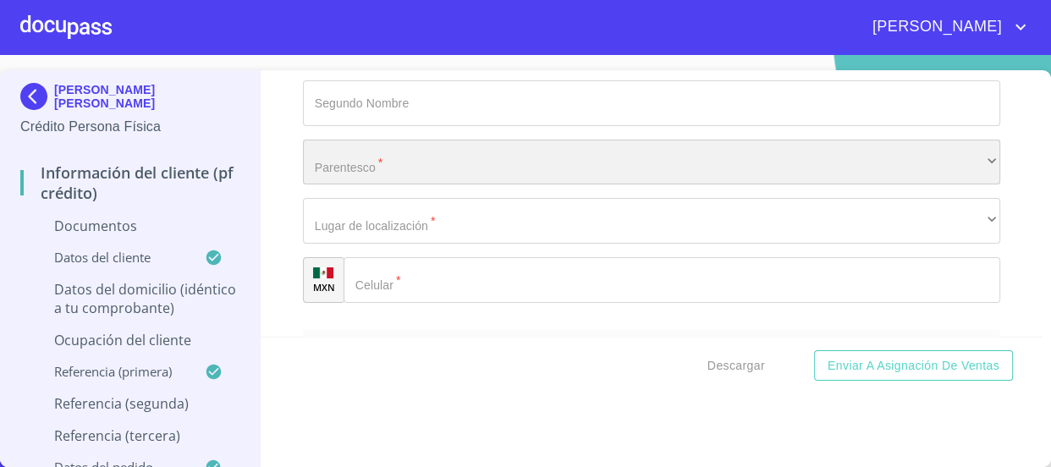
click at [428, 157] on div "​" at bounding box center [652, 163] width 698 height 46
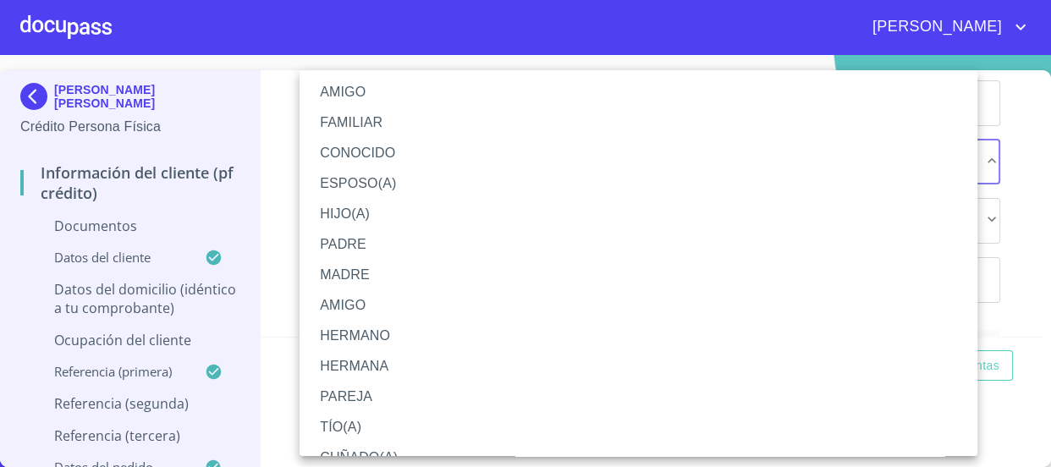
click at [425, 123] on li "FAMILIAR" at bounding box center [645, 123] width 690 height 30
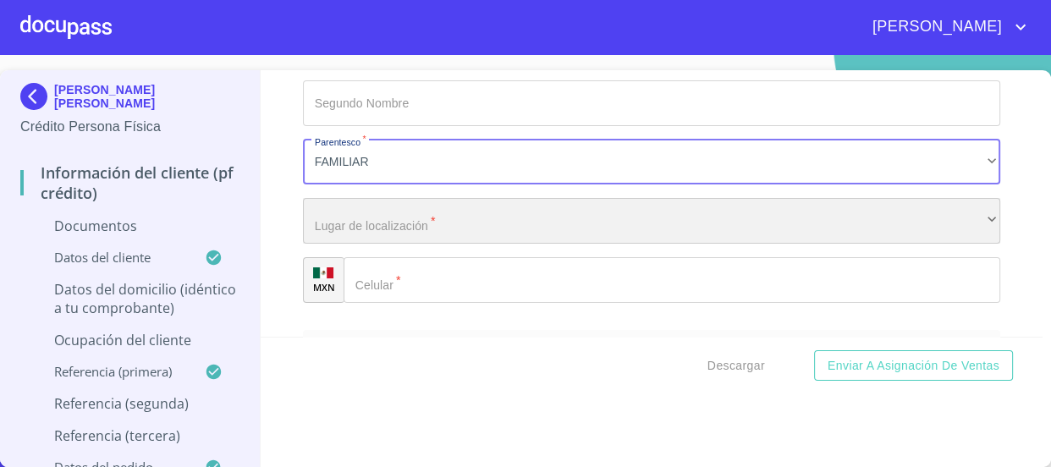
click at [406, 221] on div "​" at bounding box center [652, 221] width 698 height 46
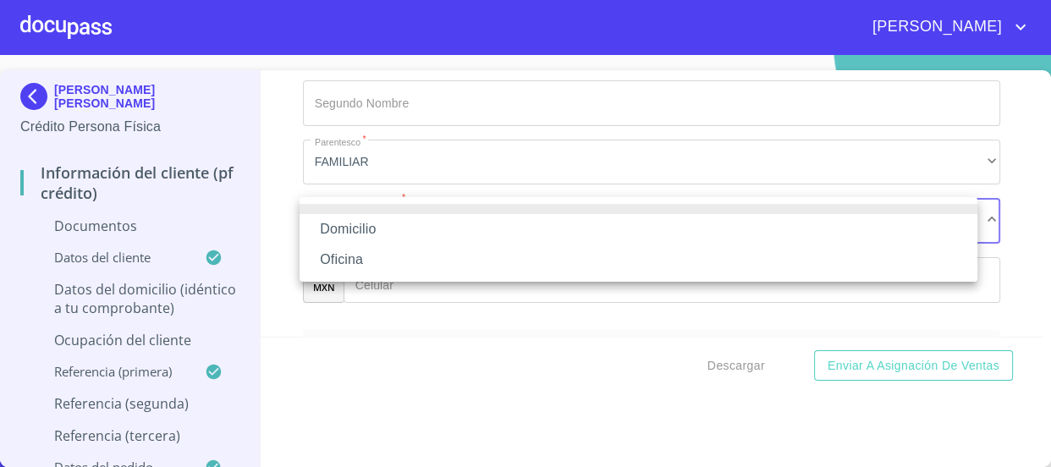
click at [400, 224] on li "Domicilio" at bounding box center [639, 229] width 678 height 30
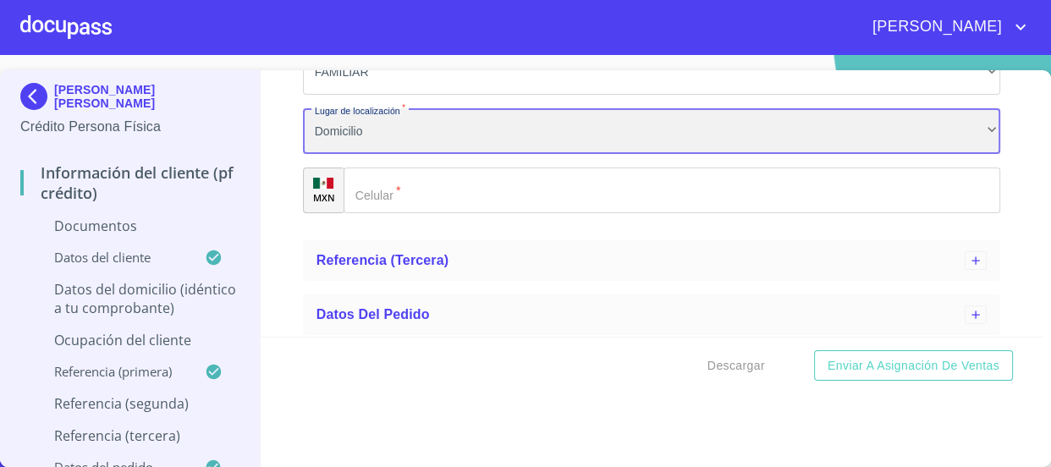
scroll to position [5842, 0]
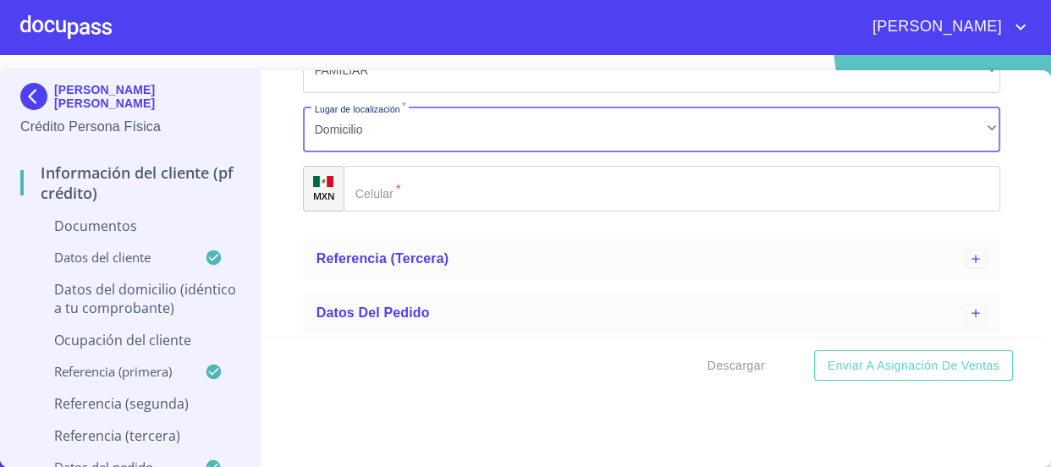
click at [548, 179] on input "Documento de identificación   *" at bounding box center [673, 189] width 658 height 46
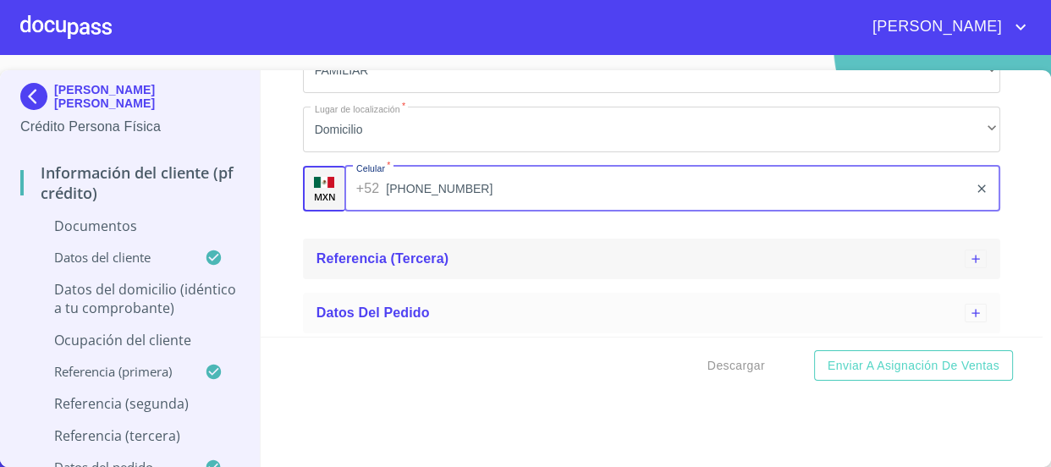
type input "[PHONE_NUMBER]"
click at [430, 261] on span "Referencia (tercera)" at bounding box center [383, 258] width 133 height 14
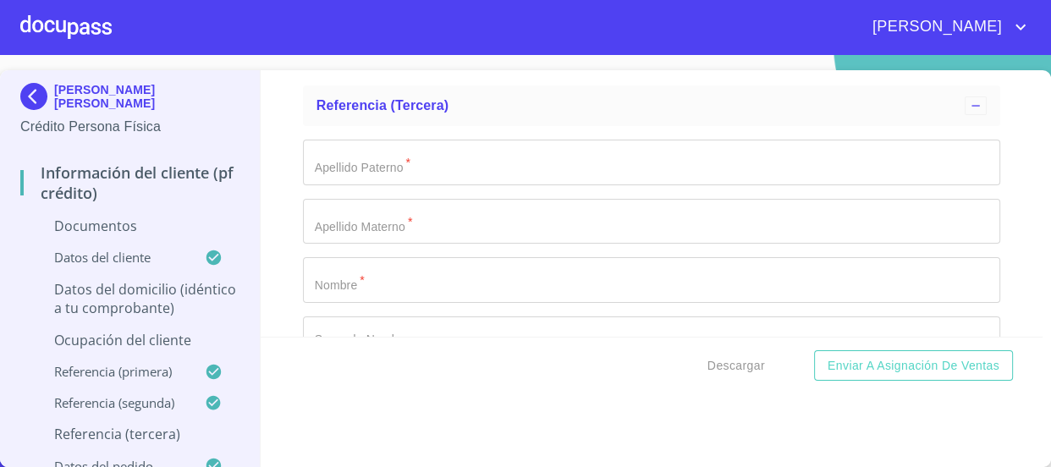
scroll to position [5996, 0]
click at [418, 274] on input "Documento de identificación   *" at bounding box center [652, 280] width 698 height 46
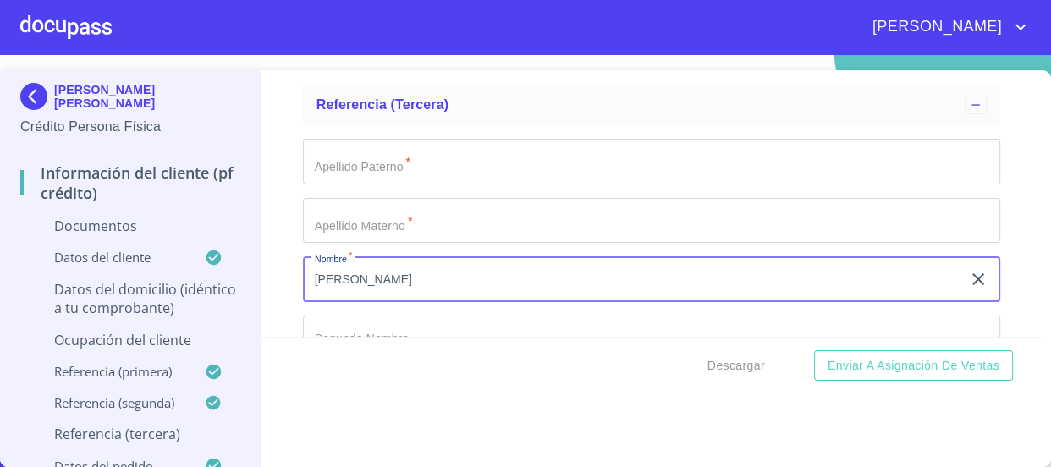
type input "[PERSON_NAME]"
click at [527, 139] on input "Documento de identificación   *" at bounding box center [652, 162] width 698 height 46
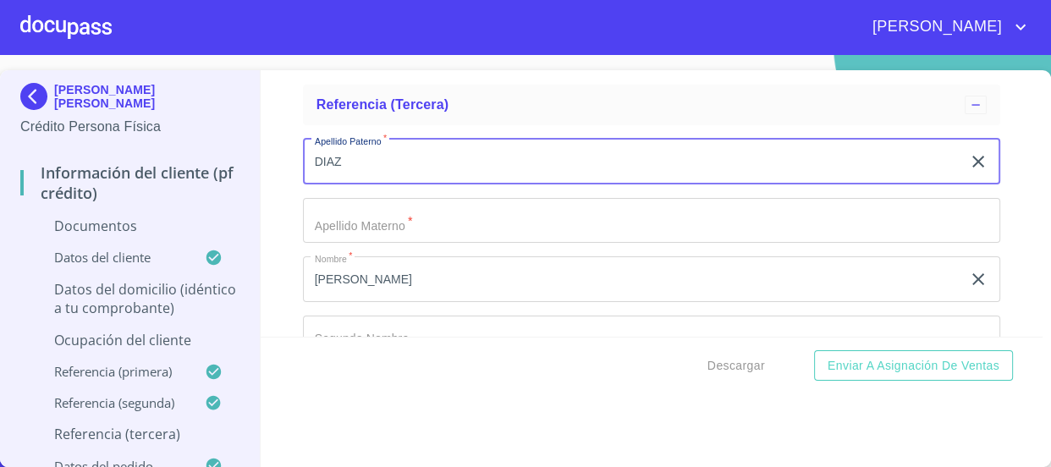
type input "DIAZ"
click at [541, 199] on input "Documento de identificación   *" at bounding box center [652, 221] width 698 height 46
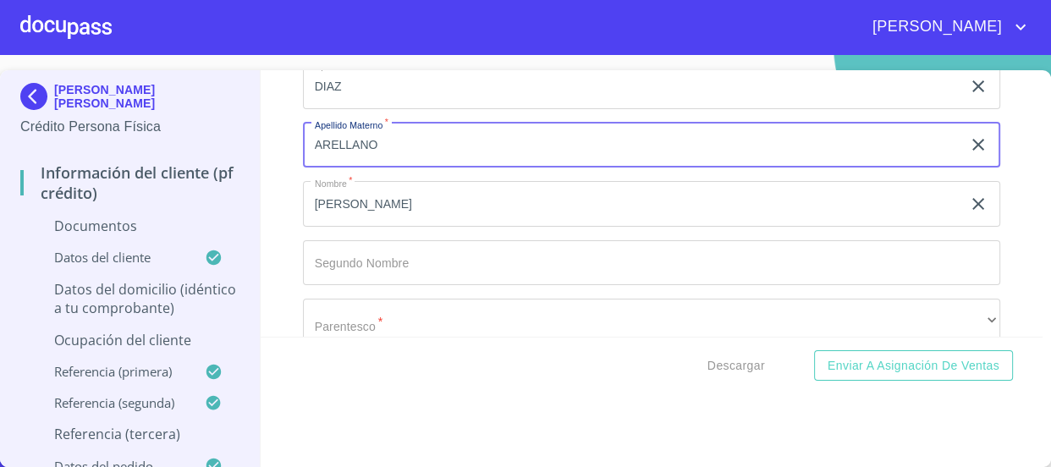
scroll to position [6150, 0]
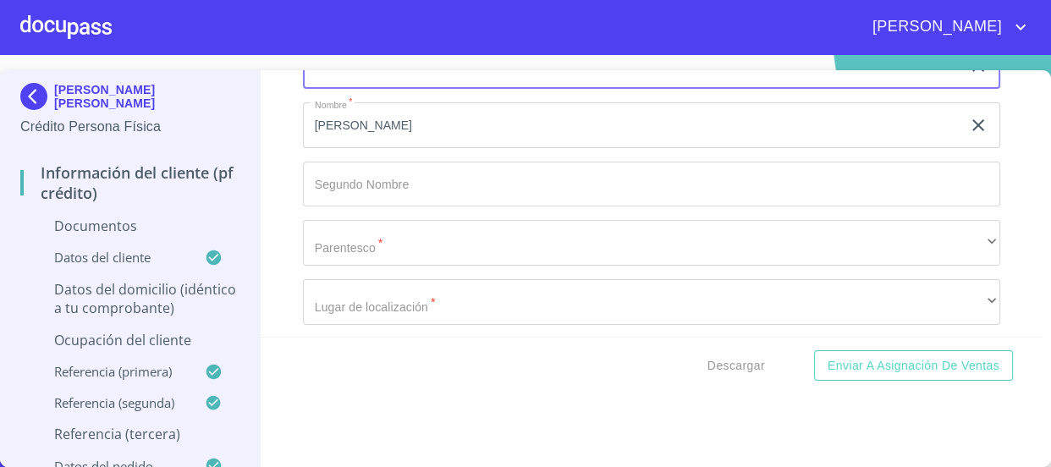
type input "ARELLANO"
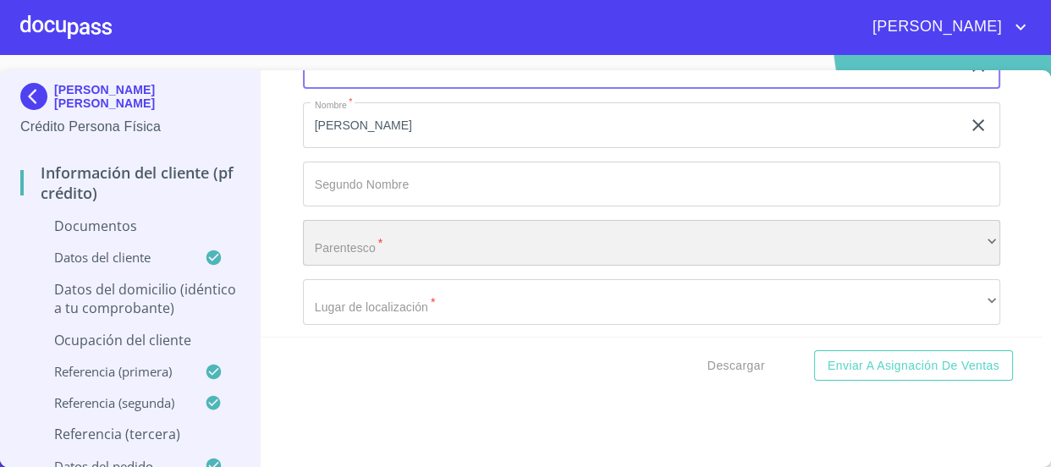
click at [493, 249] on div "​" at bounding box center [652, 243] width 698 height 46
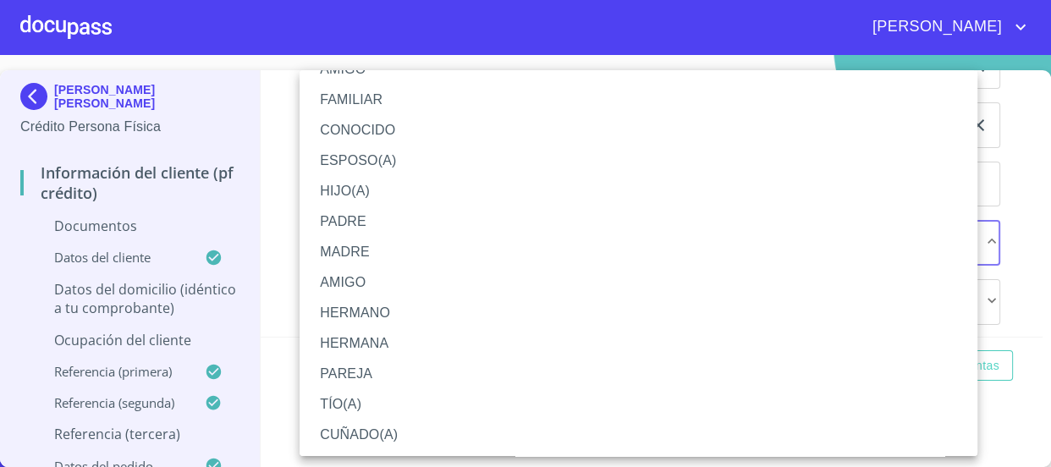
scroll to position [0, 0]
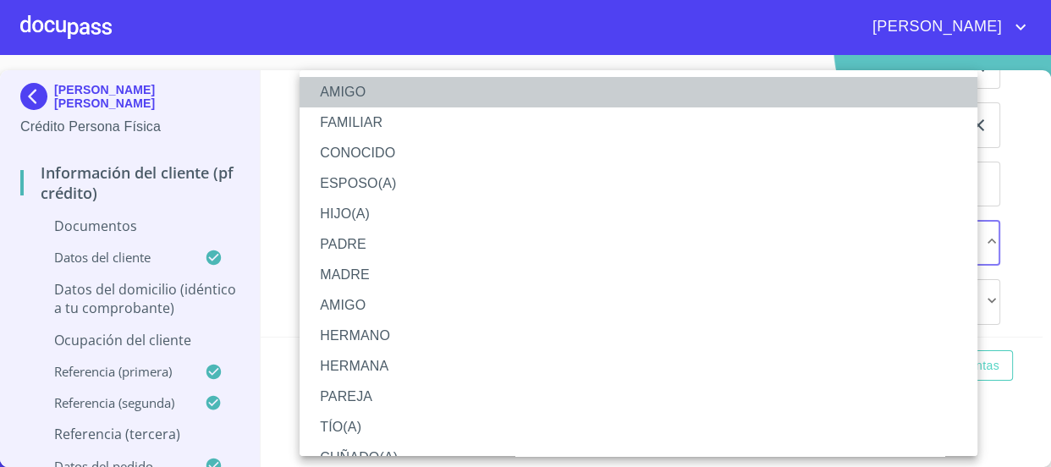
click at [386, 85] on li "AMIGO" at bounding box center [645, 92] width 690 height 30
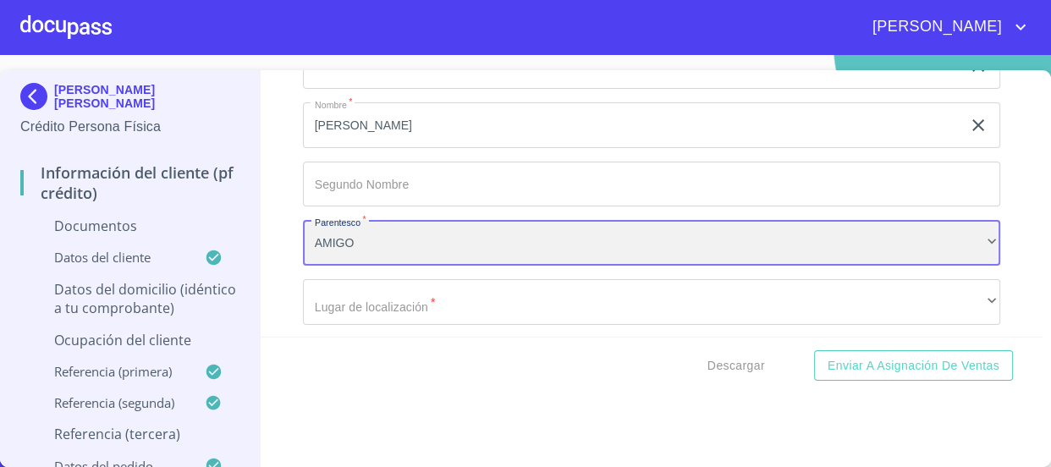
scroll to position [6227, 0]
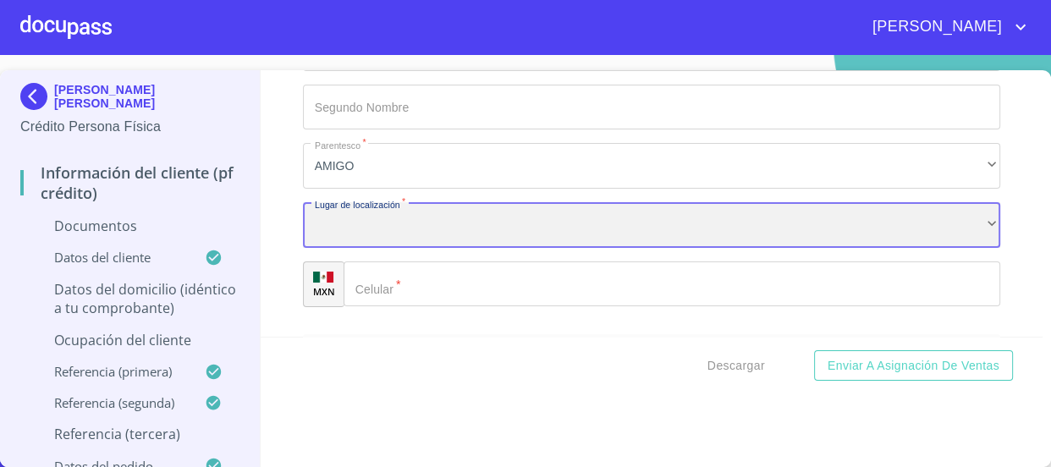
click at [412, 211] on div "​" at bounding box center [652, 225] width 698 height 46
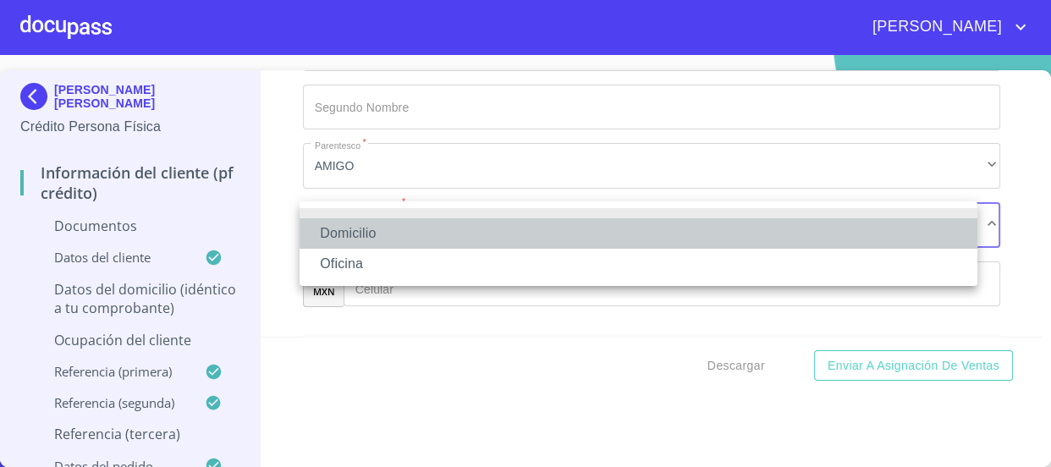
click at [407, 227] on li "Domicilio" at bounding box center [639, 233] width 678 height 30
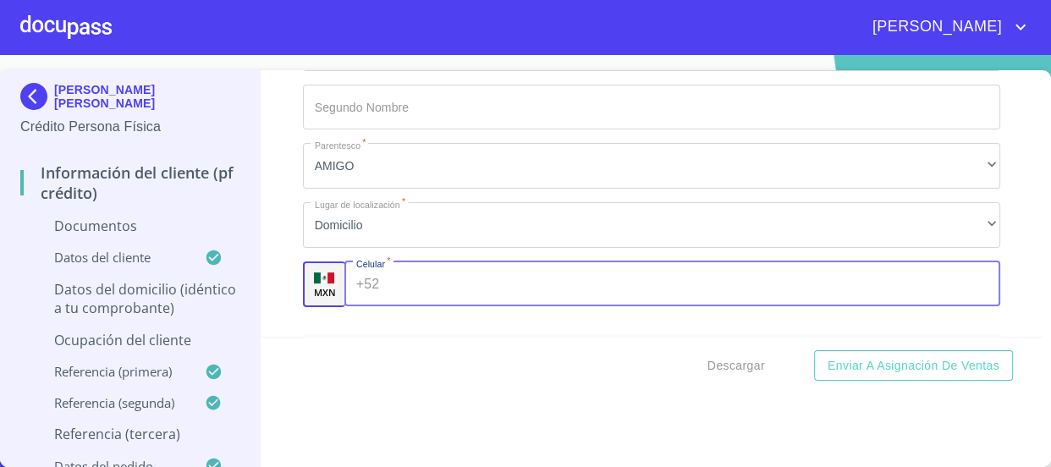
click at [431, 273] on input "Documento de identificación   *" at bounding box center [693, 285] width 615 height 46
type input "[PHONE_NUMBER]"
click at [272, 243] on div "Información del cliente (PF crédito) Documentos Documento de identificación   *…" at bounding box center [652, 203] width 782 height 267
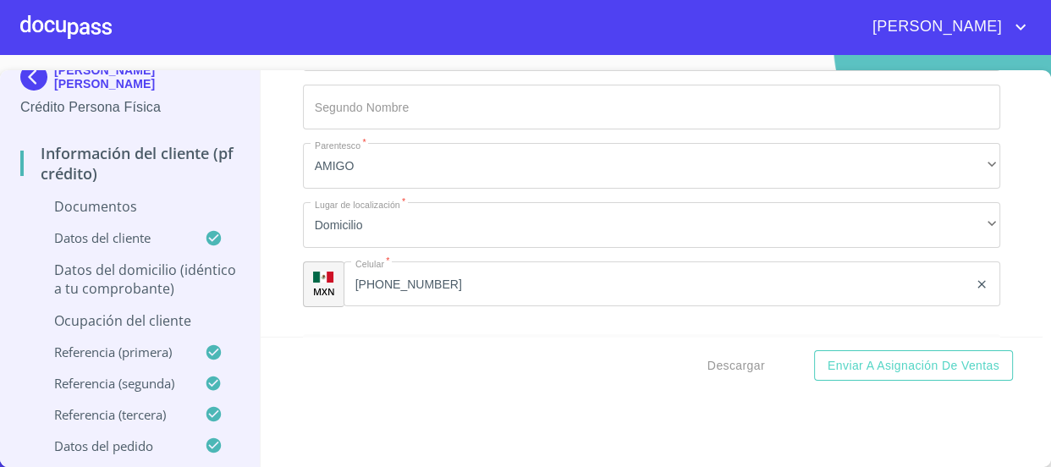
scroll to position [39, 0]
click at [168, 313] on p "Ocupación del Cliente" at bounding box center [129, 321] width 219 height 19
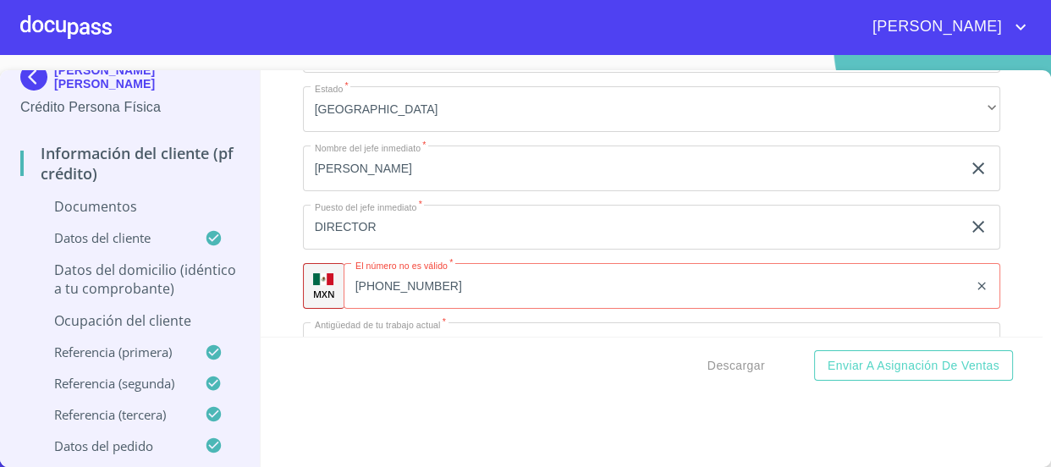
scroll to position [1323, 0]
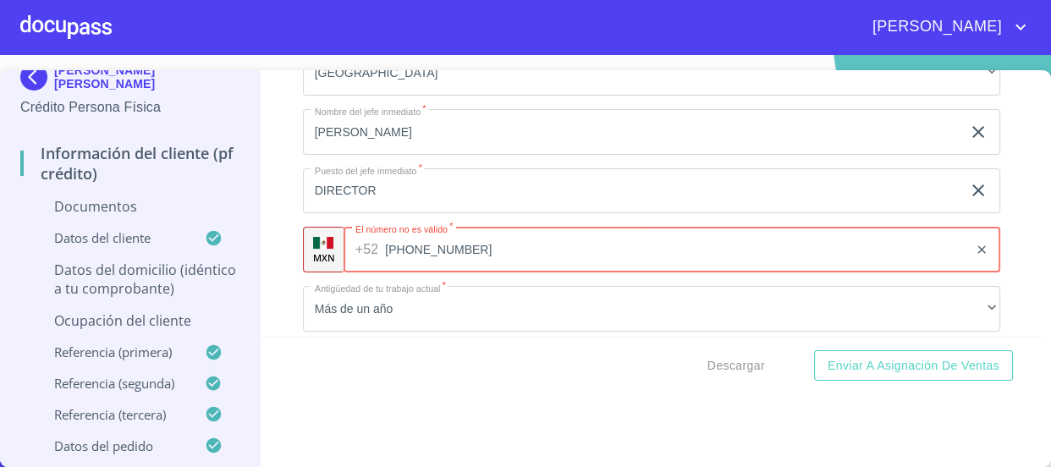
click at [425, 248] on input "[PHONE_NUMBER]" at bounding box center [676, 250] width 583 height 46
type input "[PHONE_NUMBER]"
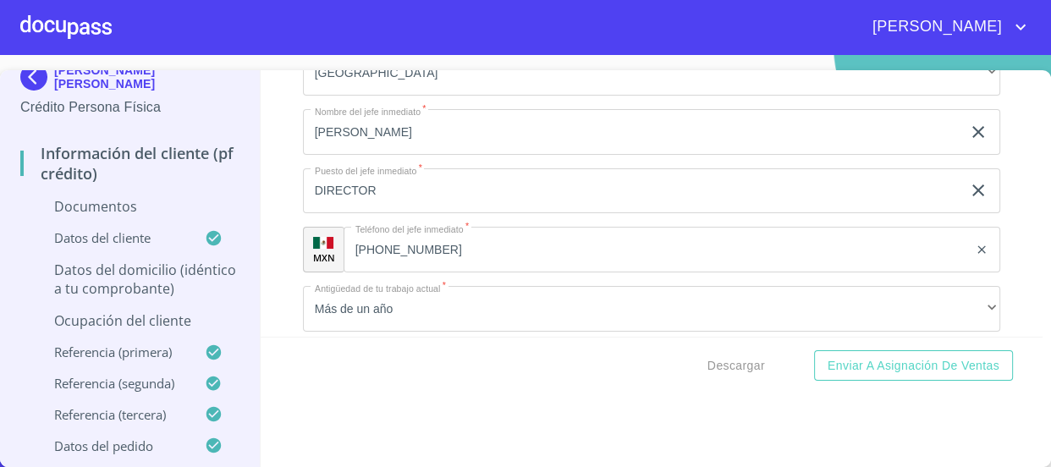
click at [996, 206] on div "Información del cliente (PF crédito) Documentos Datos del cliente Estado Civil …" at bounding box center [652, 203] width 782 height 267
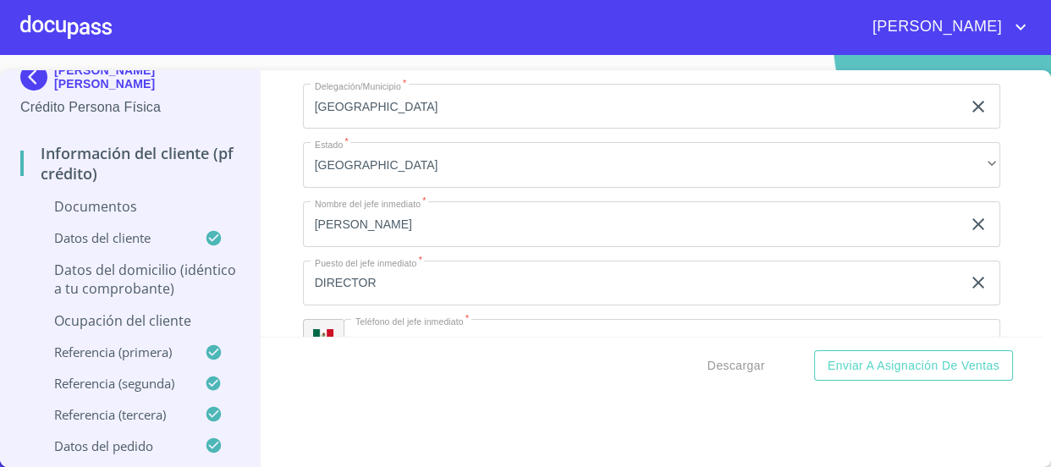
scroll to position [1400, 0]
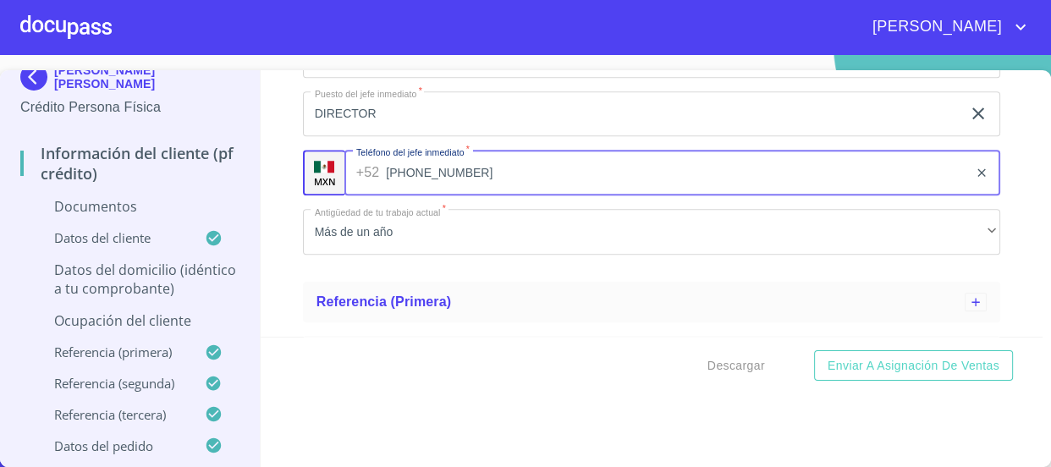
drag, startPoint x: 464, startPoint y: 168, endPoint x: 308, endPoint y: 164, distance: 155.8
click at [308, 164] on div "MXN Teléfono del jefe inmediato   * [PHONE_NUMBER] ​" at bounding box center [652, 173] width 698 height 46
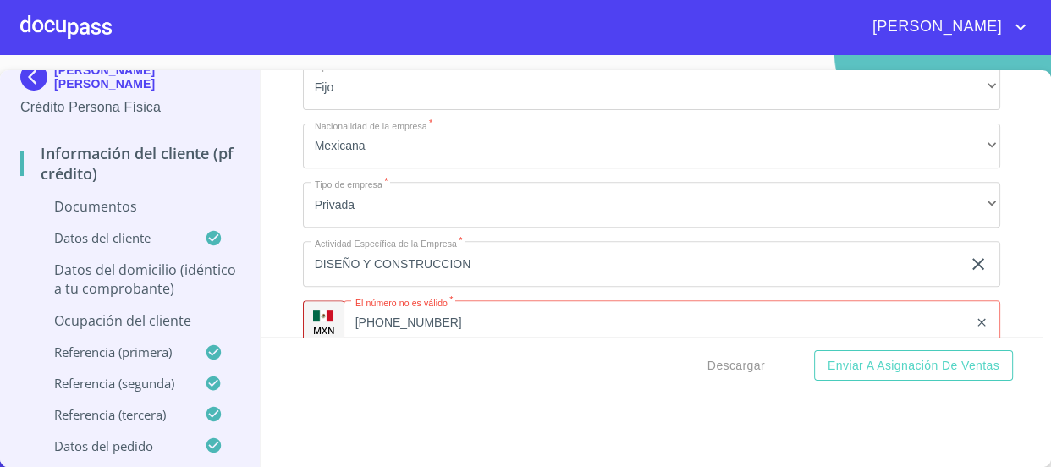
scroll to position [785, 0]
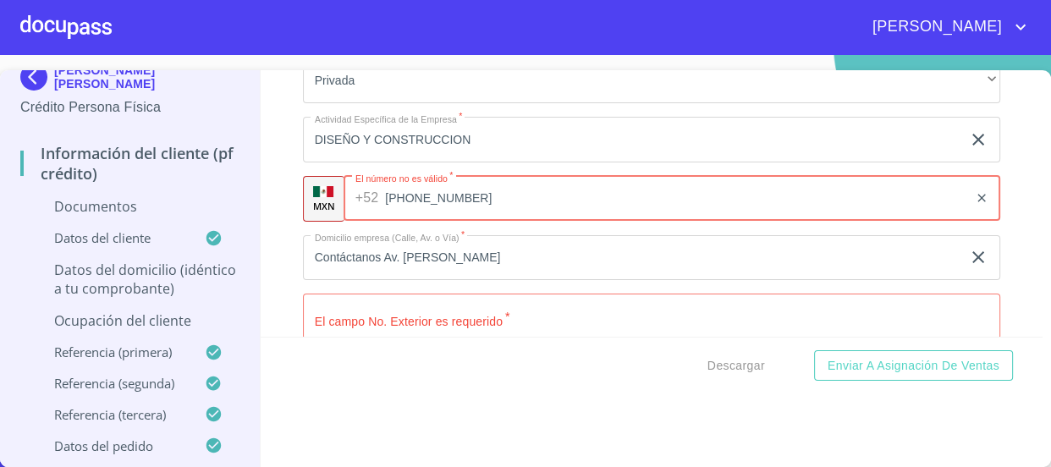
drag, startPoint x: 474, startPoint y: 201, endPoint x: 317, endPoint y: 200, distance: 157.5
click at [317, 200] on div "MXN El número no [PERSON_NAME]   * [PHONE_NUMBER] ​" at bounding box center [652, 199] width 698 height 46
paste input "[PHONE_NUMBER]"
type input "[PHONE_NUMBER]"
click at [267, 197] on div "Información del cliente (PF crédito) Documentos Datos del cliente Estado Civil …" at bounding box center [652, 203] width 782 height 267
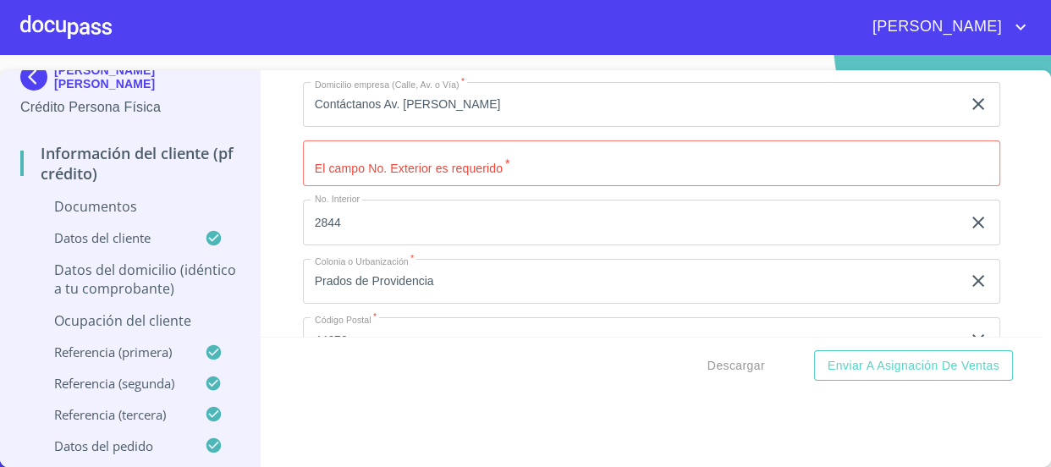
scroll to position [939, 0]
click at [440, 174] on input "Ocupación   *" at bounding box center [652, 163] width 698 height 46
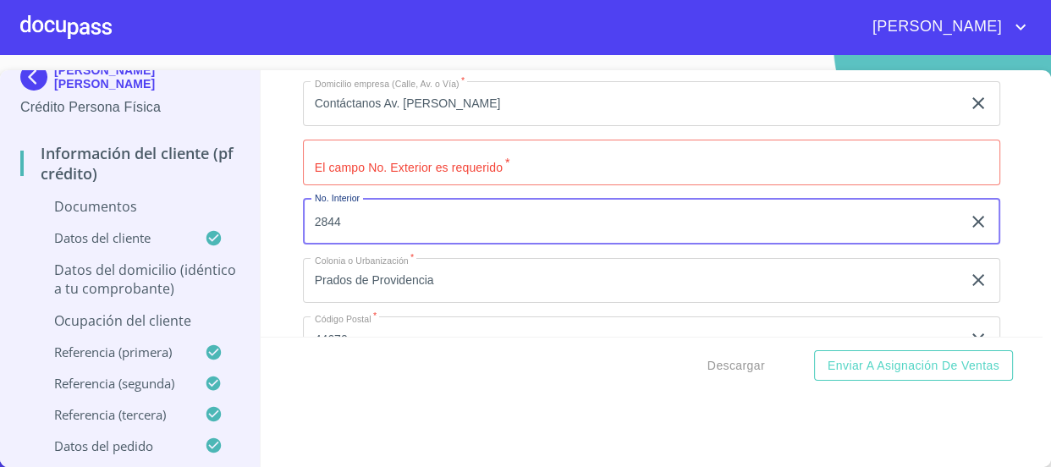
drag, startPoint x: 390, startPoint y: 221, endPoint x: 295, endPoint y: 226, distance: 95.0
click at [295, 226] on div "Información del cliente (PF crédito) Documentos Datos del cliente Estado Civil …" at bounding box center [652, 203] width 782 height 267
click at [420, 164] on input "Ocupación   *" at bounding box center [652, 163] width 698 height 46
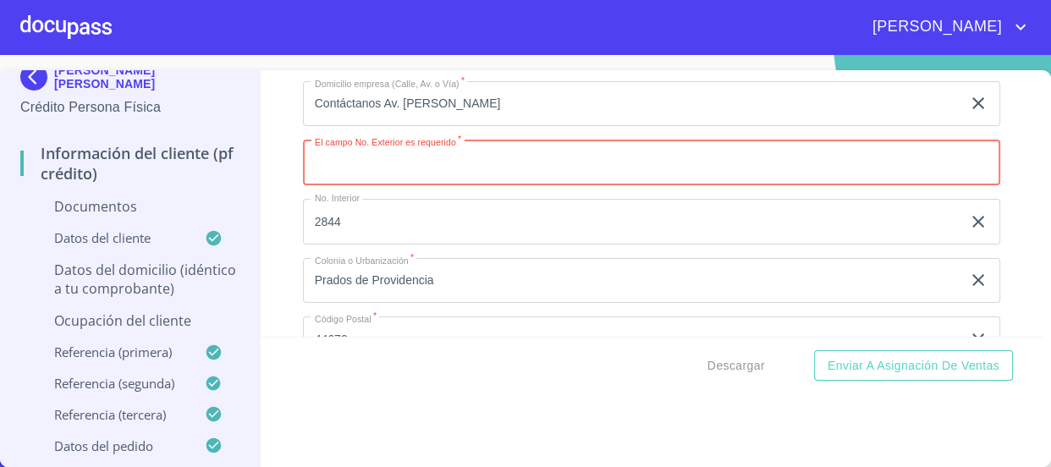
paste input "2844"
type input "2844"
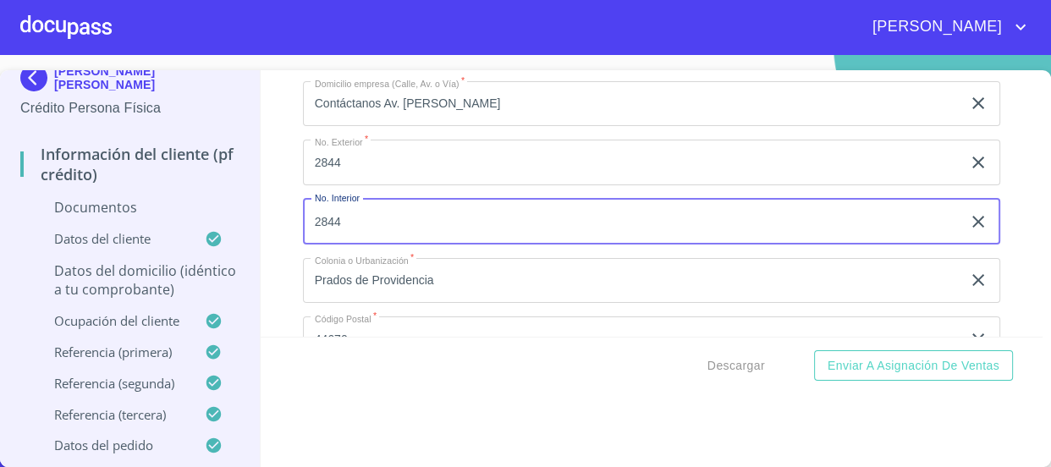
scroll to position [38, 0]
drag, startPoint x: 407, startPoint y: 211, endPoint x: 218, endPoint y: 211, distance: 188.8
click at [218, 211] on div "[PERSON_NAME] [PERSON_NAME] Crédito Persona Física Información del cliente (PF …" at bounding box center [521, 268] width 1043 height 397
click at [274, 240] on div "Información del cliente (PF crédito) Documentos Datos del cliente Estado Civil …" at bounding box center [652, 203] width 782 height 267
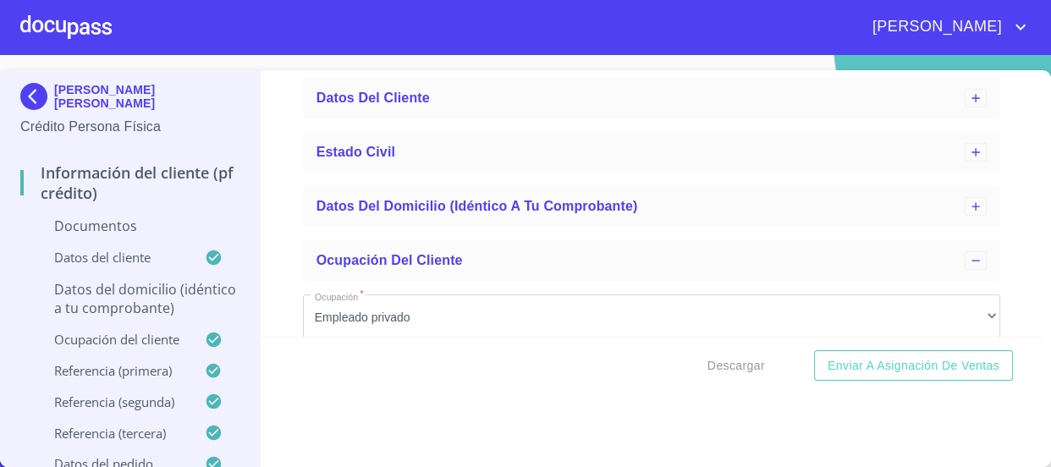
scroll to position [0, 0]
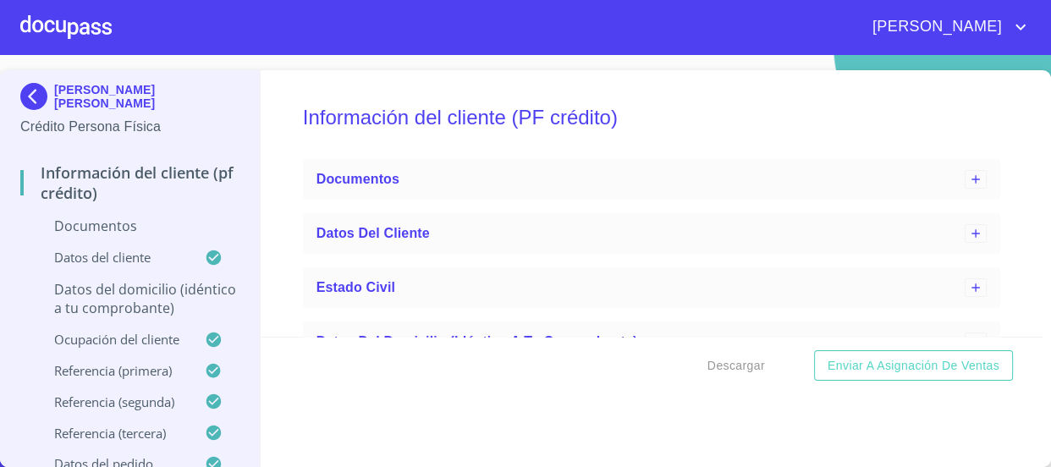
click at [132, 311] on p "Datos del domicilio (idéntico a tu comprobante)" at bounding box center [129, 298] width 219 height 37
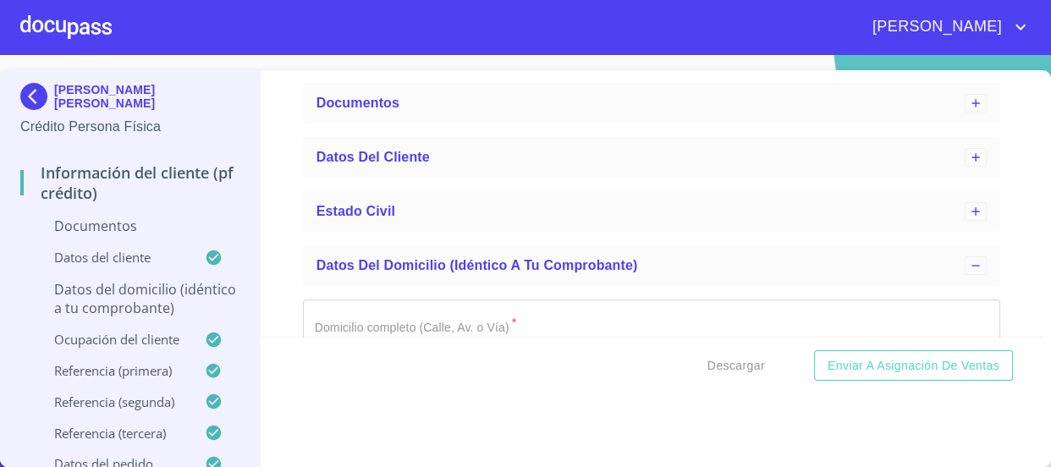
scroll to position [153, 0]
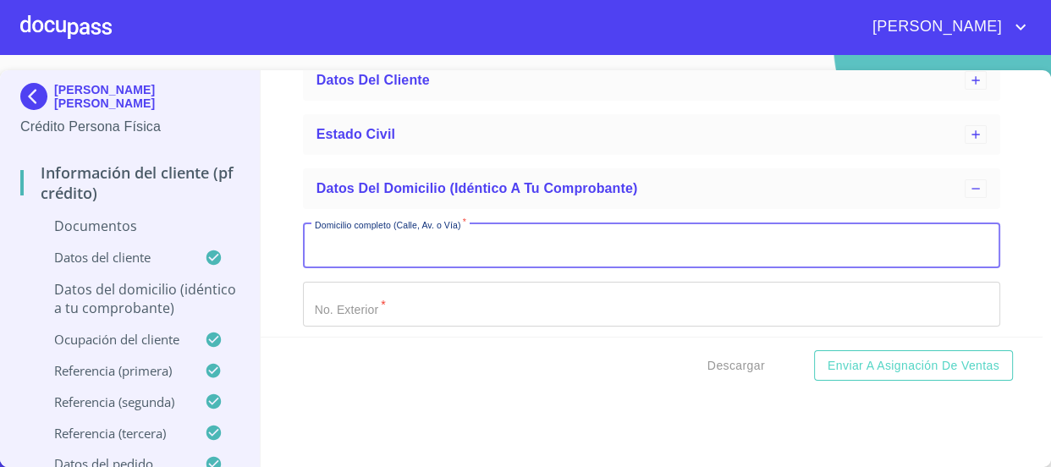
click at [435, 253] on input "Domicilio completo (Calle, Av. o Vía)   *" at bounding box center [652, 246] width 698 height 46
type input "AUTLAN"
click at [460, 290] on input "Domicilio completo (Calle, Av. o Vía)   *" at bounding box center [652, 305] width 698 height 46
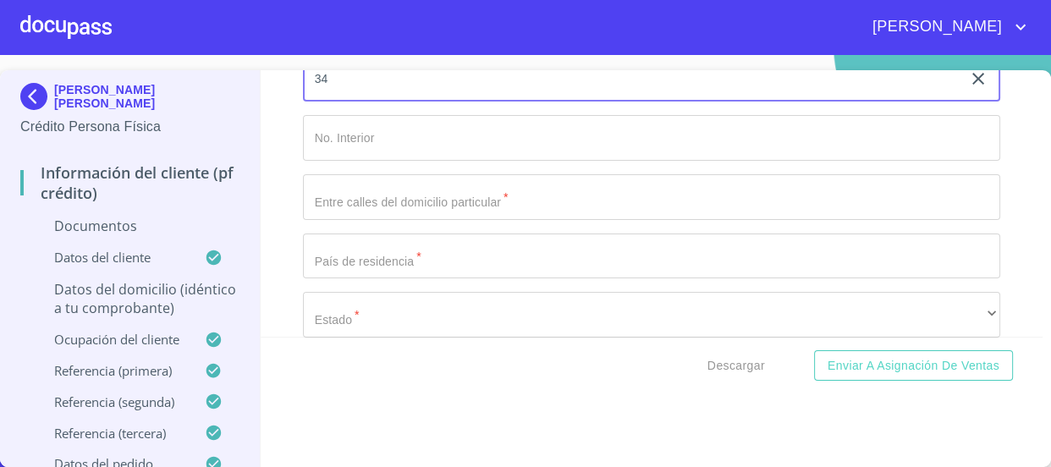
scroll to position [384, 0]
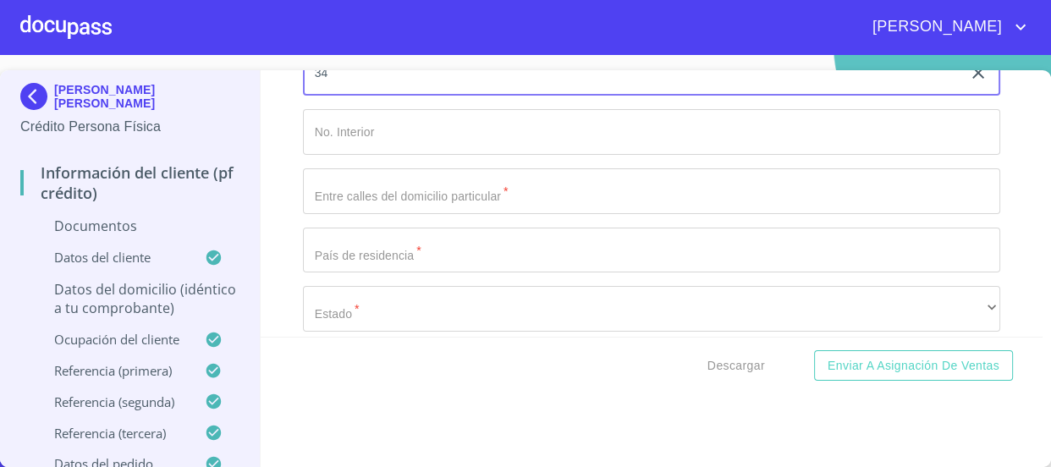
type input "34"
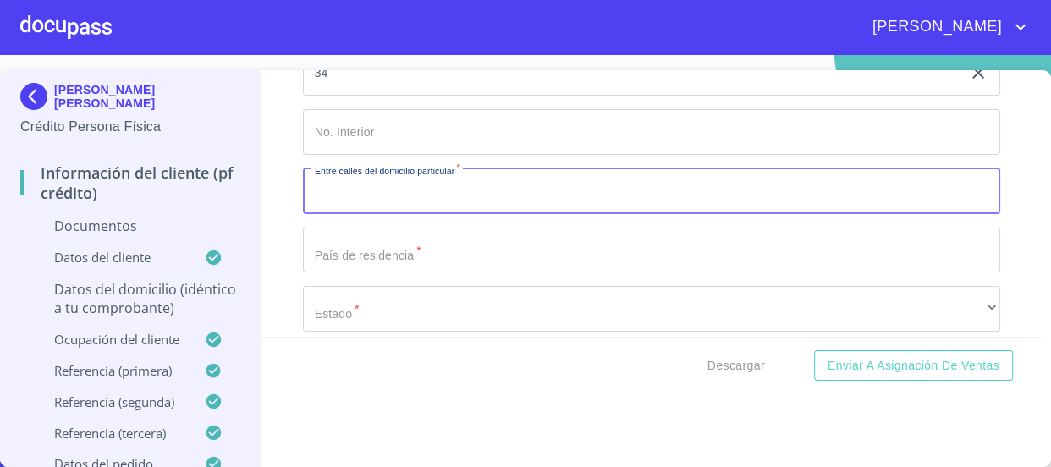
click at [448, 193] on input "Domicilio completo (Calle, Av. o Vía)   *" at bounding box center [652, 191] width 698 height 46
type input "[PERSON_NAME] Y REFORMA"
click at [438, 249] on input "Domicilio completo (Calle, Av. o Vía)   *" at bounding box center [652, 251] width 698 height 46
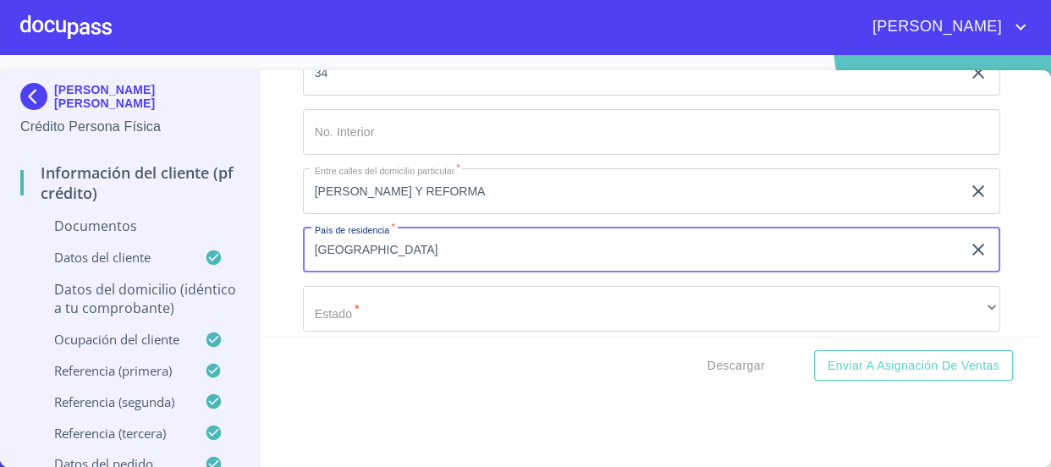
type input "[GEOGRAPHIC_DATA]"
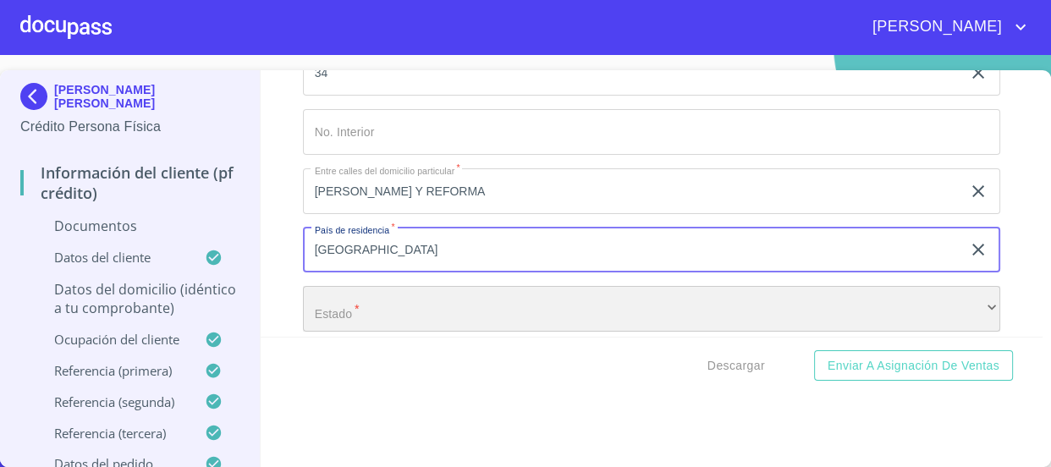
click at [336, 296] on div "​" at bounding box center [652, 309] width 698 height 46
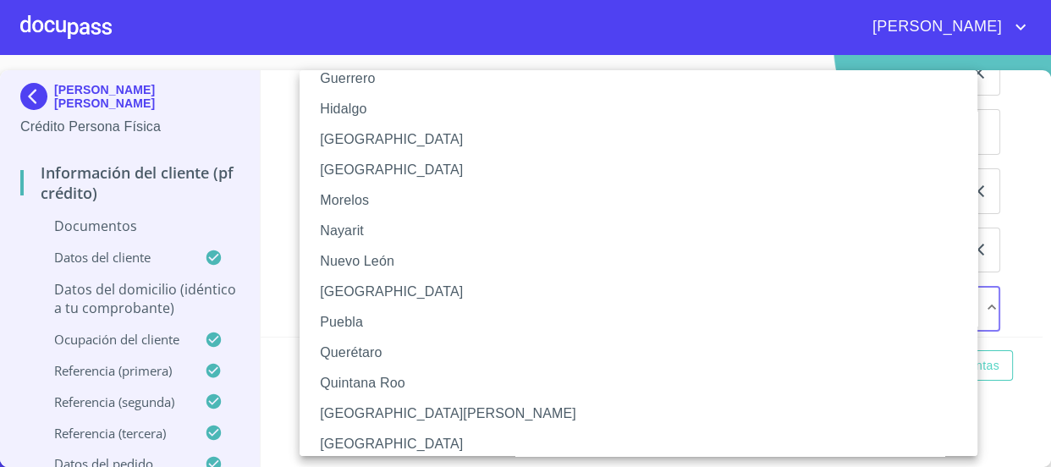
scroll to position [381, 0]
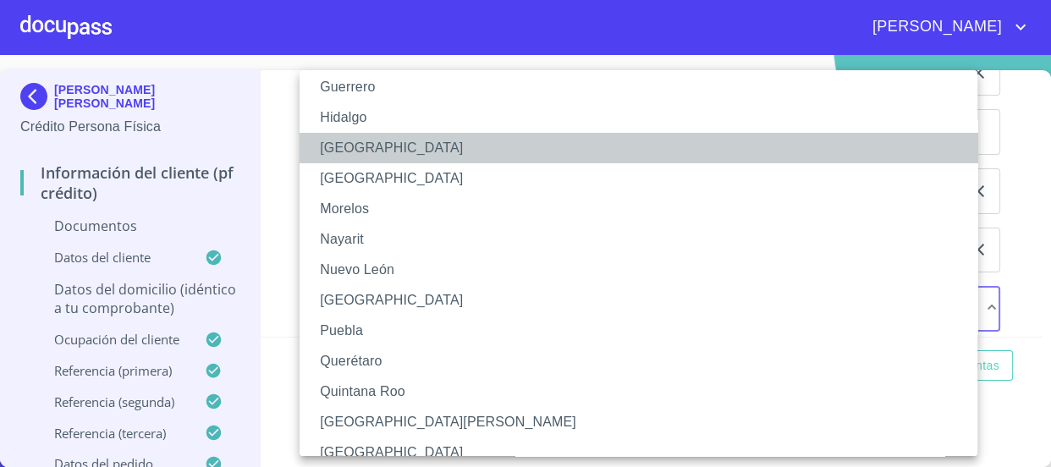
click at [381, 146] on li "[GEOGRAPHIC_DATA]" at bounding box center [645, 148] width 690 height 30
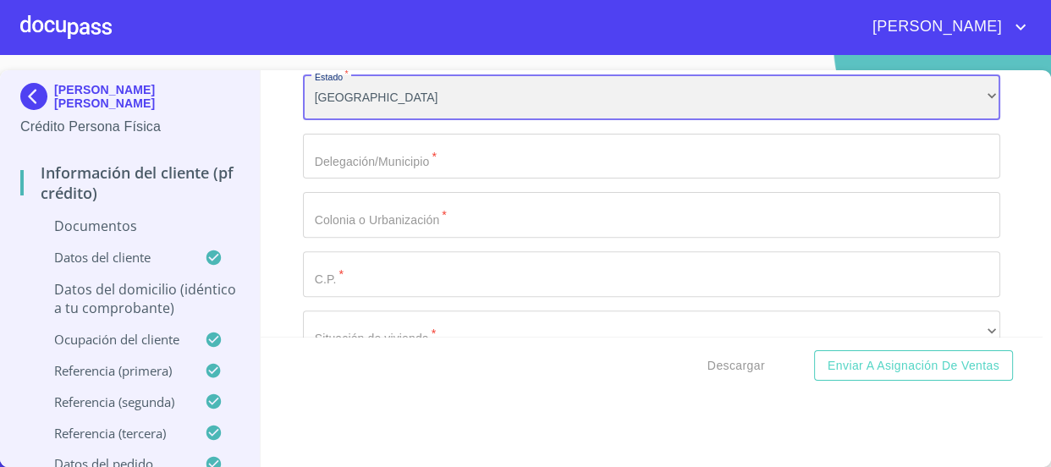
scroll to position [615, 0]
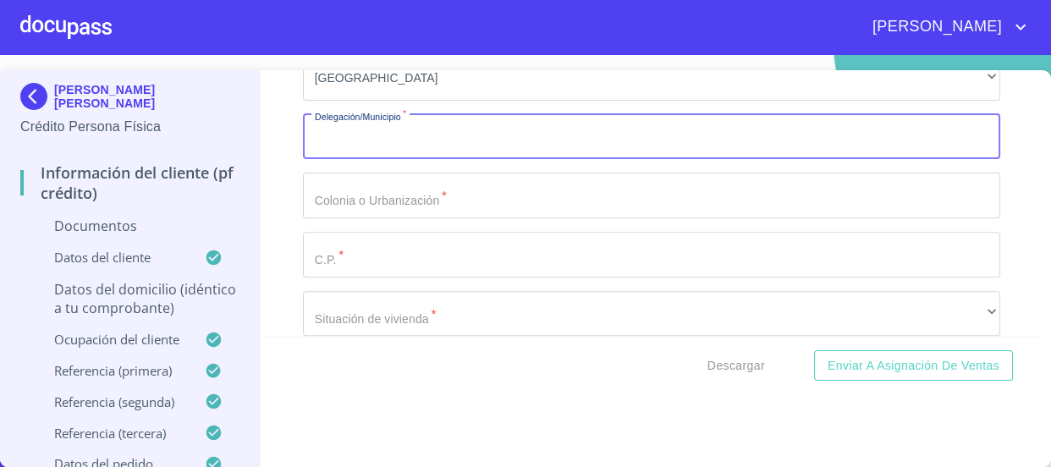
click at [491, 120] on input "Domicilio completo (Calle, Av. o Vía)   *" at bounding box center [652, 137] width 698 height 46
drag, startPoint x: 468, startPoint y: 142, endPoint x: 266, endPoint y: 130, distance: 202.7
click at [266, 130] on div "Información del cliente (PF crédito) Documentos Datos del cliente Estado Civil …" at bounding box center [652, 203] width 782 height 267
type input "[PERSON_NAME] [PERSON_NAME]"
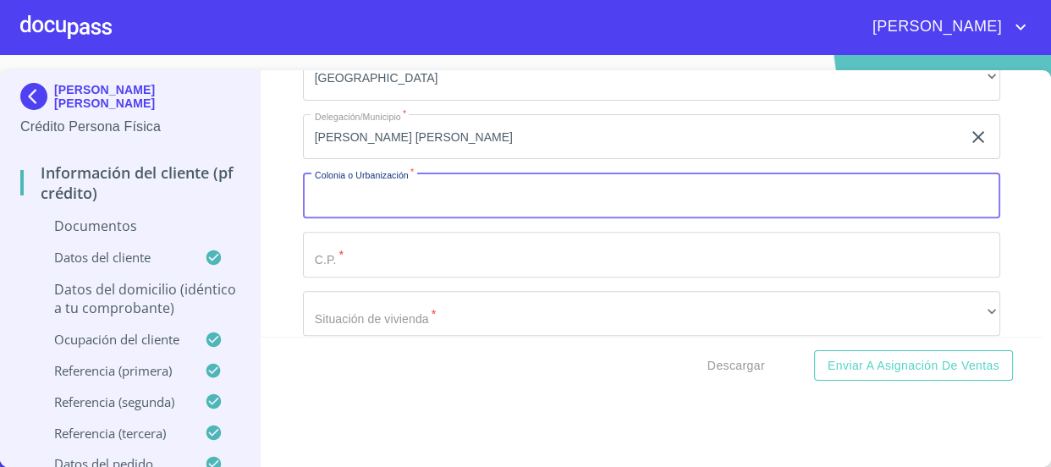
click at [380, 194] on input "Domicilio completo (Calle, Av. o Vía)   *" at bounding box center [652, 196] width 698 height 46
paste input "[PERSON_NAME] [PERSON_NAME]"
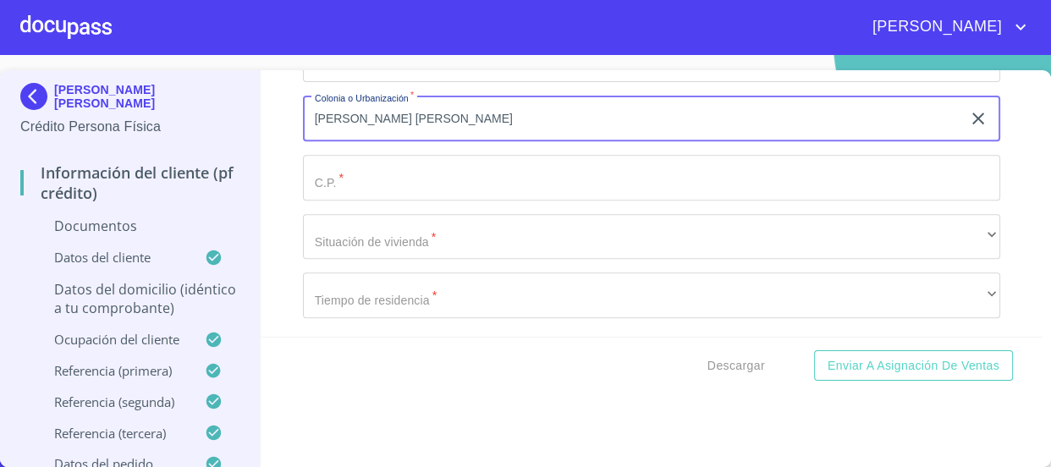
type input "[PERSON_NAME] [PERSON_NAME]"
click at [419, 187] on input "Domicilio completo (Calle, Av. o Vía)   *" at bounding box center [652, 178] width 698 height 46
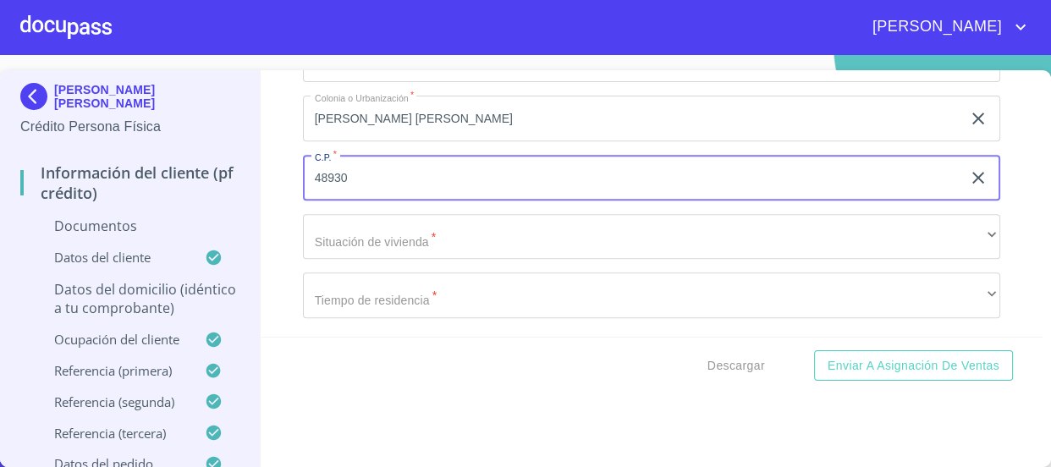
type input "48930"
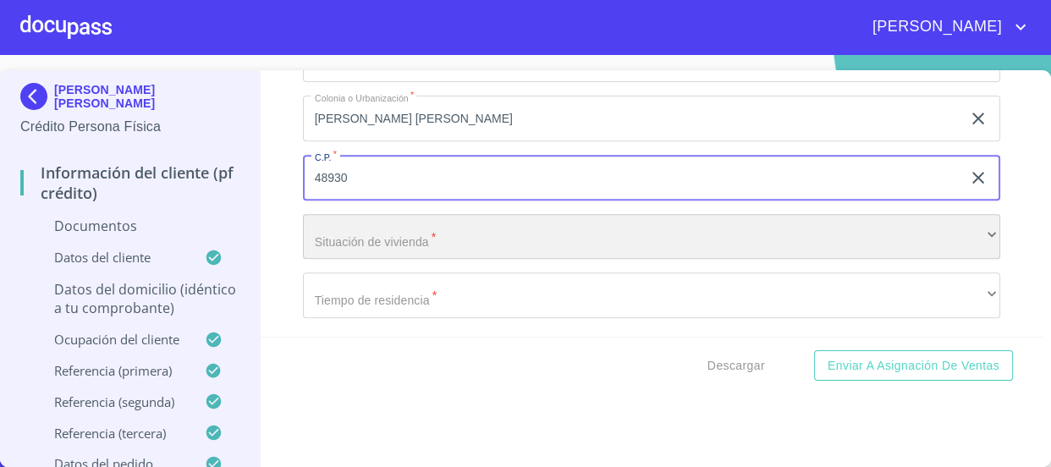
click at [417, 230] on div "​" at bounding box center [652, 237] width 698 height 46
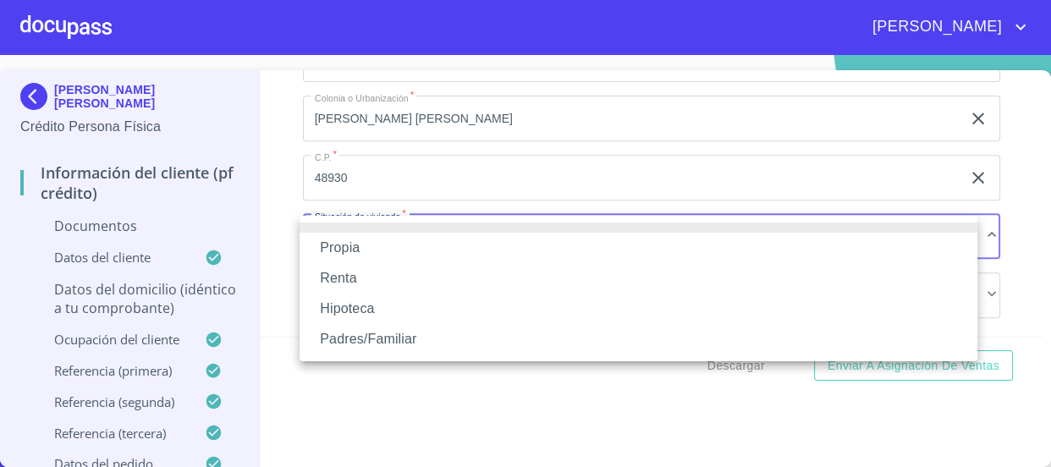
click at [397, 257] on li "Propia" at bounding box center [639, 248] width 678 height 30
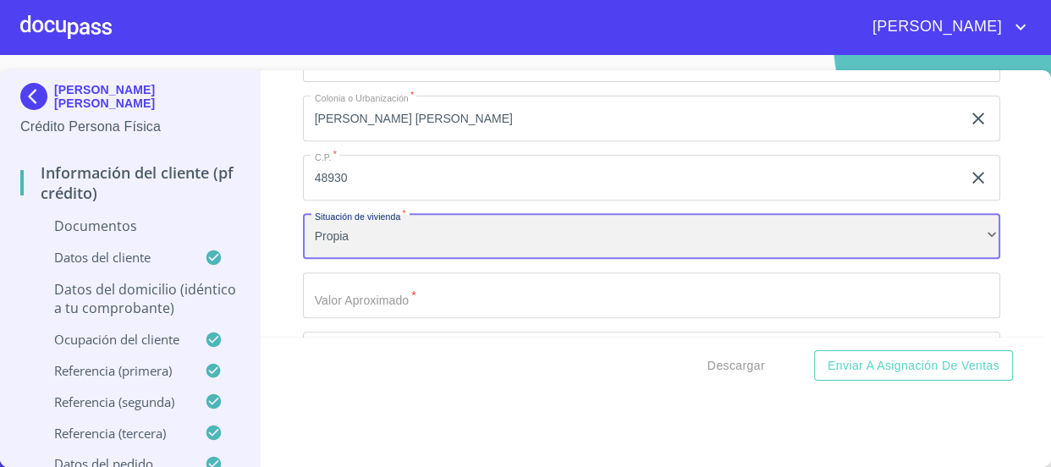
click at [429, 250] on div "Propia" at bounding box center [652, 237] width 698 height 46
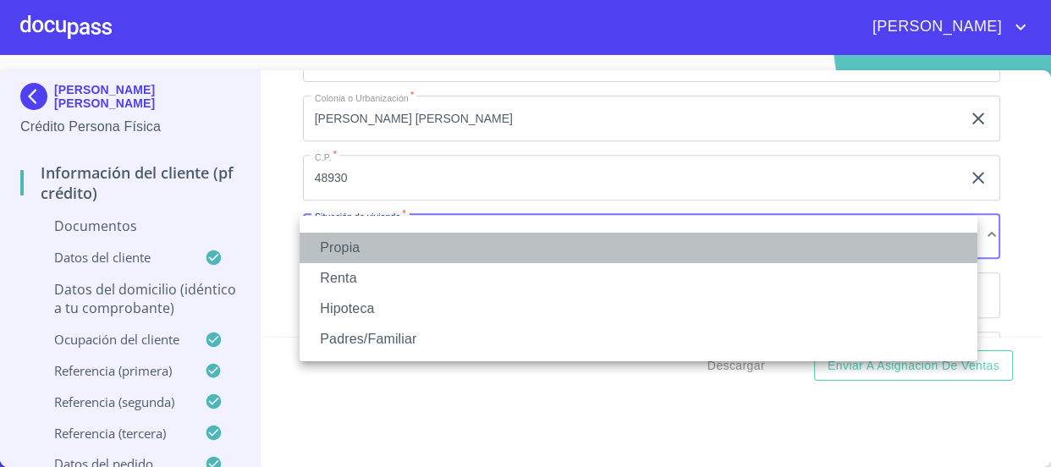
click at [427, 261] on li "Propia" at bounding box center [639, 248] width 678 height 30
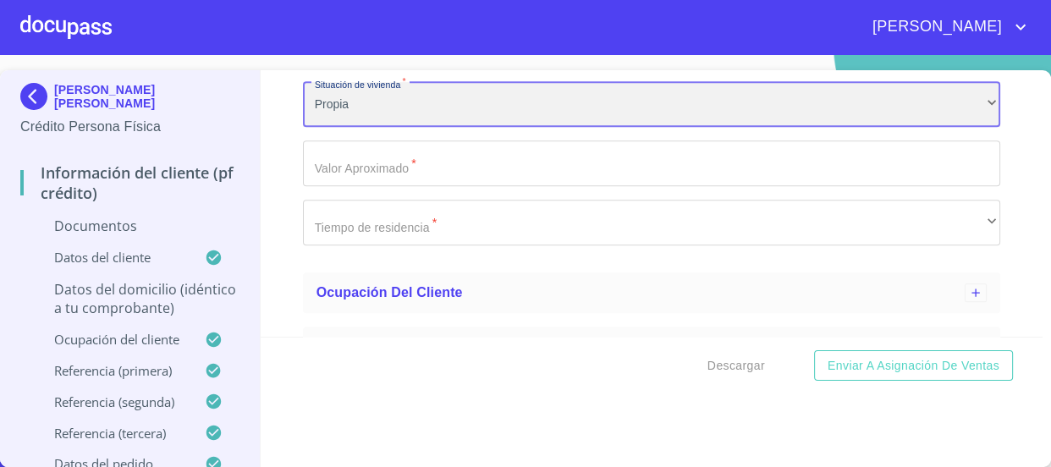
scroll to position [847, 0]
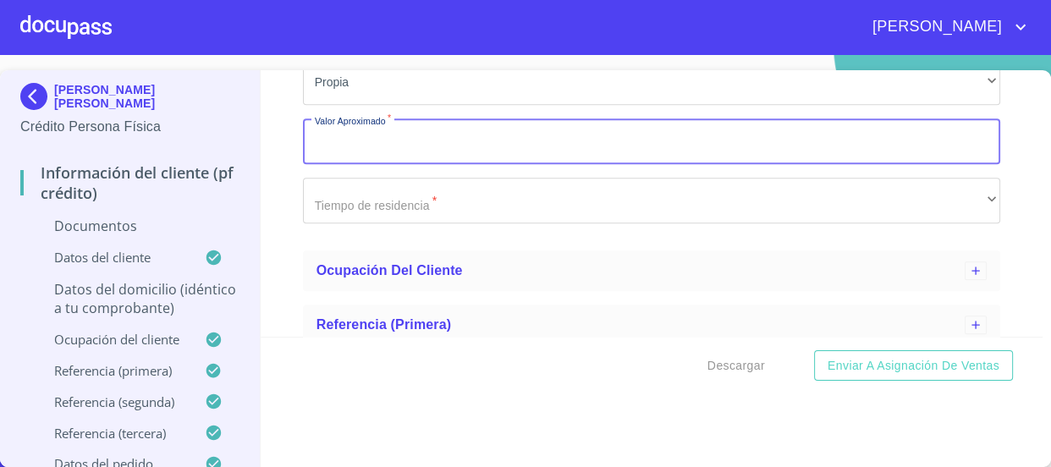
click at [466, 144] on input "Domicilio completo (Calle, Av. o Vía)   *" at bounding box center [652, 142] width 698 height 46
type input "$2,000,000"
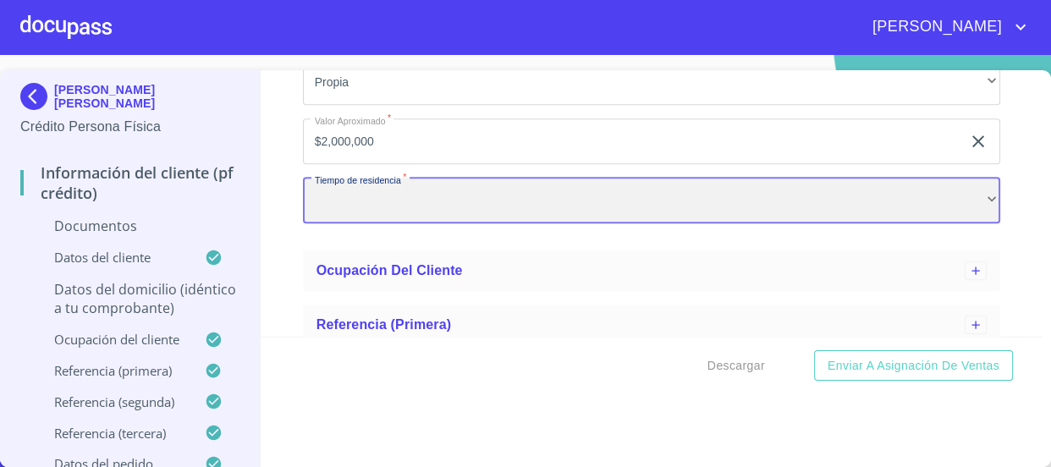
click at [319, 207] on div "​" at bounding box center [652, 201] width 698 height 46
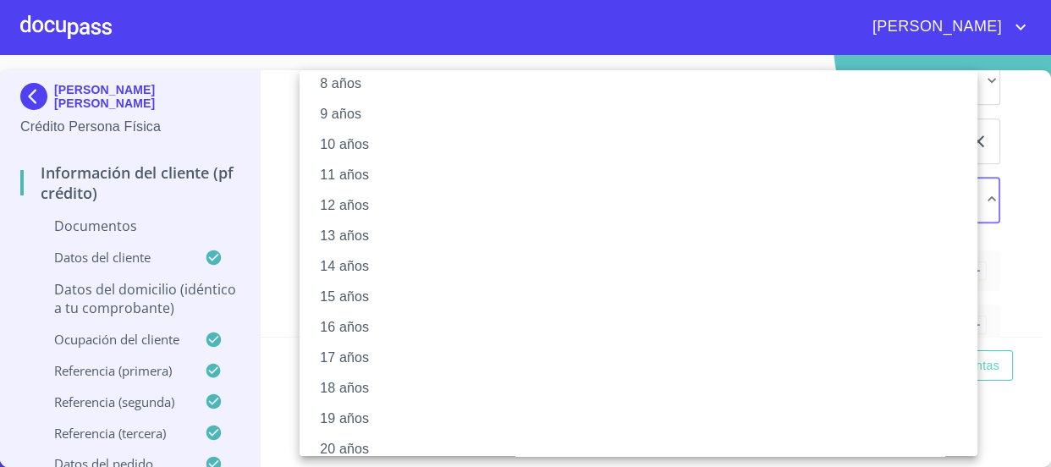
scroll to position [277, 0]
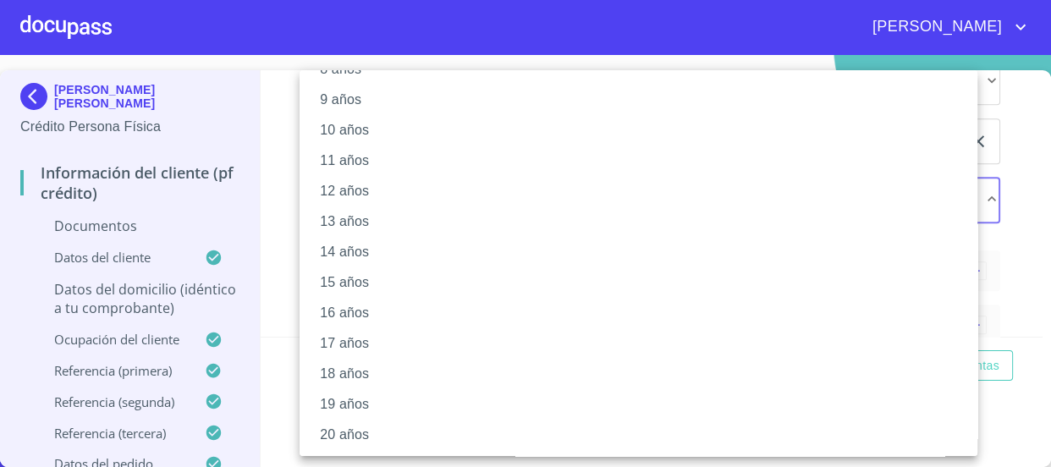
click at [363, 429] on li "20 años" at bounding box center [645, 435] width 690 height 30
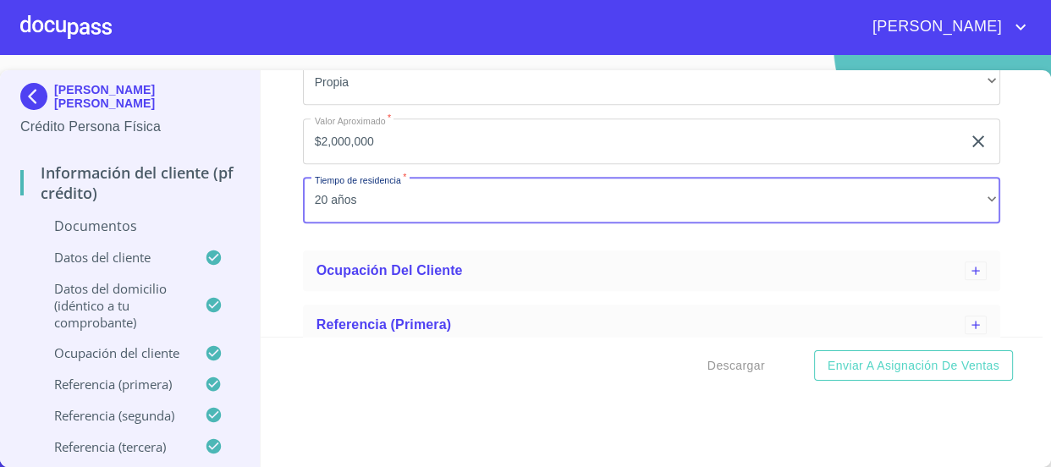
click at [110, 223] on p "Documentos" at bounding box center [129, 226] width 219 height 19
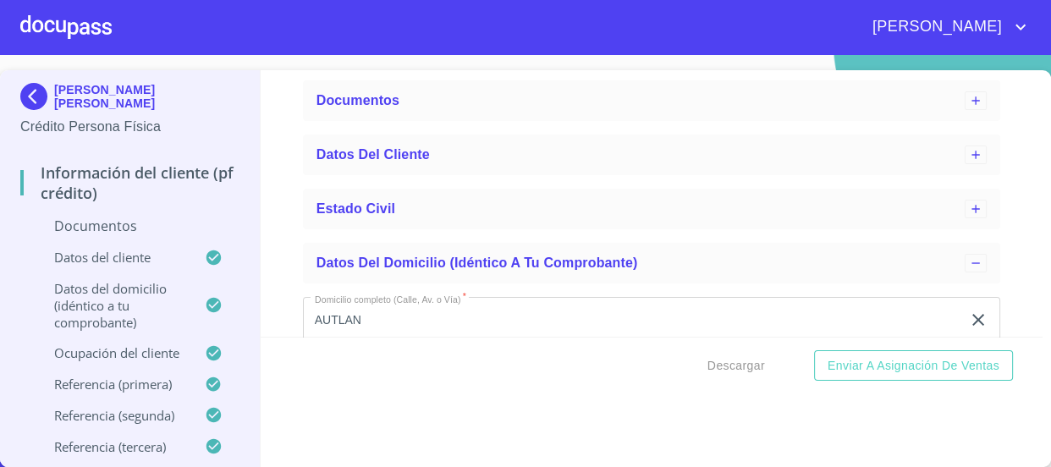
scroll to position [0, 0]
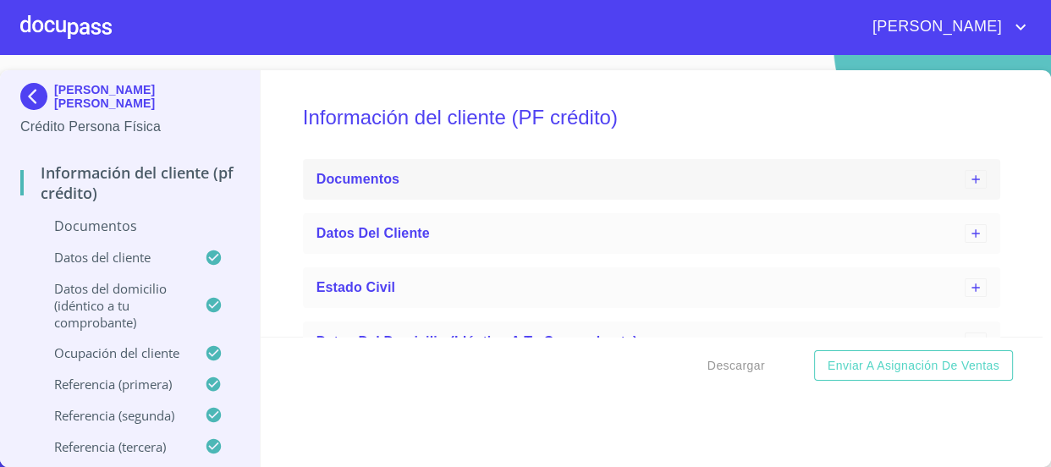
click at [465, 172] on div "Documentos" at bounding box center [641, 179] width 649 height 20
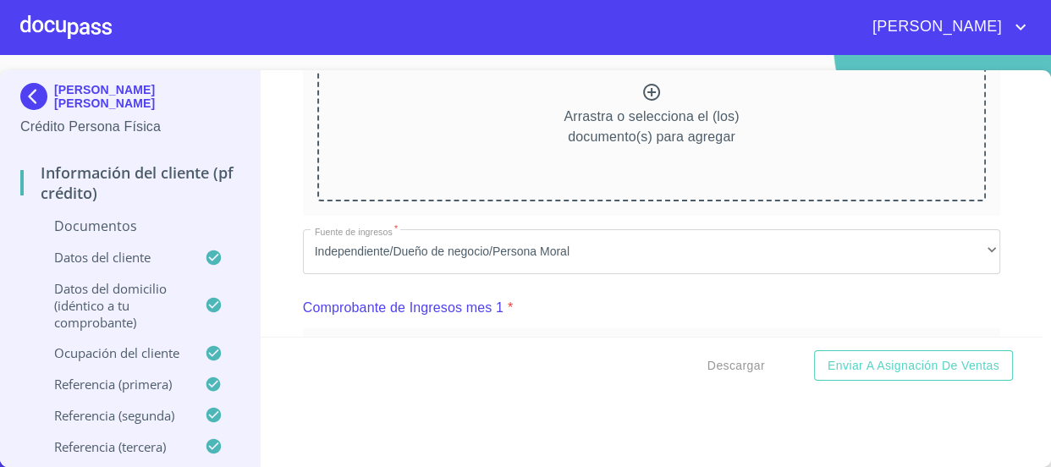
scroll to position [923, 0]
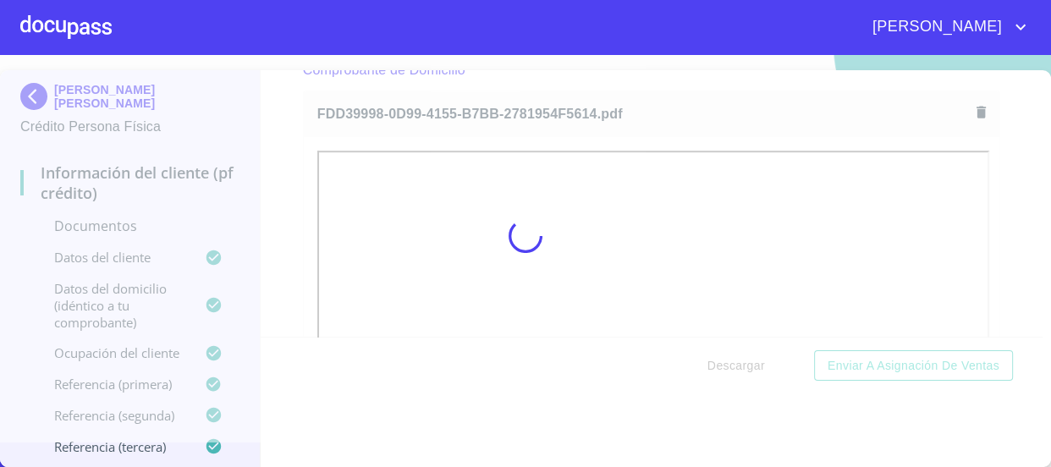
click at [265, 204] on div at bounding box center [525, 236] width 1051 height 412
click at [305, 239] on div at bounding box center [525, 236] width 1051 height 412
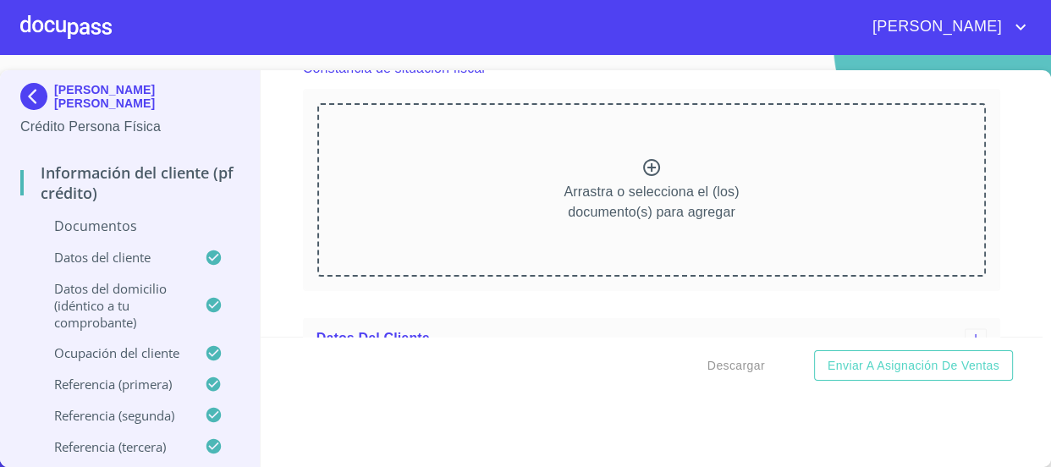
scroll to position [3183, 0]
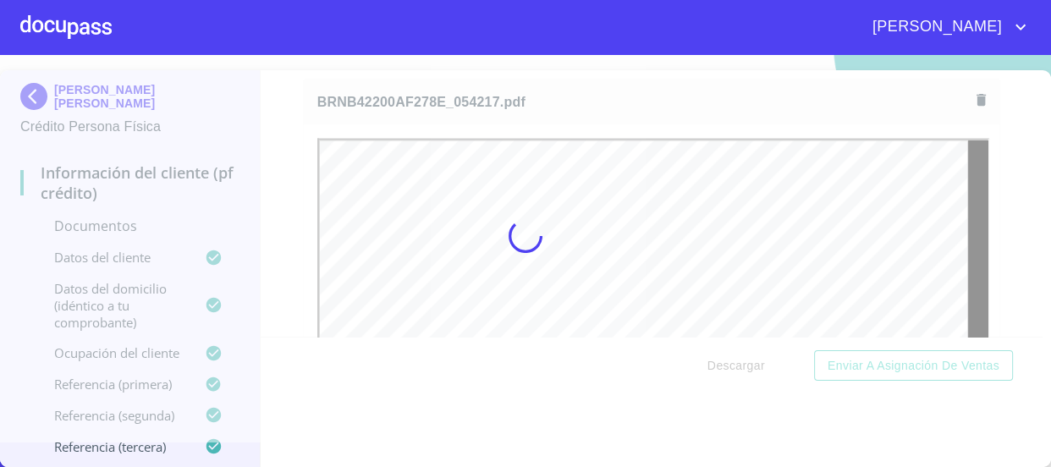
drag, startPoint x: 288, startPoint y: 183, endPoint x: 284, endPoint y: 191, distance: 9.1
click at [288, 183] on div at bounding box center [525, 236] width 1051 height 412
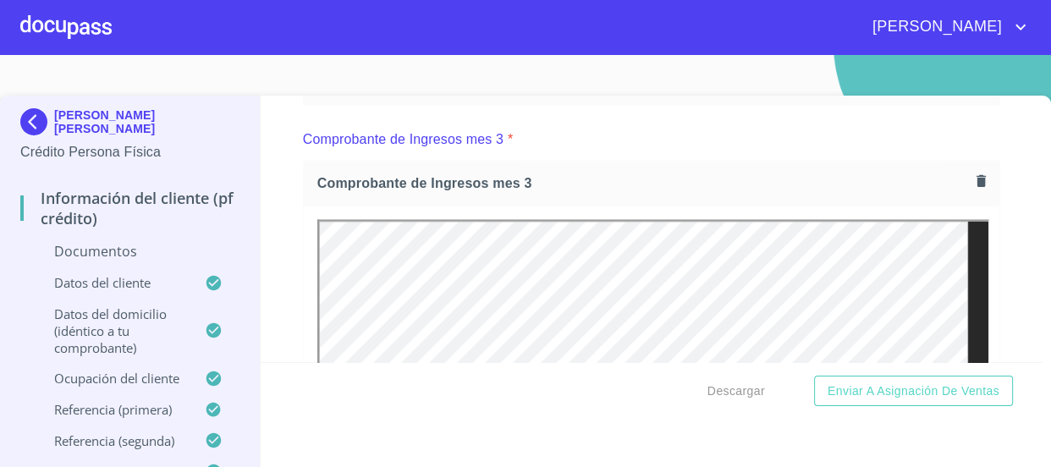
scroll to position [2693, 0]
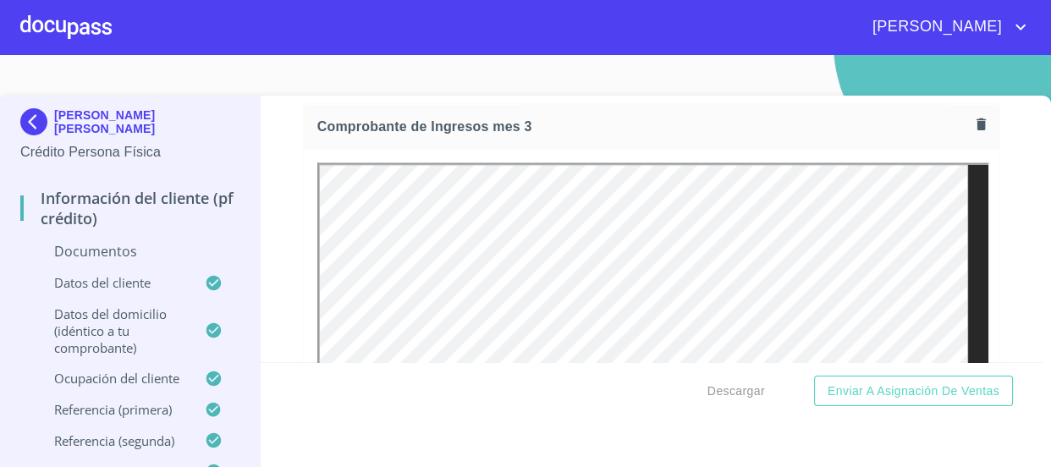
click at [951, 131] on div "Comprobante de Ingresos mes 3" at bounding box center [652, 126] width 697 height 45
click at [977, 119] on icon "button" at bounding box center [981, 124] width 9 height 12
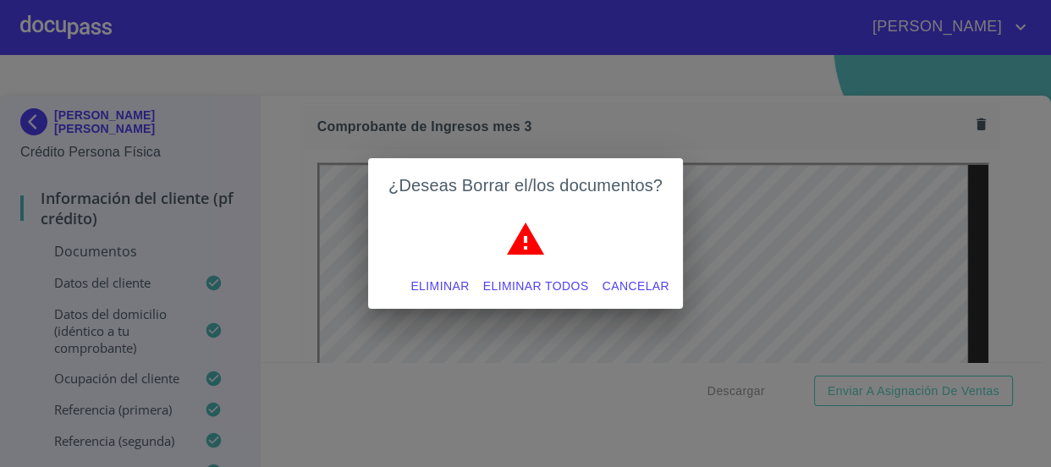
click at [444, 288] on span "Eliminar" at bounding box center [440, 286] width 58 height 21
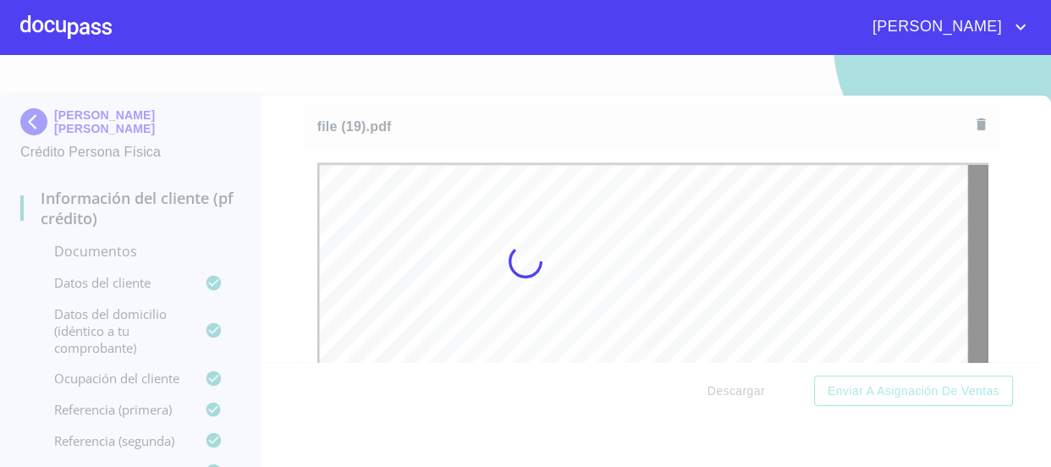
scroll to position [0, 0]
click at [988, 210] on div at bounding box center [525, 261] width 1051 height 412
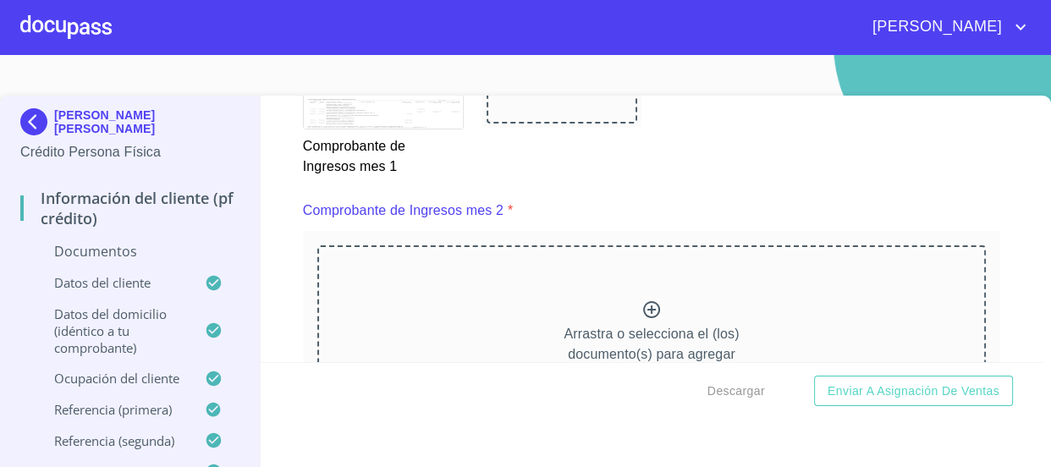
scroll to position [2386, 0]
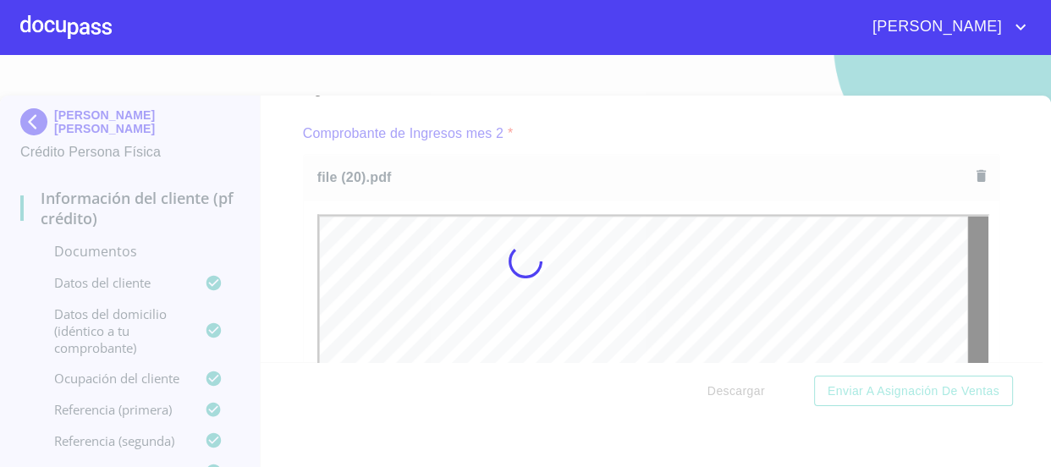
click at [299, 212] on div at bounding box center [525, 261] width 1051 height 412
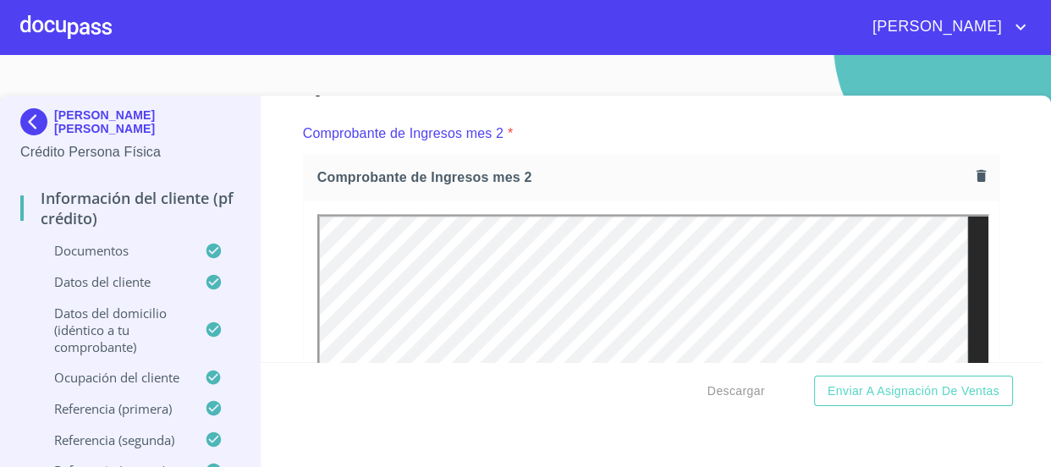
click at [977, 174] on icon "button" at bounding box center [981, 175] width 9 height 12
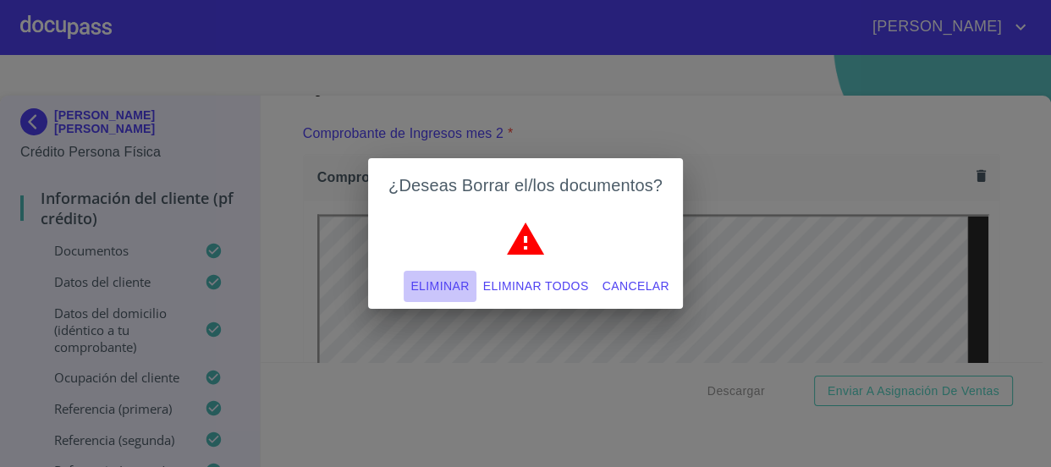
click at [443, 293] on span "Eliminar" at bounding box center [440, 286] width 58 height 21
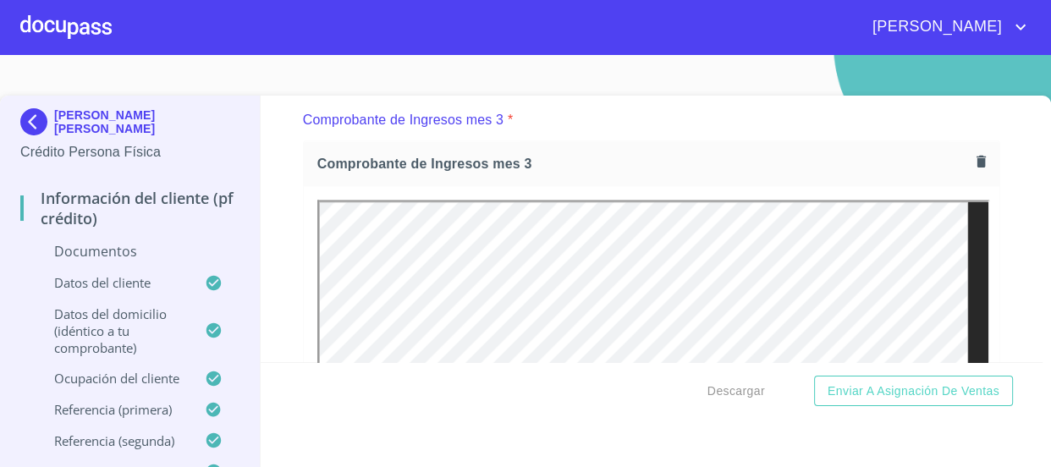
scroll to position [2693, 0]
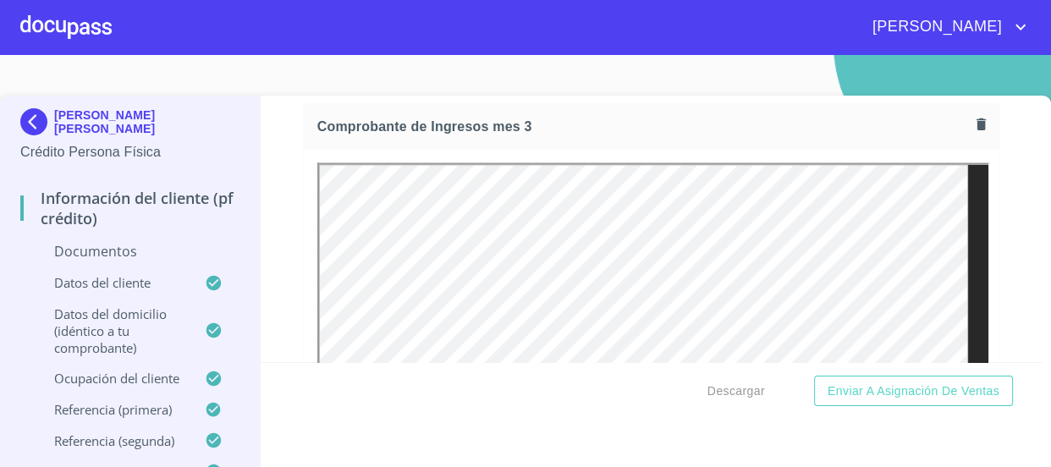
click at [970, 127] on button "button" at bounding box center [981, 124] width 23 height 23
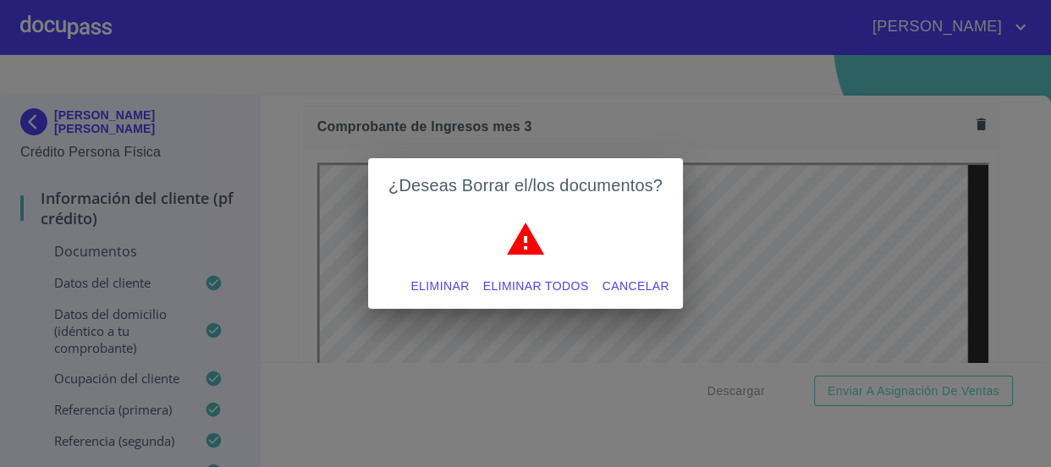
click at [440, 288] on span "Eliminar" at bounding box center [440, 286] width 58 height 21
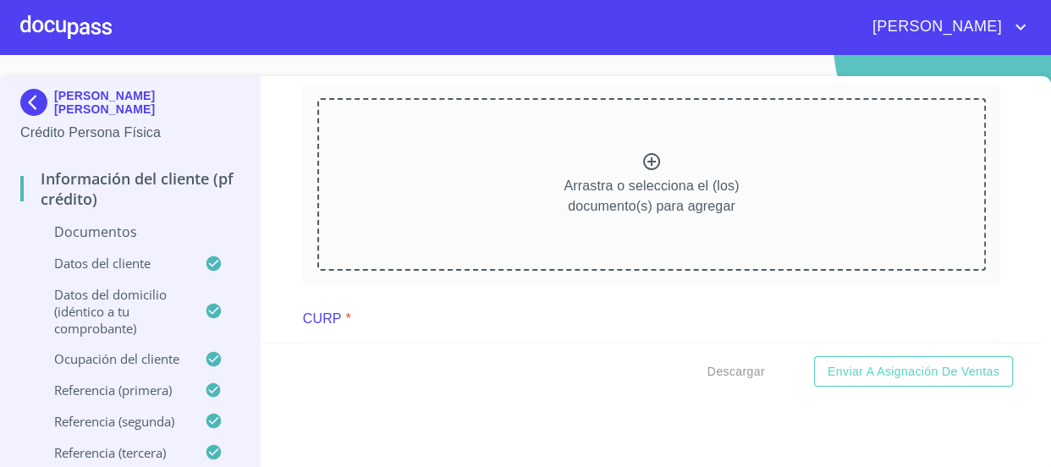
scroll to position [25, 0]
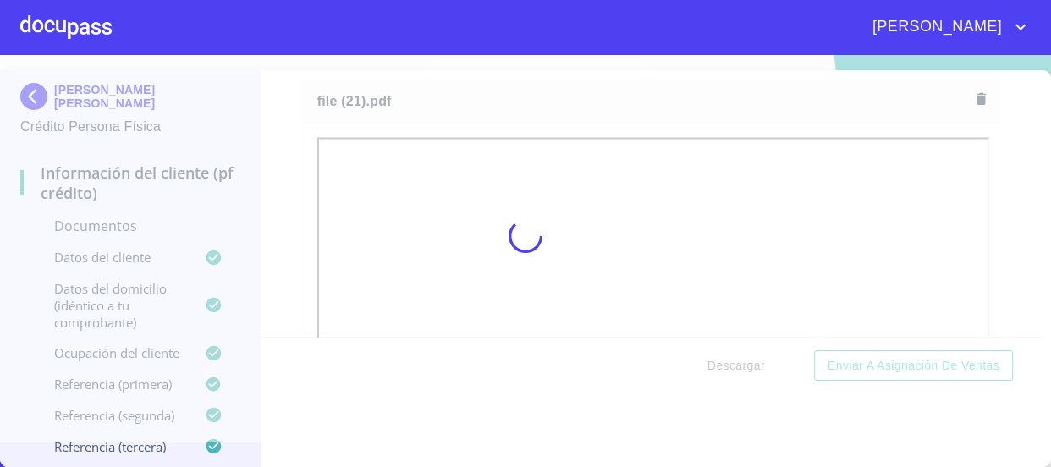
click at [992, 216] on div at bounding box center [525, 236] width 1051 height 412
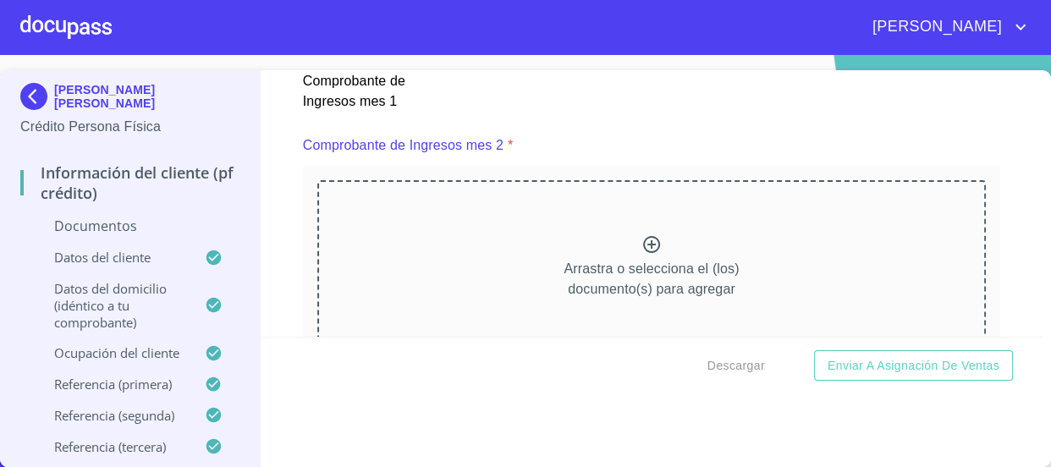
scroll to position [2386, 0]
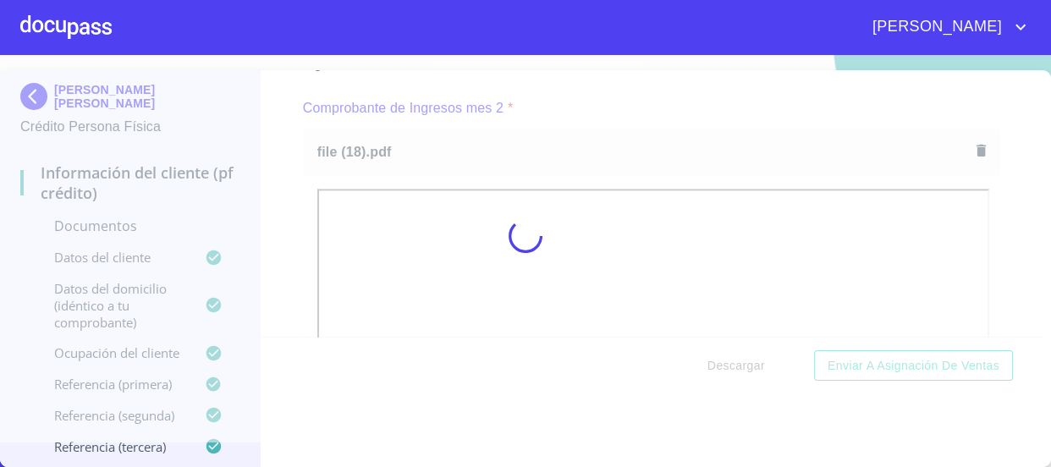
click at [271, 205] on div at bounding box center [525, 236] width 1051 height 412
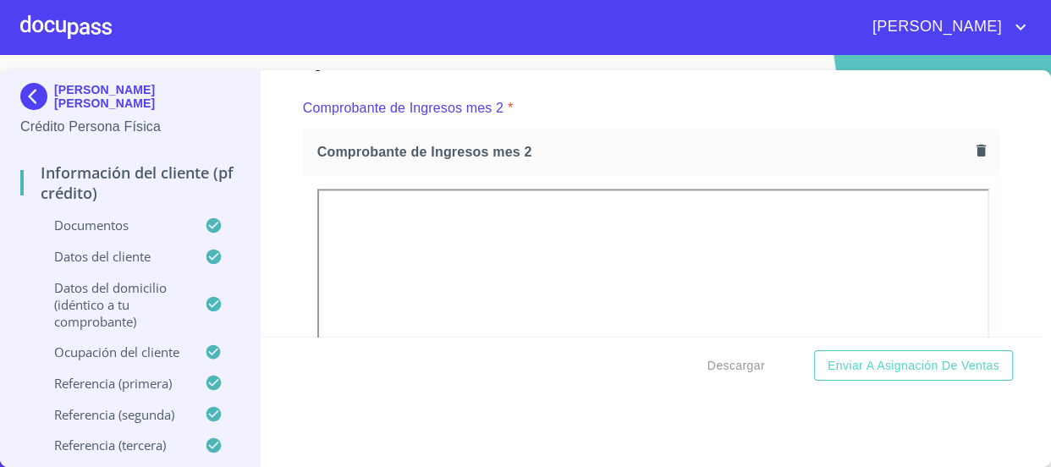
click at [977, 146] on icon "button" at bounding box center [981, 150] width 9 height 12
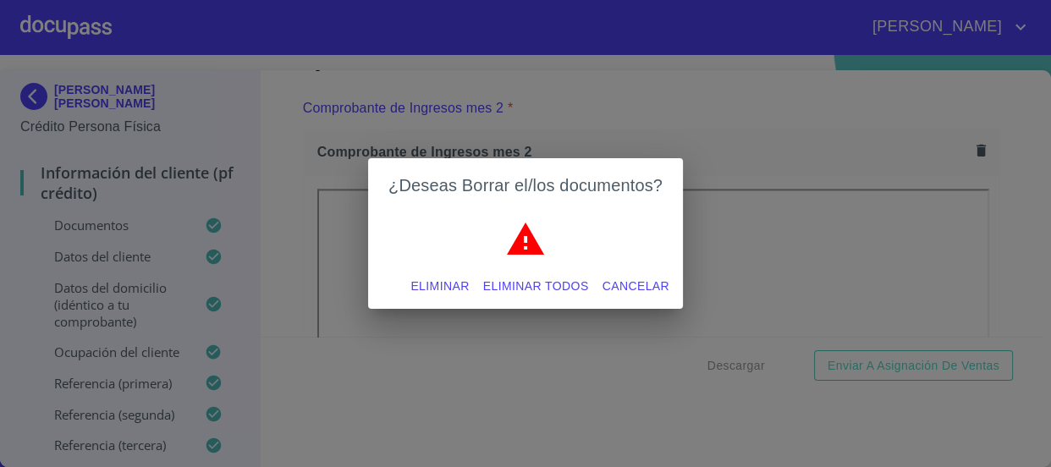
click at [434, 284] on span "Eliminar" at bounding box center [440, 286] width 58 height 21
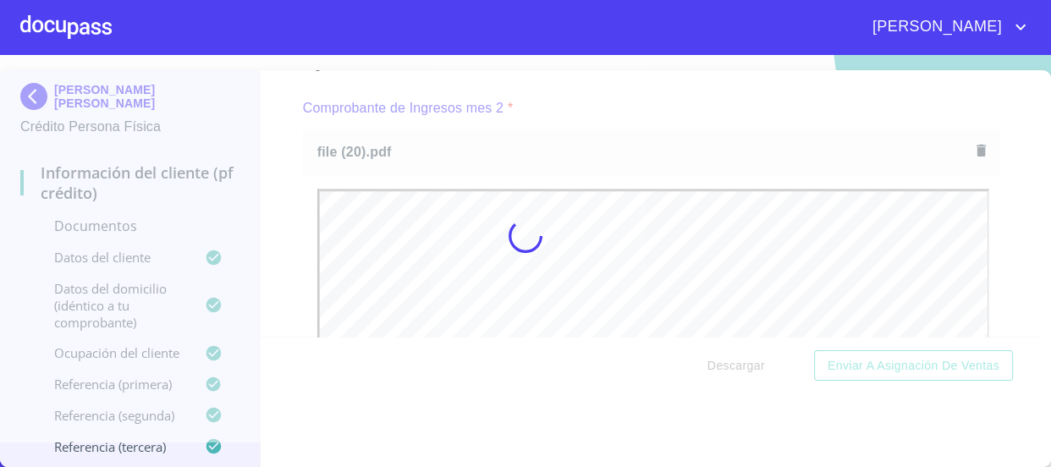
click at [296, 188] on div at bounding box center [525, 236] width 1051 height 412
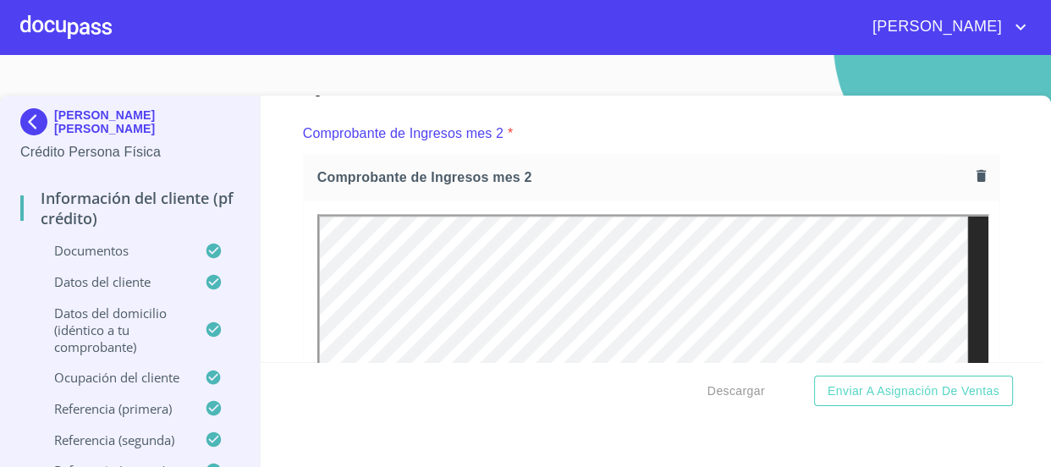
click at [974, 170] on icon "button" at bounding box center [982, 176] width 16 height 16
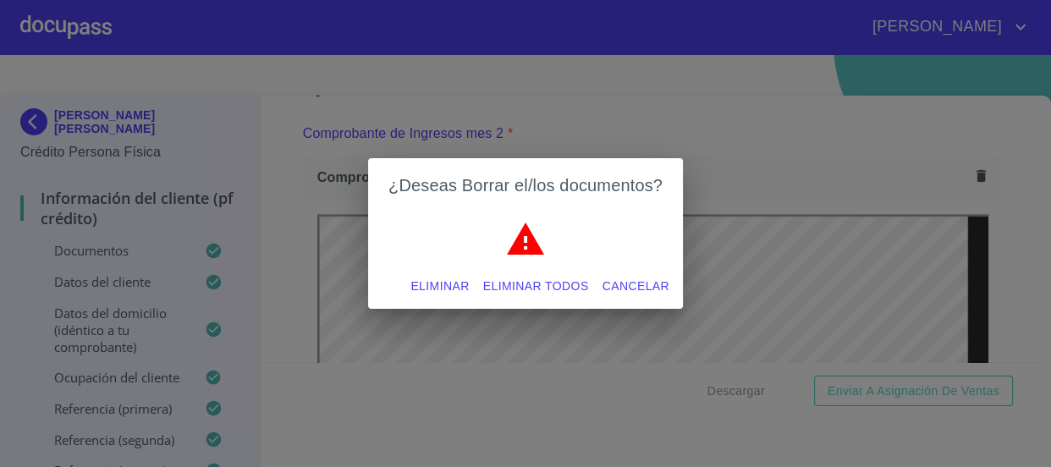
click at [406, 296] on button "Eliminar" at bounding box center [440, 286] width 72 height 31
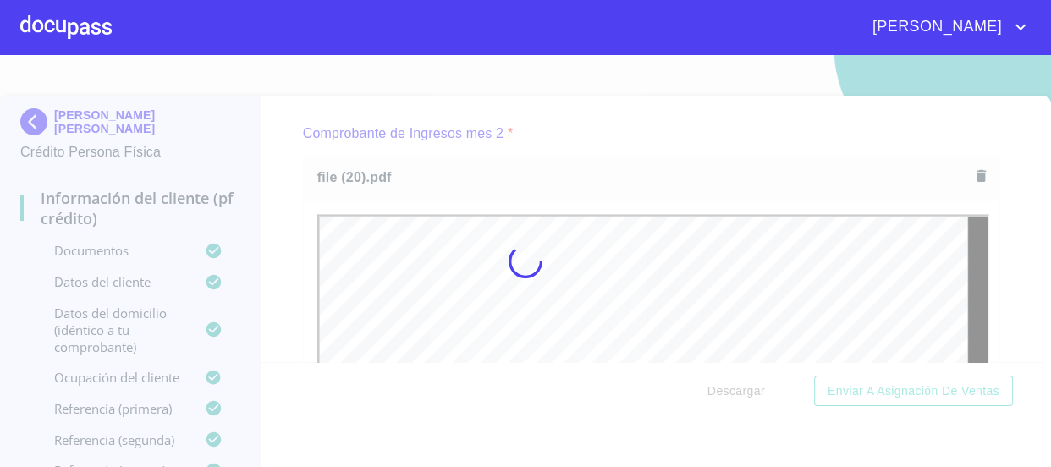
click at [293, 229] on div at bounding box center [525, 261] width 1051 height 412
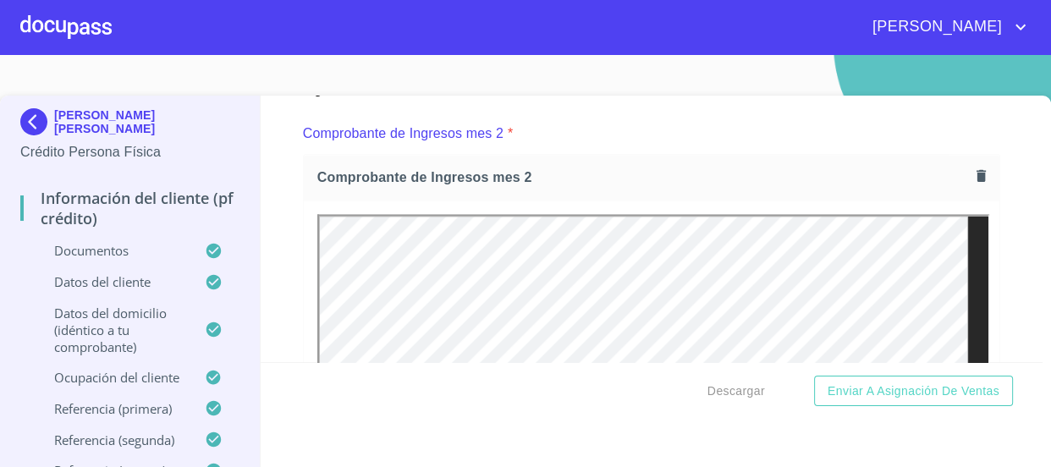
scroll to position [0, 0]
click at [977, 171] on icon "button" at bounding box center [981, 175] width 9 height 12
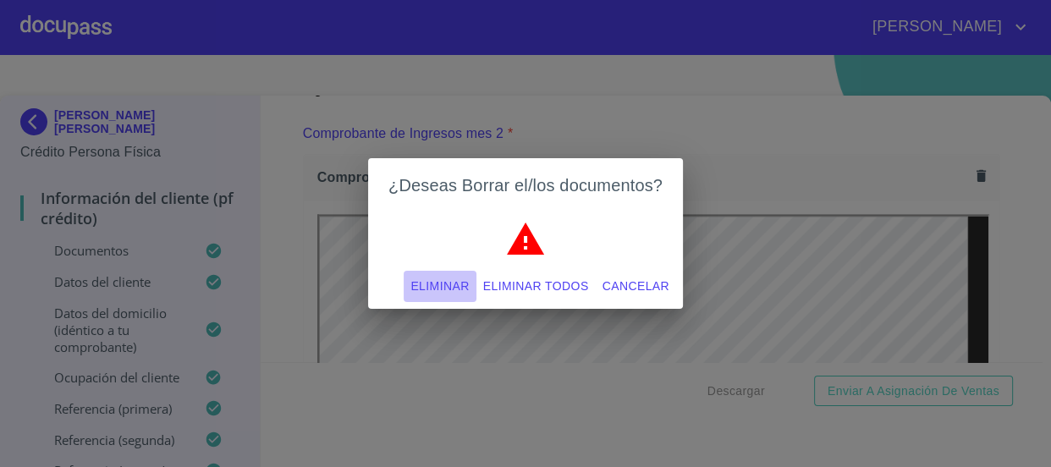
click at [448, 277] on span "Eliminar" at bounding box center [440, 286] width 58 height 21
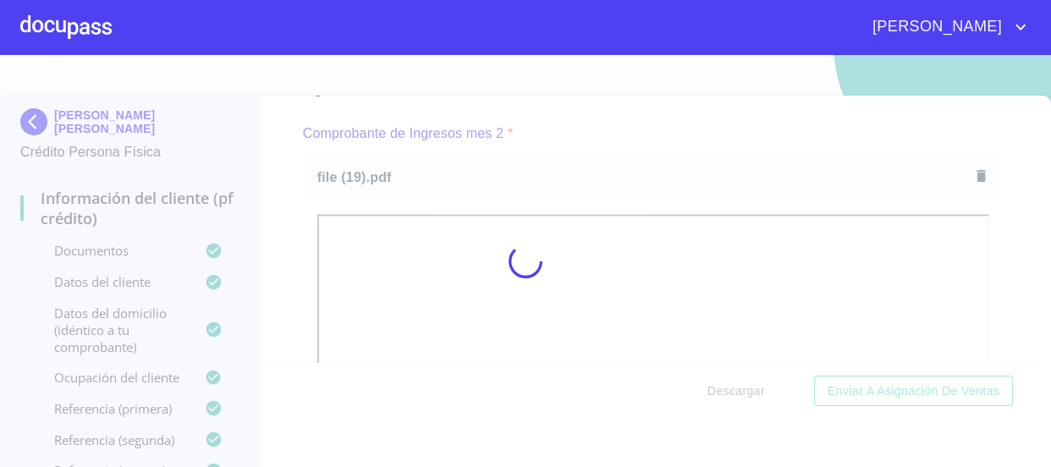
click at [280, 241] on div at bounding box center [525, 261] width 1051 height 412
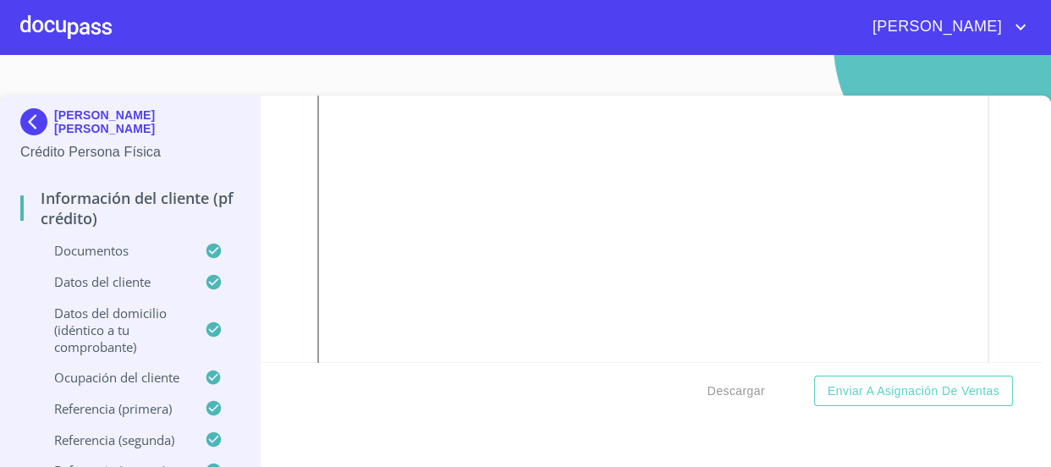
scroll to position [3232, 0]
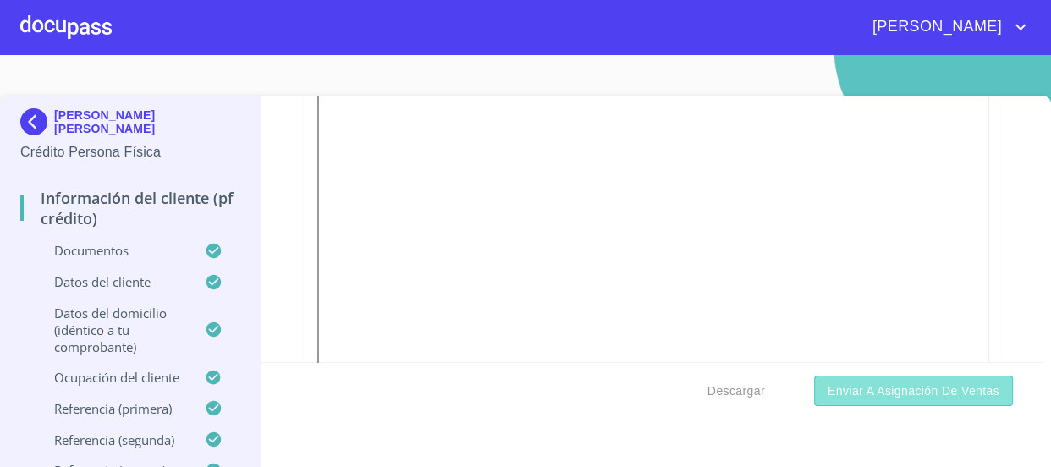
click at [904, 399] on span "Enviar a Asignación de Ventas" at bounding box center [914, 391] width 172 height 21
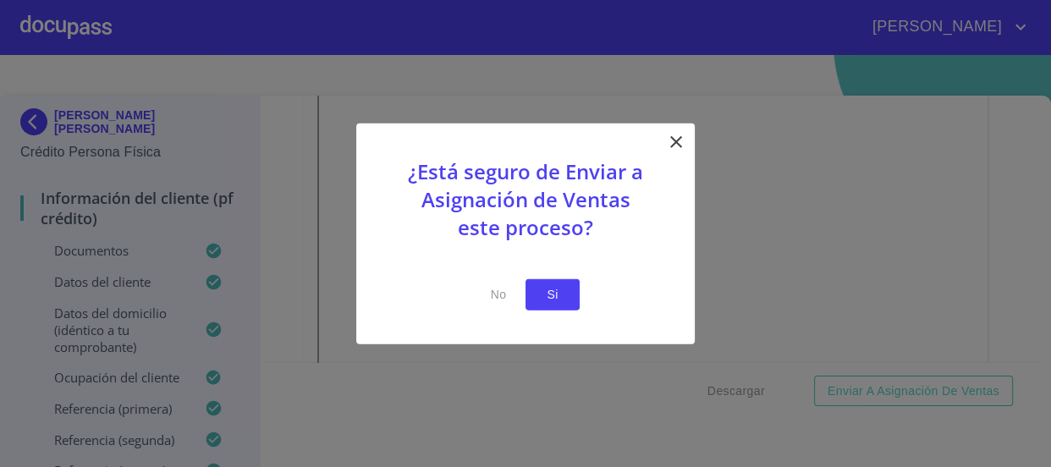
click at [566, 296] on button "Si" at bounding box center [553, 294] width 54 height 31
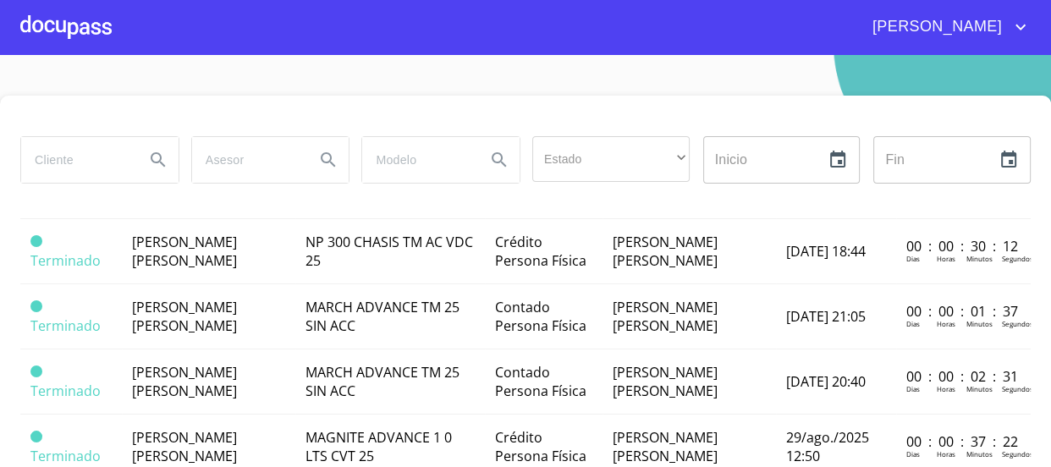
scroll to position [847, 0]
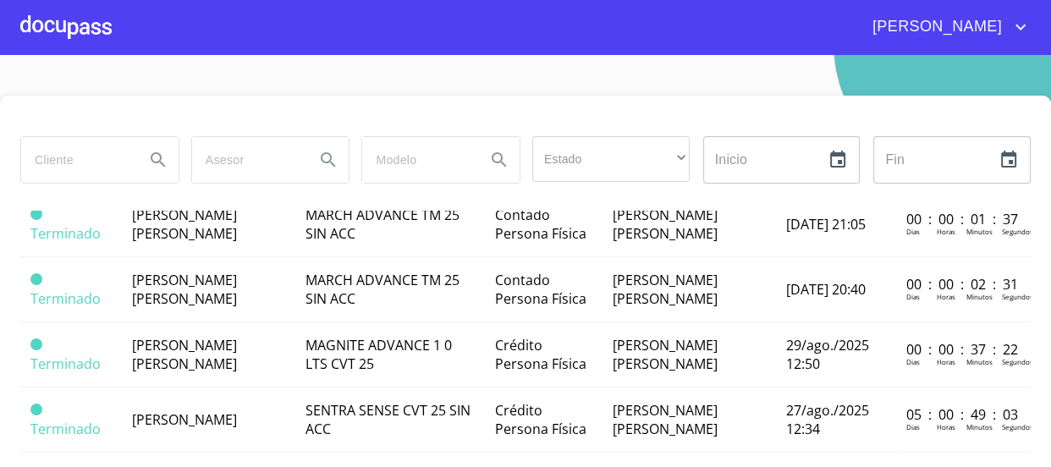
click at [176, 127] on td "[PERSON_NAME] [PERSON_NAME]" at bounding box center [209, 94] width 174 height 65
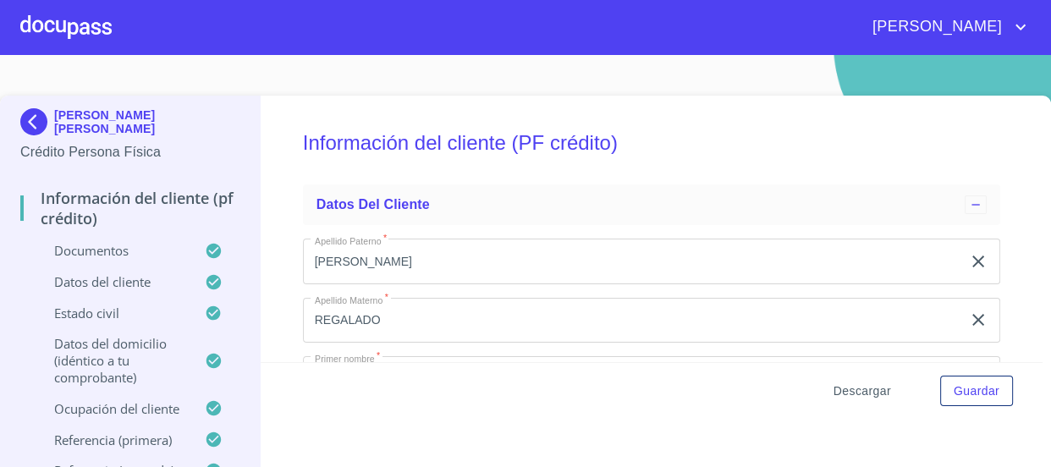
click at [855, 388] on span "Descargar" at bounding box center [863, 391] width 58 height 21
